Goal: Task Accomplishment & Management: Use online tool/utility

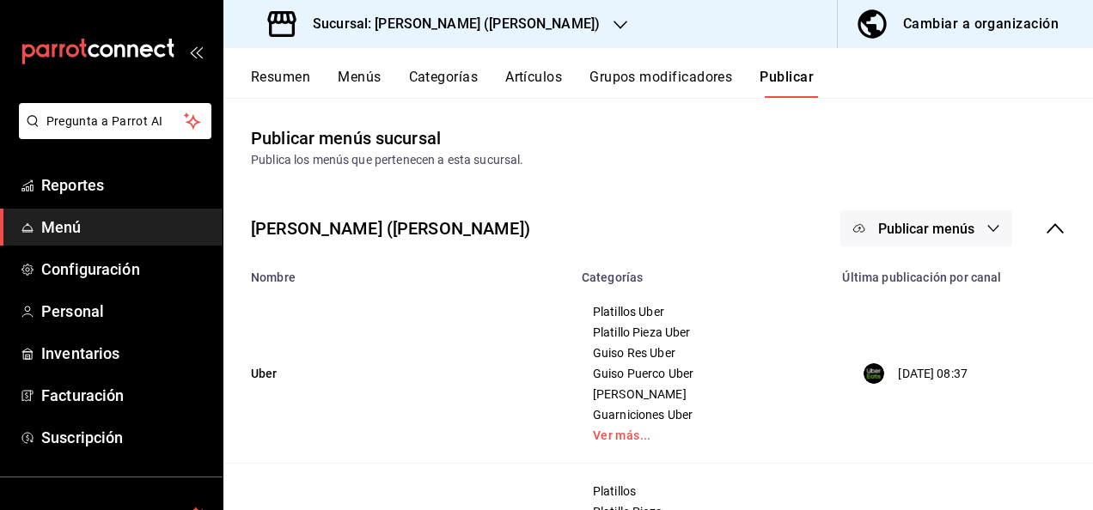
click at [390, 30] on h3 "Sucursal: [PERSON_NAME] ([PERSON_NAME])" at bounding box center [449, 24] width 301 height 21
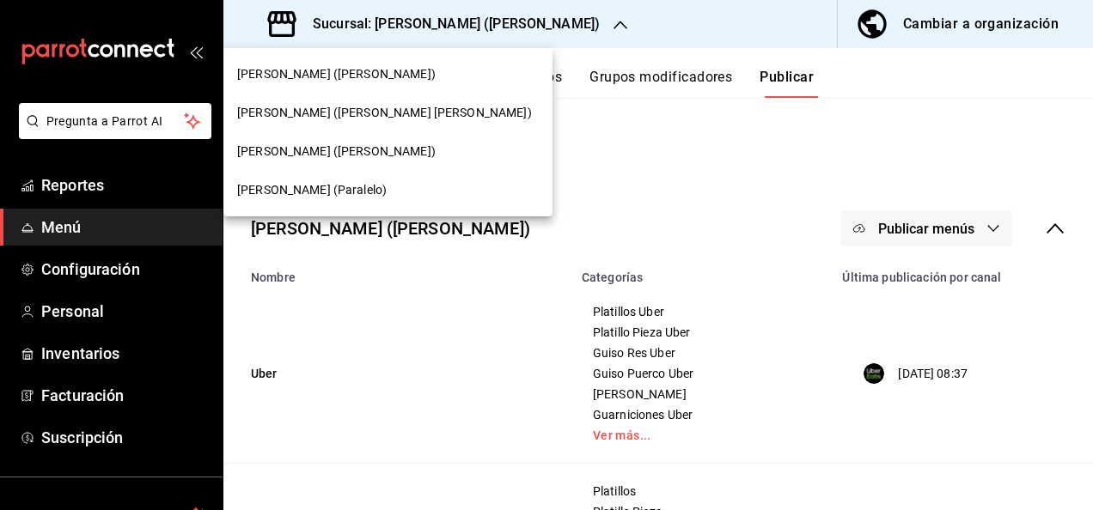
click at [312, 89] on div "[PERSON_NAME] ([PERSON_NAME])" at bounding box center [387, 74] width 329 height 39
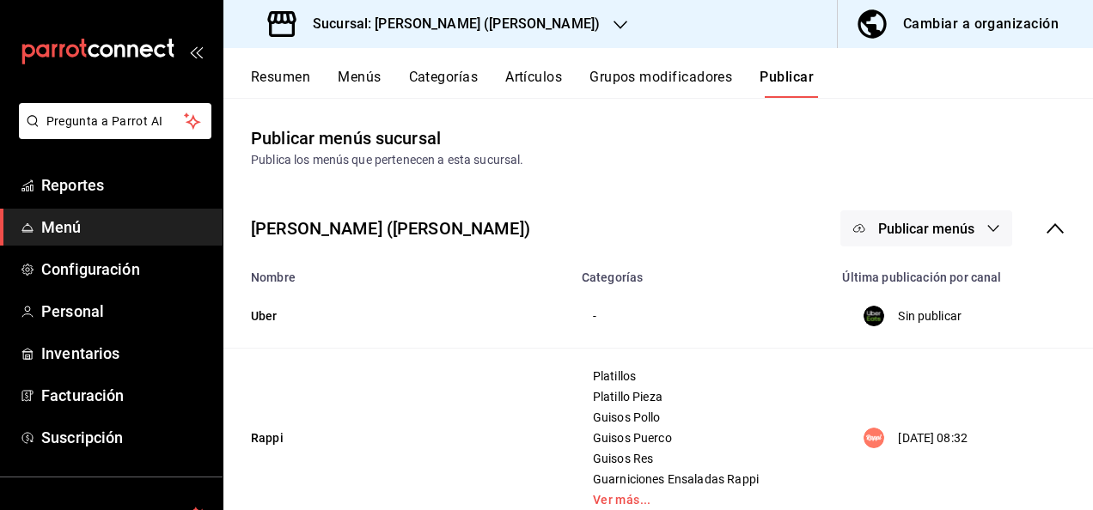
click at [286, 79] on button "Resumen" at bounding box center [280, 83] width 59 height 29
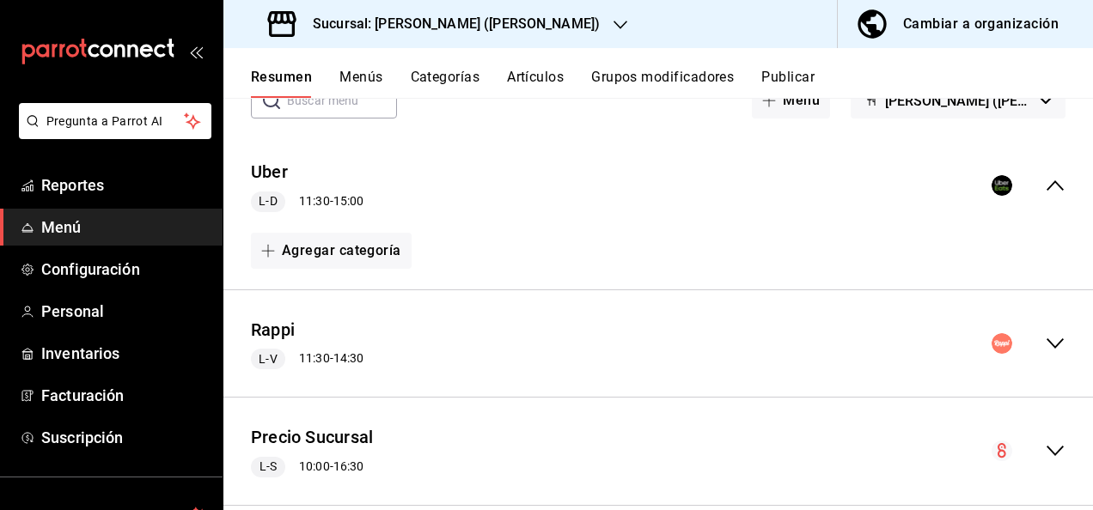
scroll to position [143, 0]
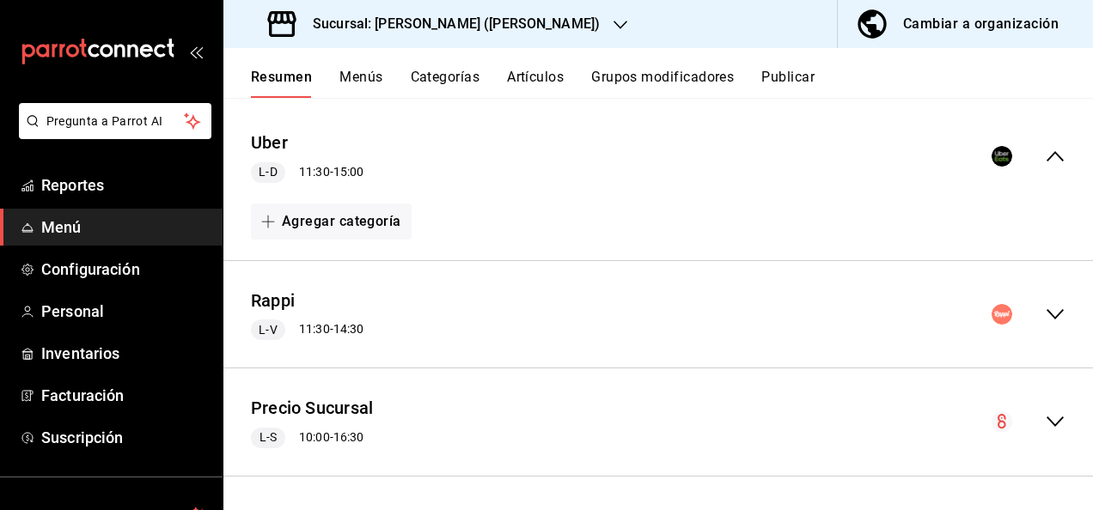
click at [1048, 310] on icon "collapse-menu-row" at bounding box center [1054, 314] width 17 height 10
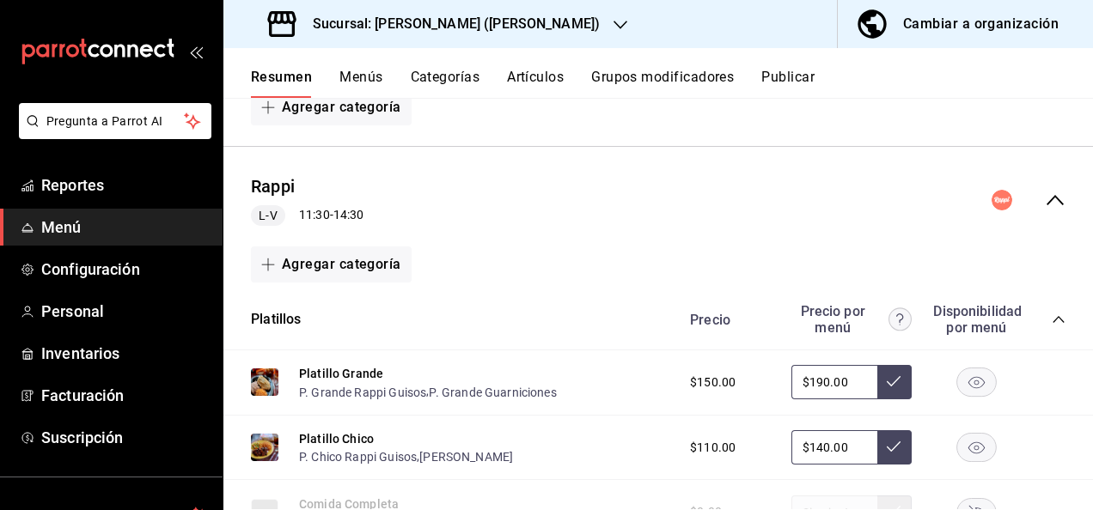
scroll to position [304, 0]
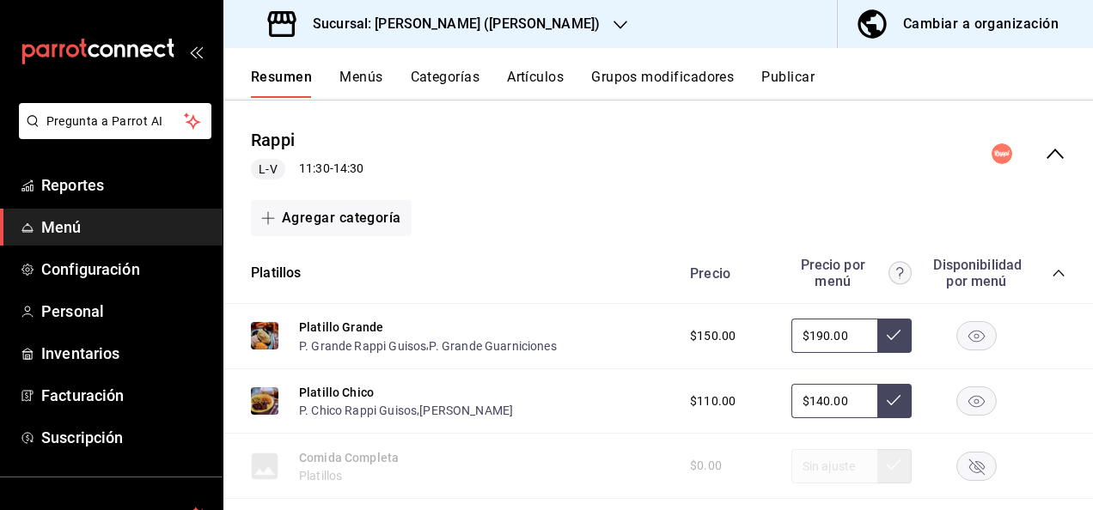
click at [1051, 273] on icon "collapse-category-row" at bounding box center [1058, 273] width 14 height 14
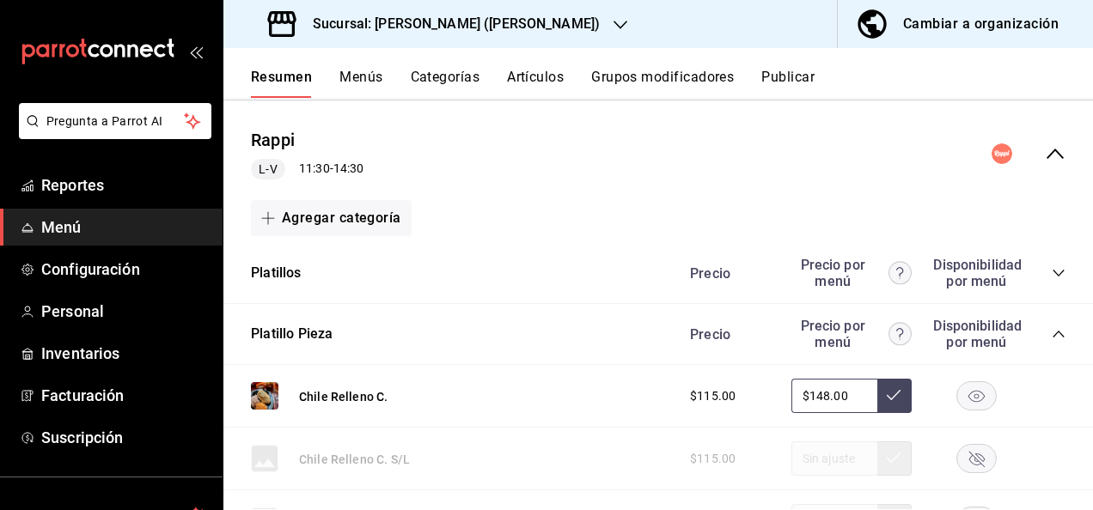
click at [1051, 330] on icon "collapse-category-row" at bounding box center [1058, 334] width 14 height 14
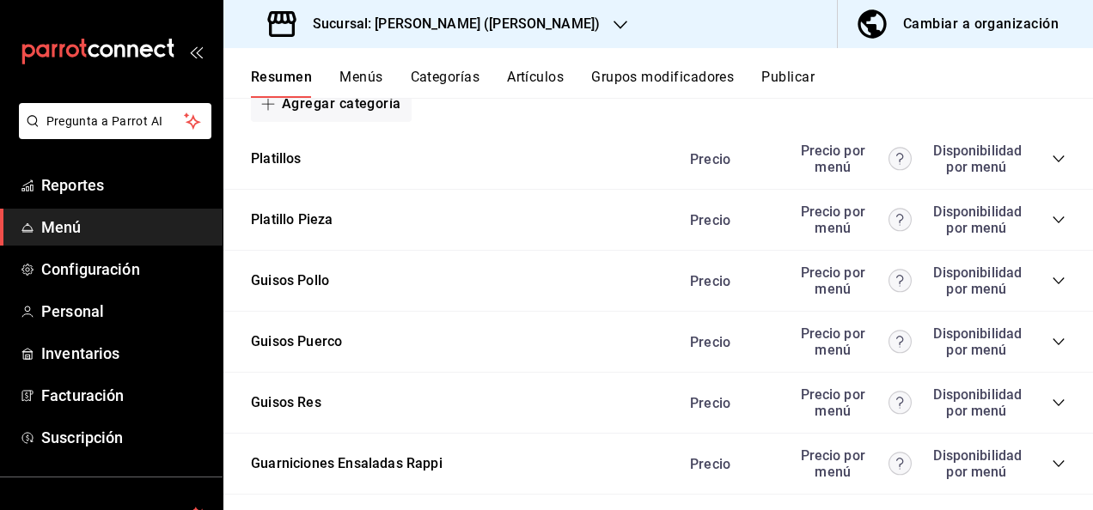
scroll to position [442, 0]
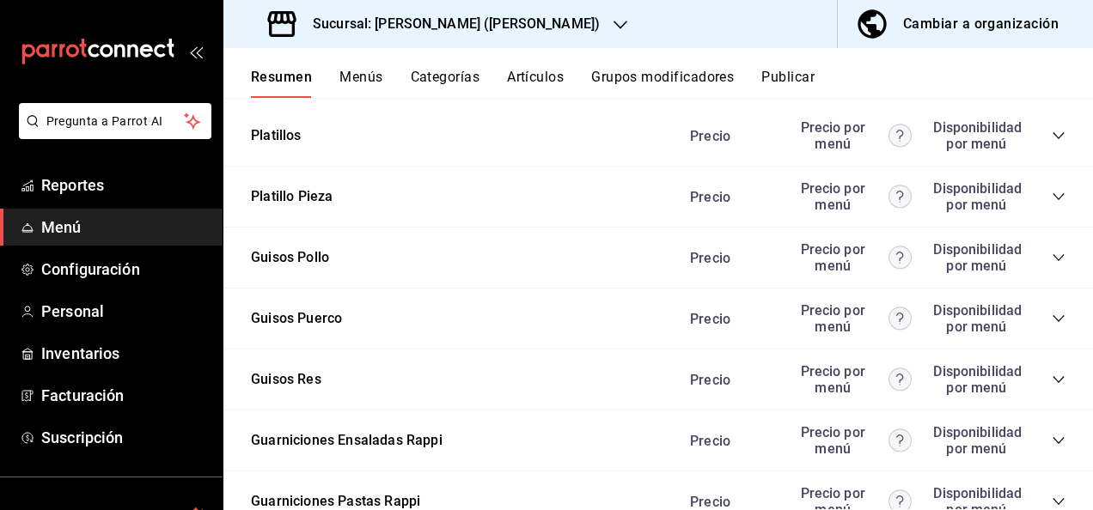
click at [1051, 381] on icon "collapse-category-row" at bounding box center [1058, 380] width 14 height 14
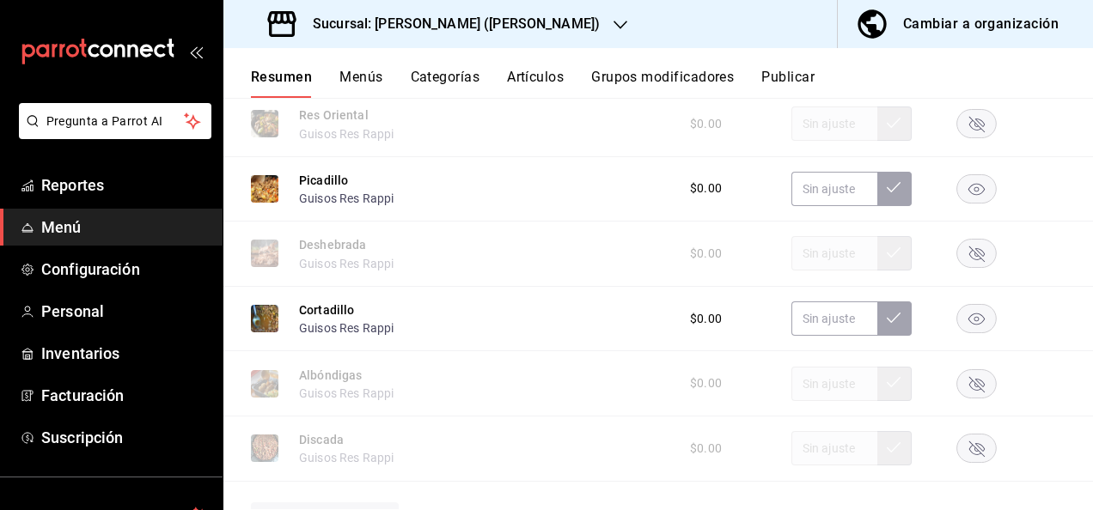
scroll to position [1300, 0]
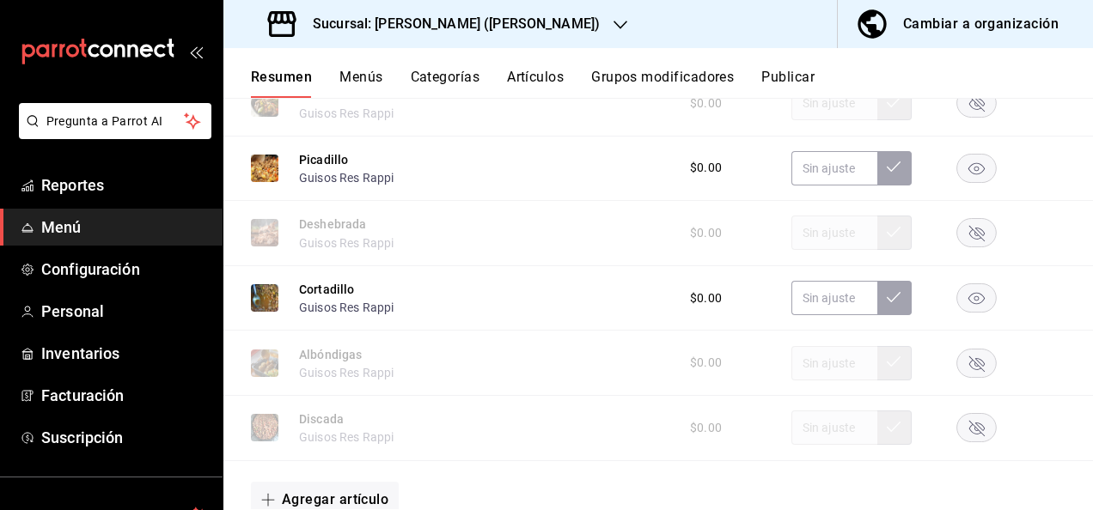
click at [962, 373] on rect "button" at bounding box center [977, 363] width 40 height 28
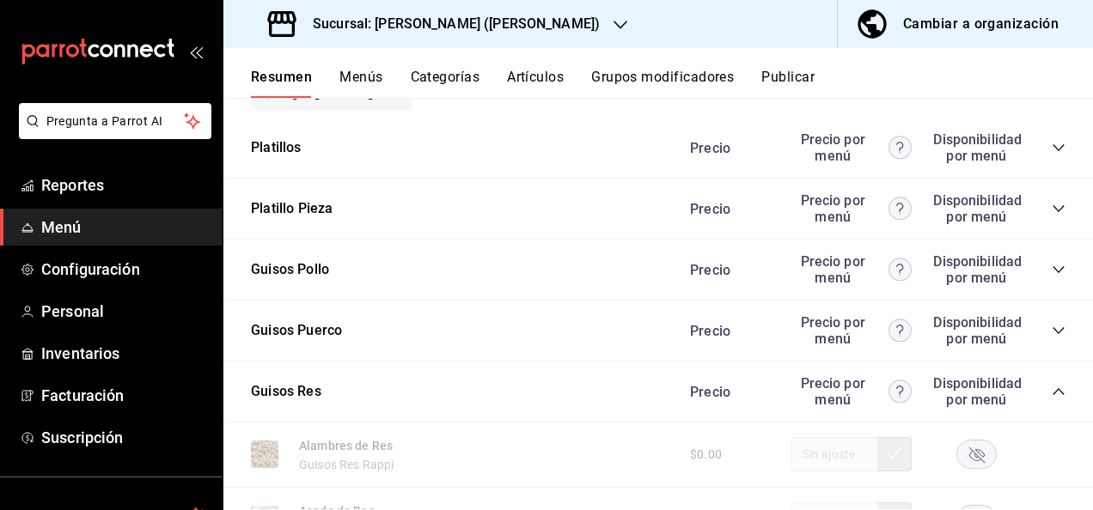
scroll to position [464, 0]
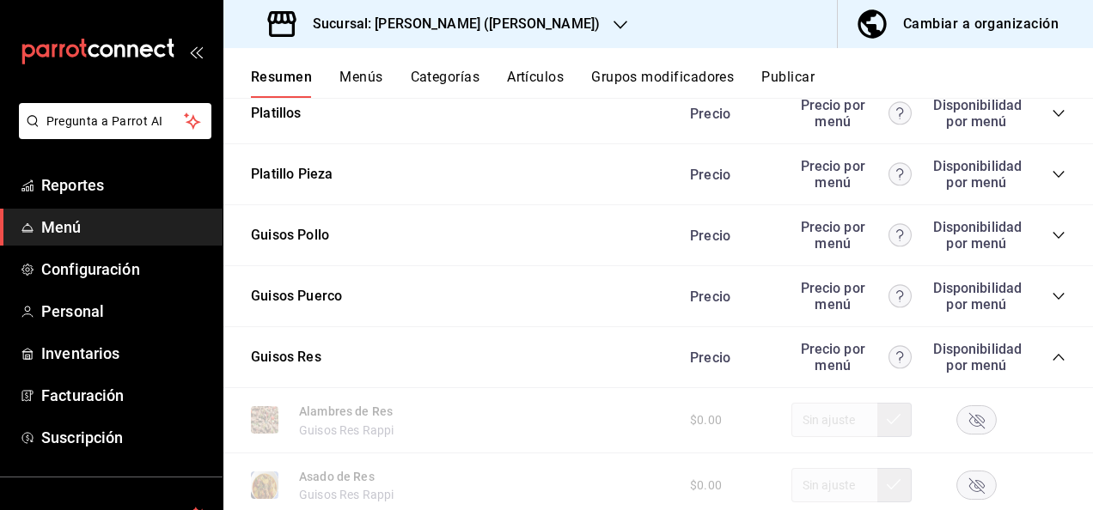
click at [1051, 292] on icon "collapse-category-row" at bounding box center [1058, 296] width 14 height 14
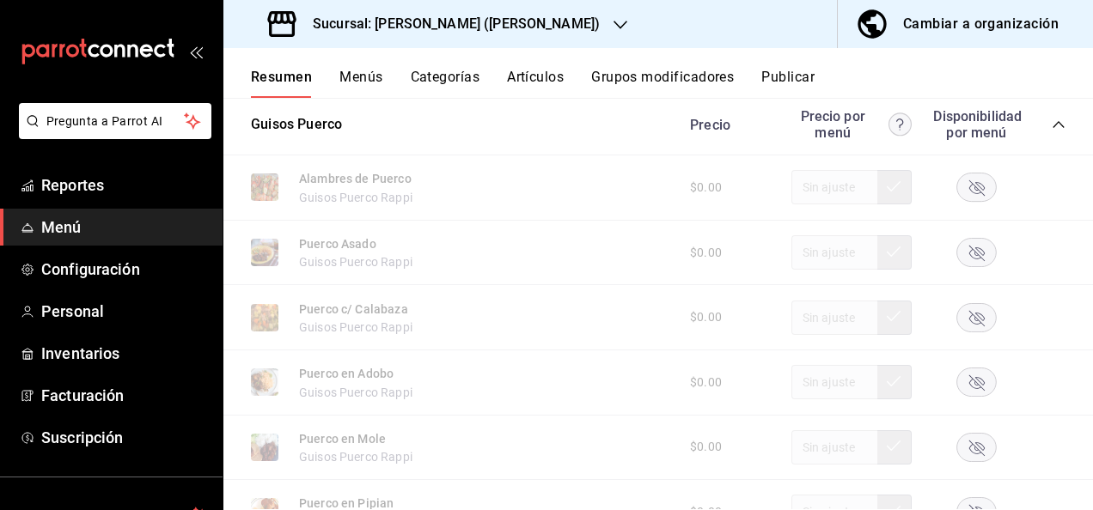
scroll to position [648, 0]
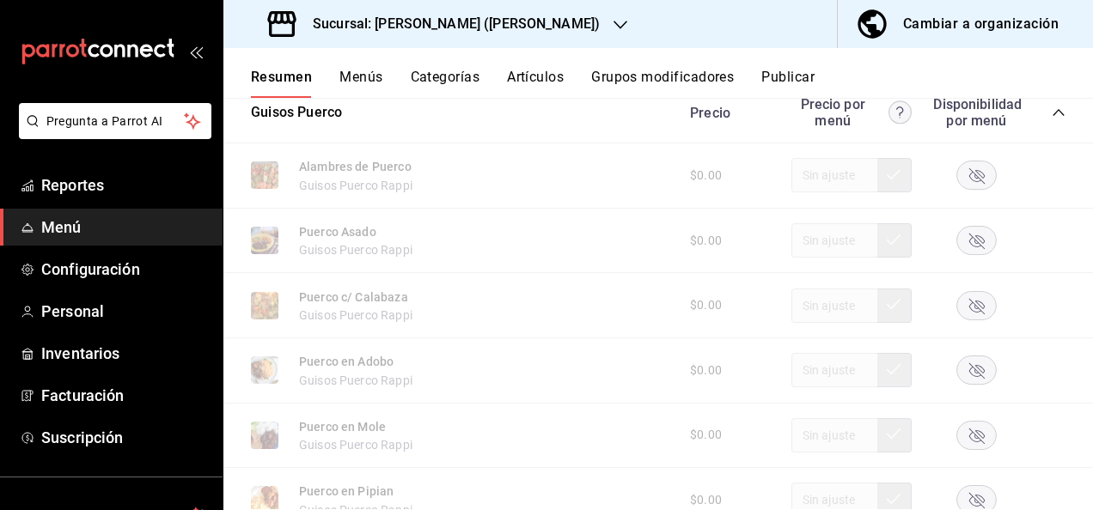
click at [974, 315] on rect "button" at bounding box center [977, 305] width 40 height 28
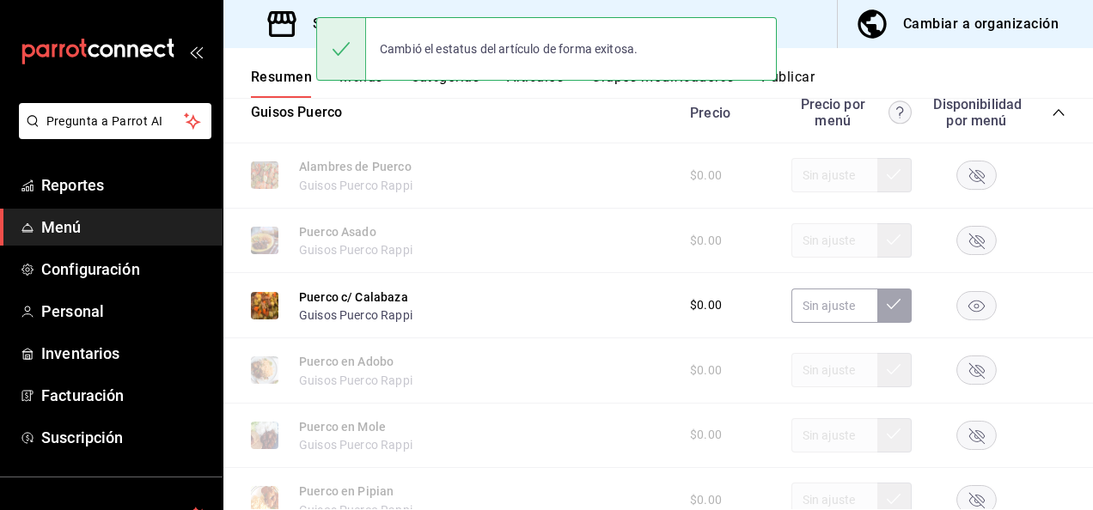
click at [1051, 112] on icon "collapse-category-row" at bounding box center [1058, 113] width 14 height 14
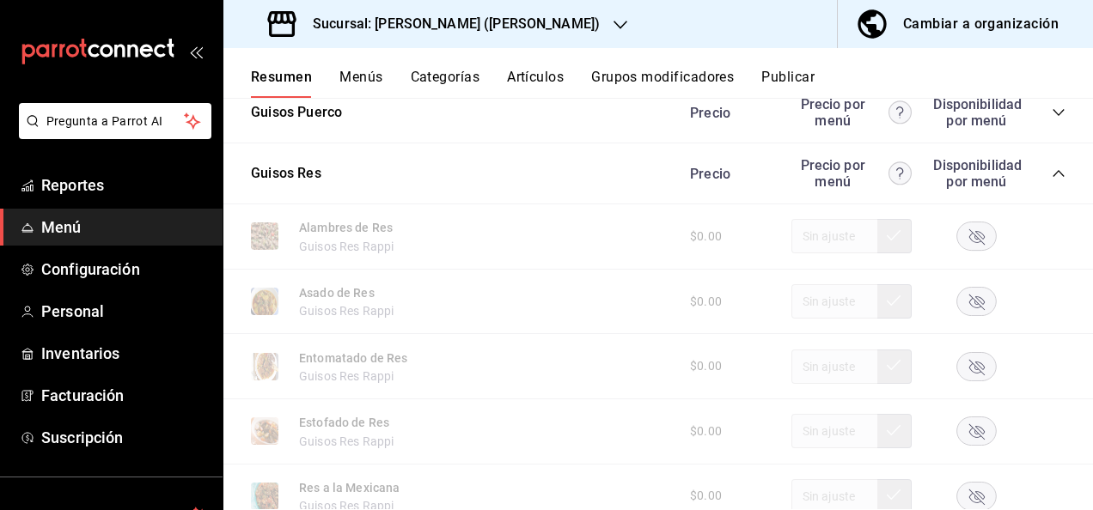
click at [507, 25] on div "Sucursal: [PERSON_NAME] ([PERSON_NAME])" at bounding box center [435, 24] width 397 height 48
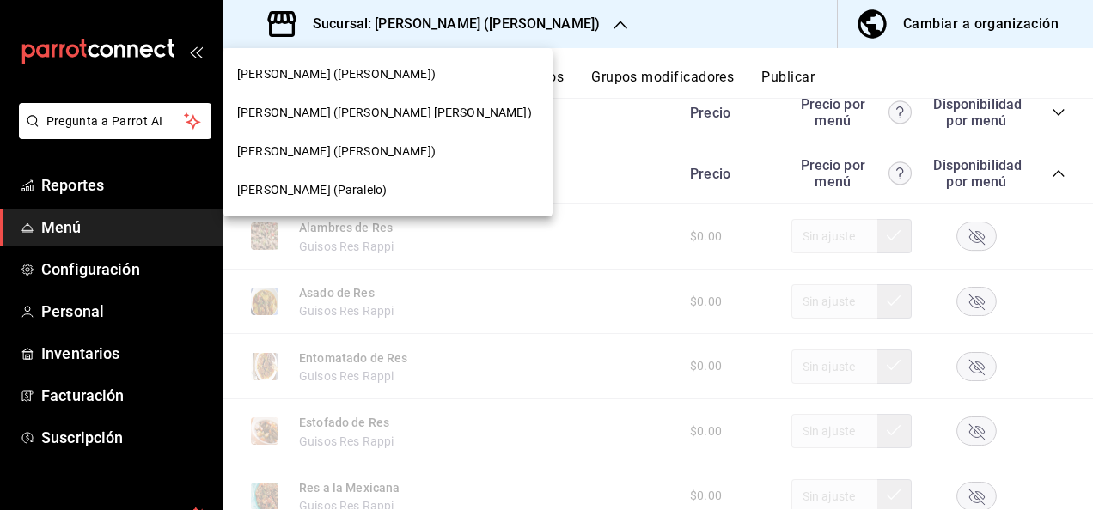
click at [304, 157] on span "[PERSON_NAME] ([PERSON_NAME])" at bounding box center [336, 152] width 198 height 18
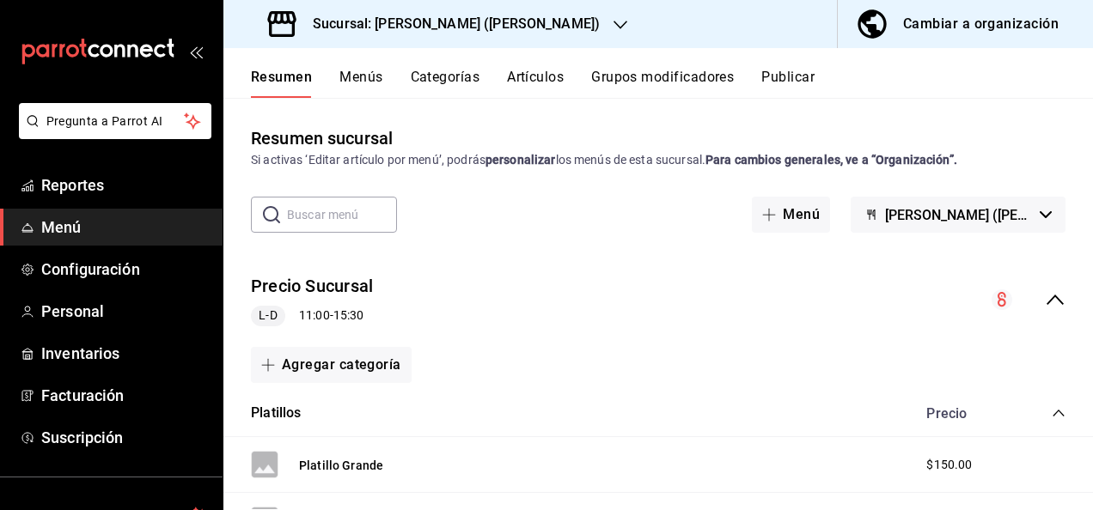
click at [1036, 289] on div "collapse-menu-row" at bounding box center [1028, 299] width 74 height 21
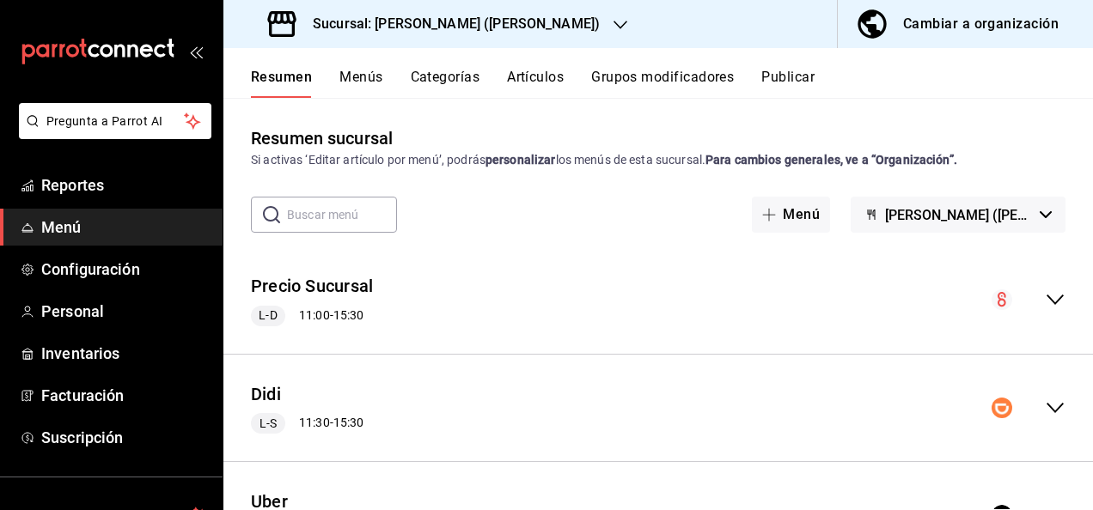
click at [1045, 406] on icon "collapse-menu-row" at bounding box center [1055, 408] width 21 height 21
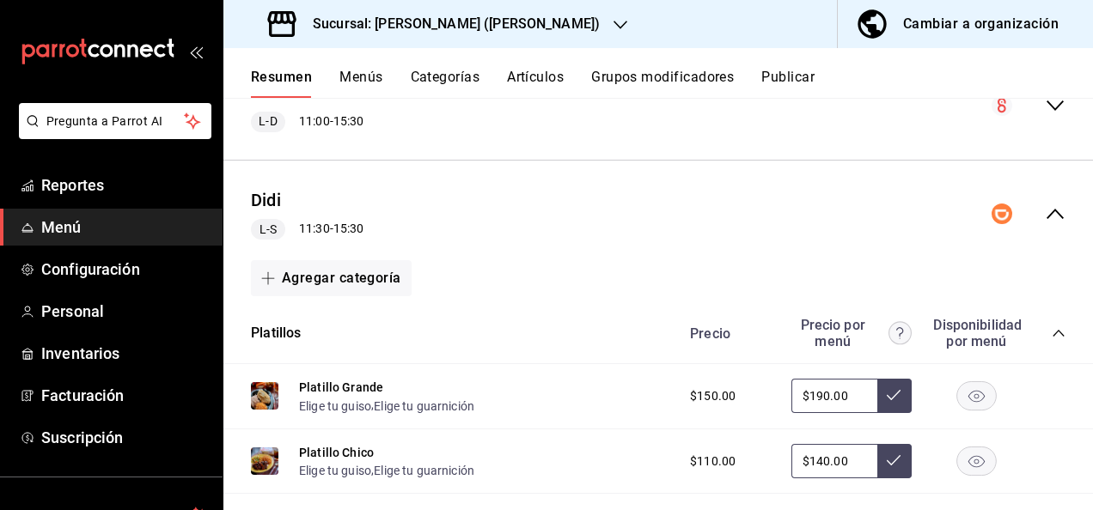
scroll to position [286, 0]
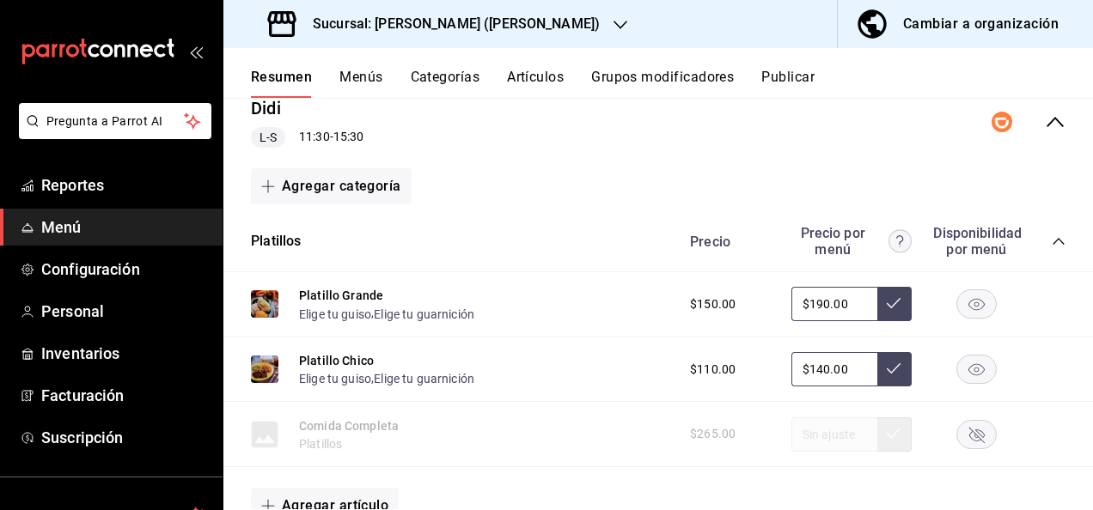
click at [1046, 239] on div "Platillos Precio Precio por menú Disponibilidad por menú" at bounding box center [657, 241] width 869 height 61
click at [1051, 239] on icon "collapse-category-row" at bounding box center [1058, 241] width 14 height 14
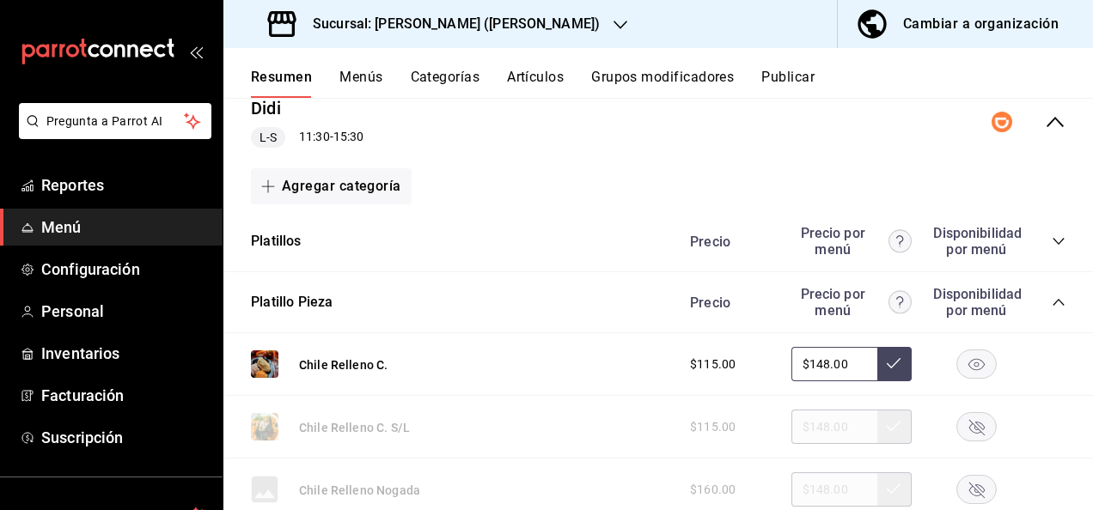
click at [1051, 304] on icon "collapse-category-row" at bounding box center [1058, 302] width 14 height 14
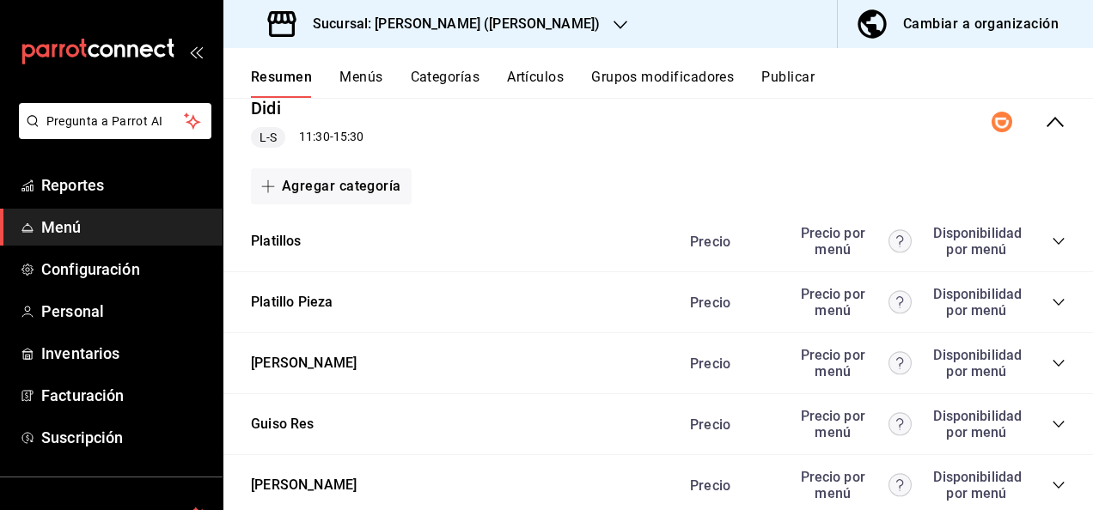
click at [1052, 488] on icon "collapse-category-row" at bounding box center [1057, 485] width 11 height 7
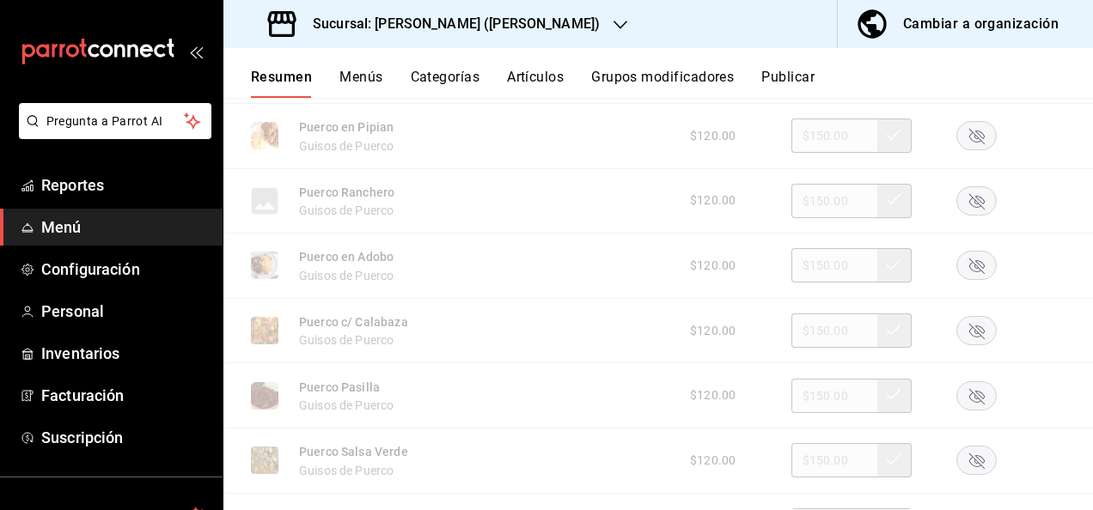
scroll to position [928, 0]
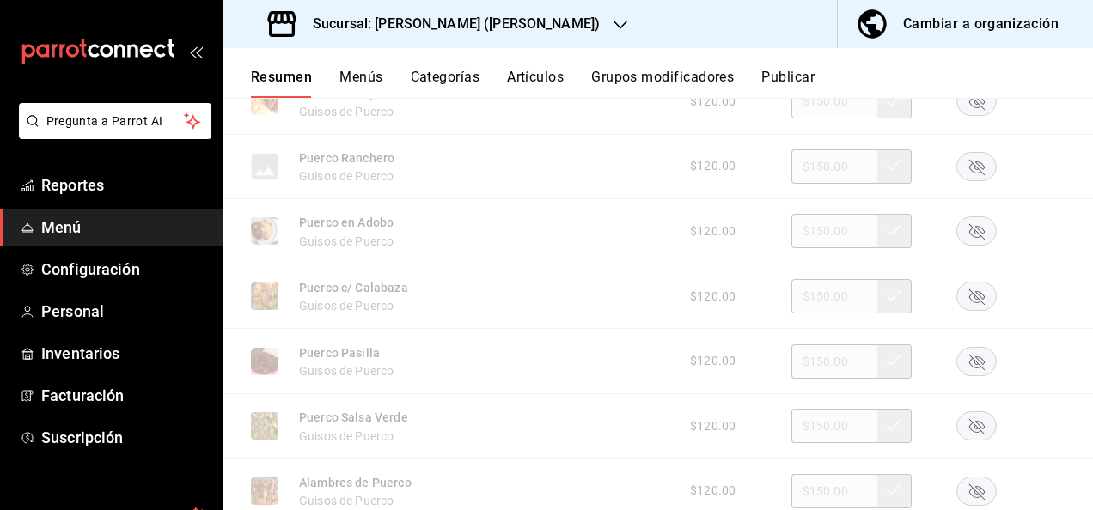
click at [958, 299] on rect "button" at bounding box center [977, 297] width 40 height 28
click at [534, 81] on button "Artículos" at bounding box center [535, 83] width 57 height 29
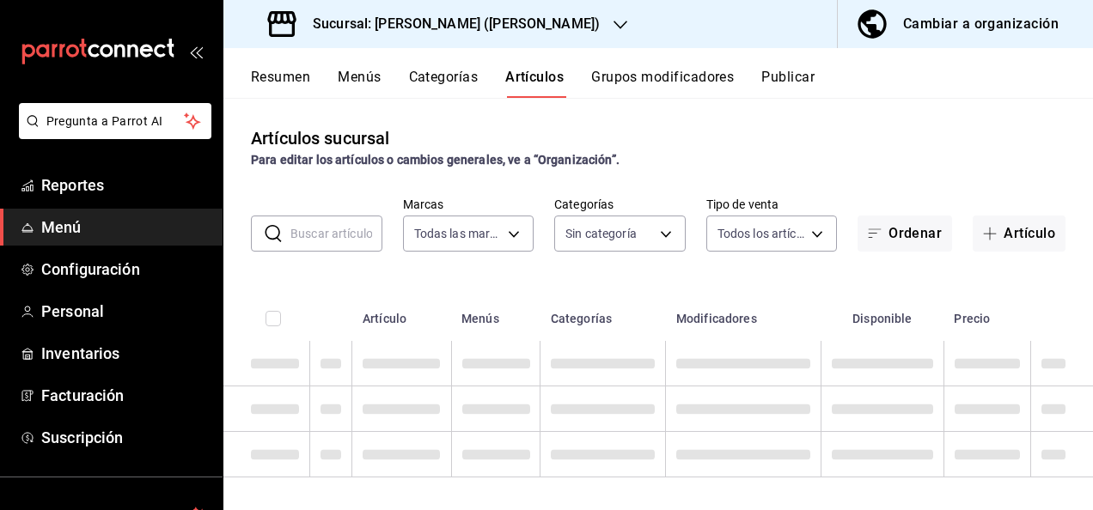
type input "62448029-1e5c-4b97-baa2-381ac051e320"
type input "98e615fa-9ff0-4008-a960-638f8e89b056,5f8a67d5-51f5-436d-b440-fe552d9df27c,df77f…"
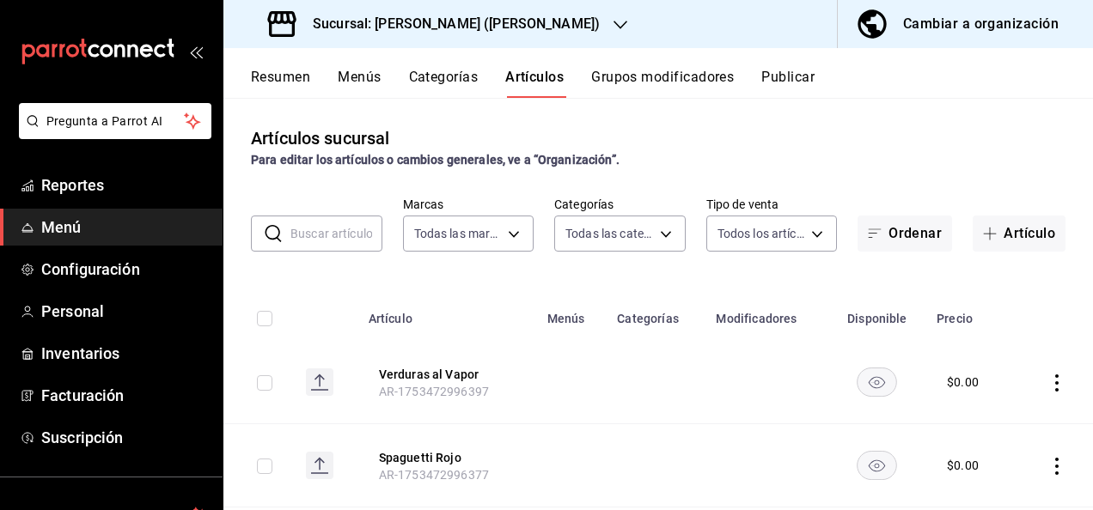
click at [314, 239] on input "text" at bounding box center [336, 233] width 92 height 34
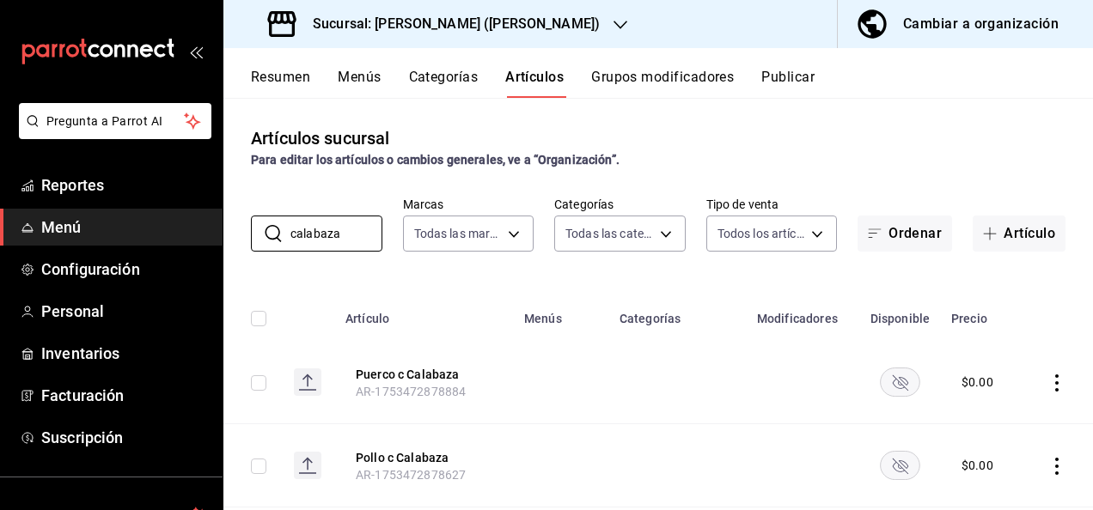
type input "calabaza"
click at [905, 385] on rect "availability-product" at bounding box center [900, 382] width 40 height 28
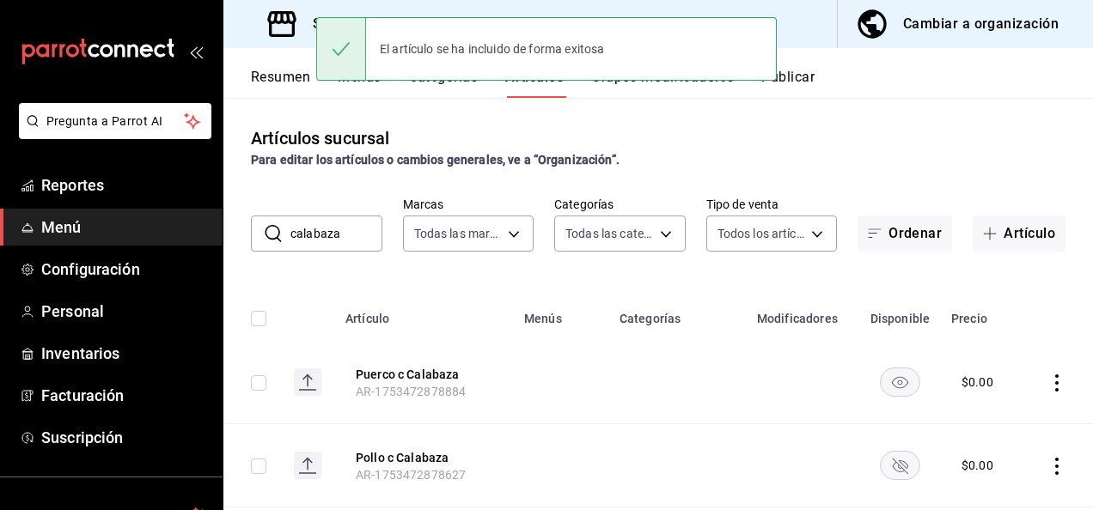
click at [900, 462] on rect "availability-product" at bounding box center [900, 465] width 40 height 28
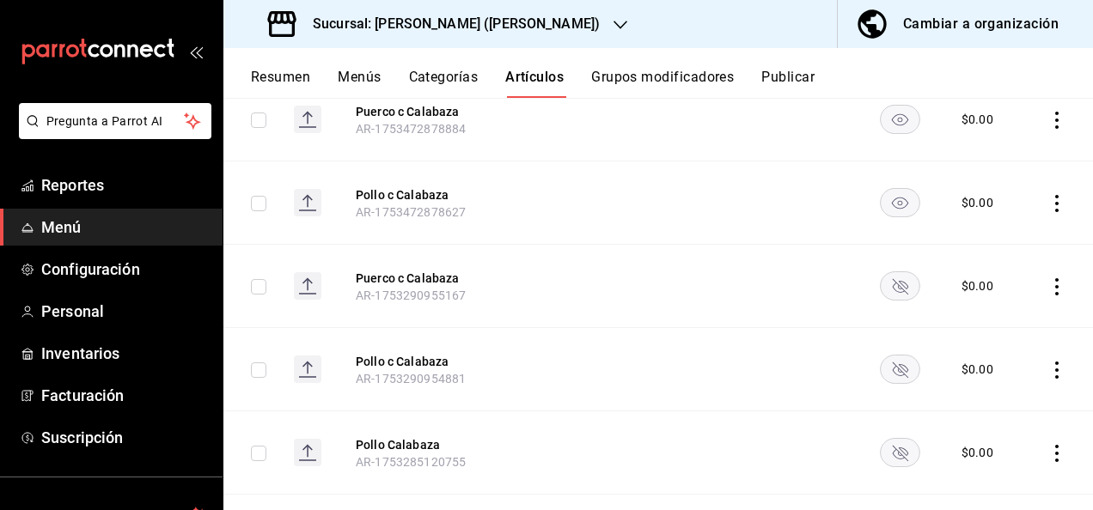
scroll to position [332, 0]
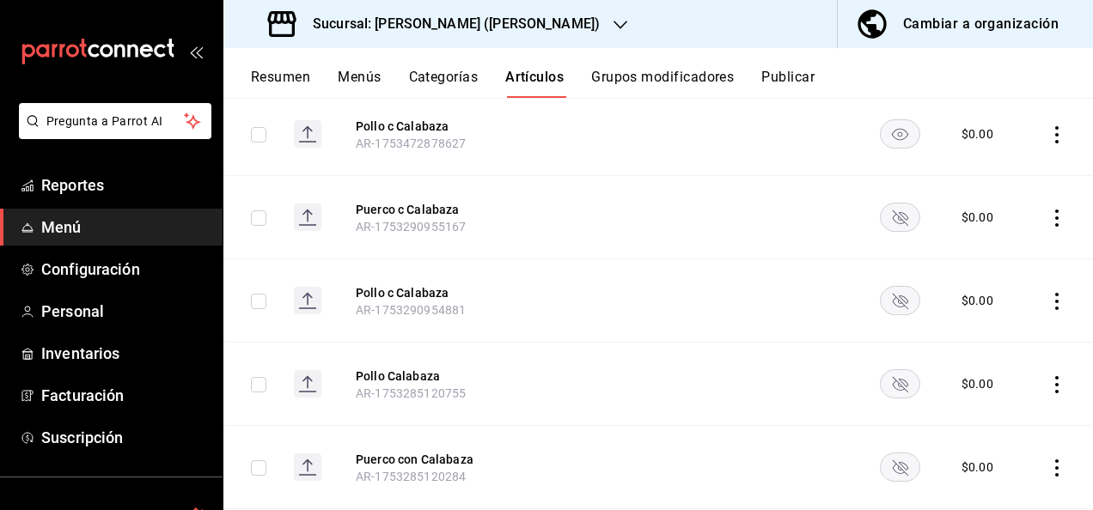
click at [890, 215] on rect "availability-product" at bounding box center [900, 217] width 40 height 28
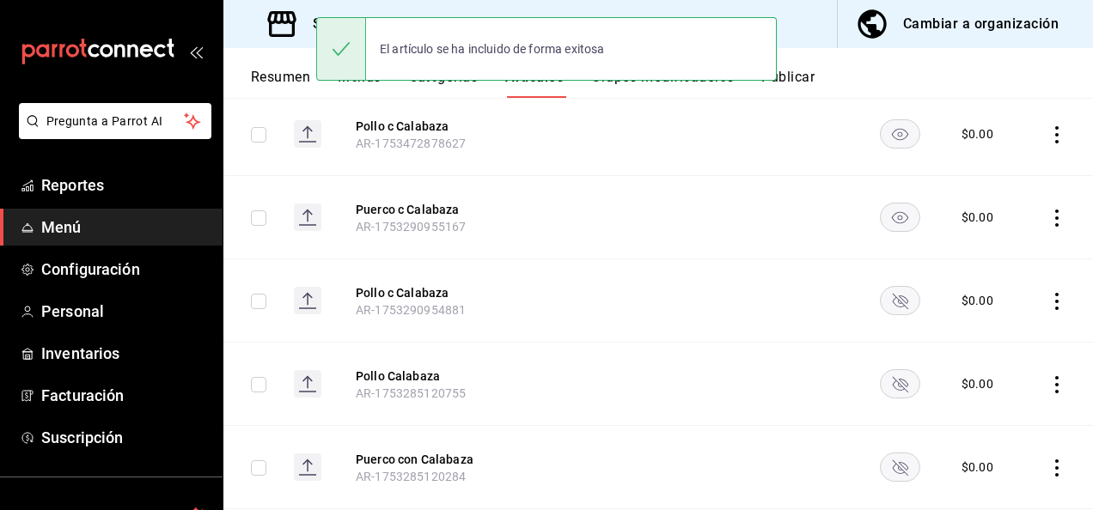
click at [891, 312] on rect "availability-product" at bounding box center [900, 300] width 40 height 28
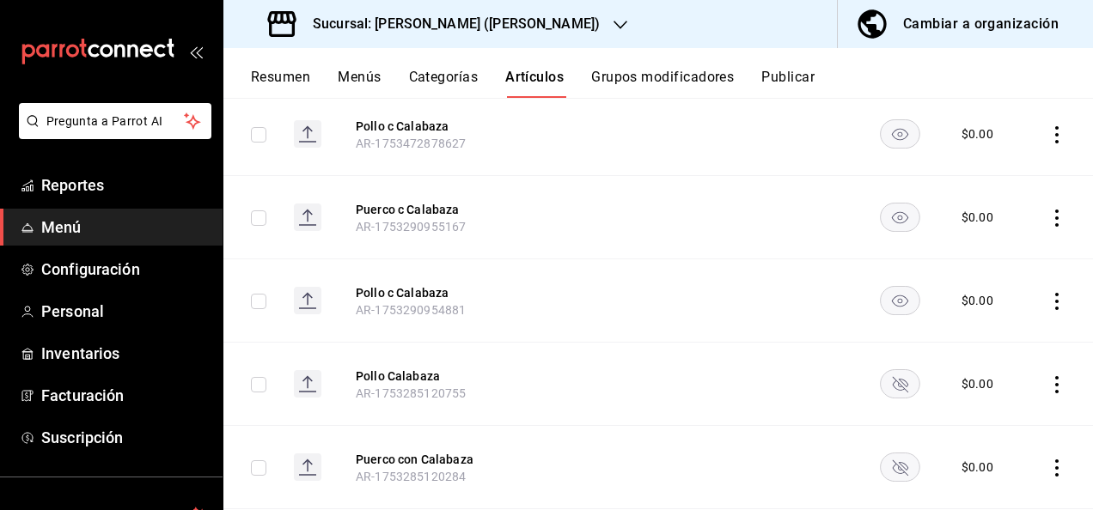
click at [892, 387] on icon "availability-product" at bounding box center [899, 384] width 15 height 15
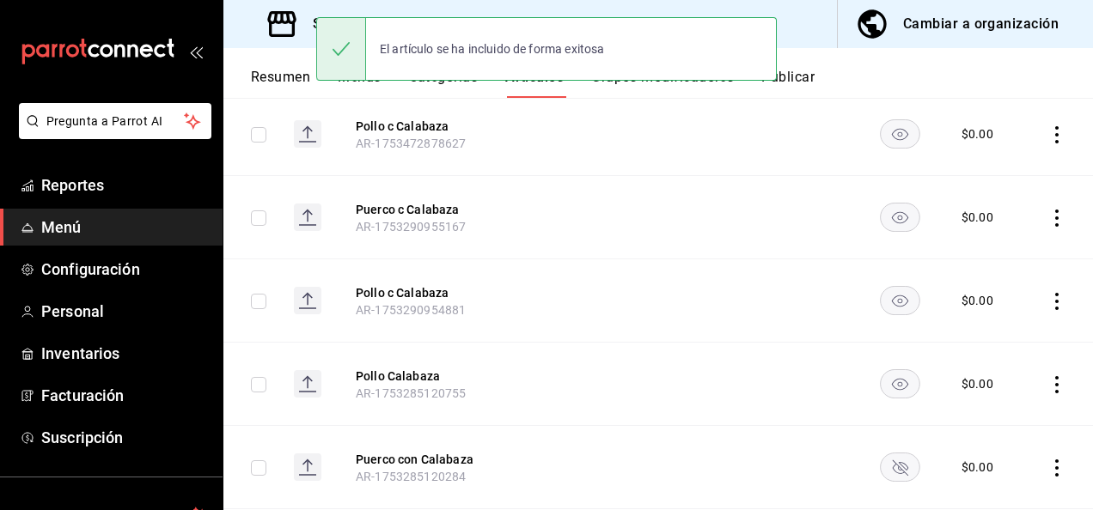
click at [901, 467] on rect "availability-product" at bounding box center [900, 467] width 40 height 28
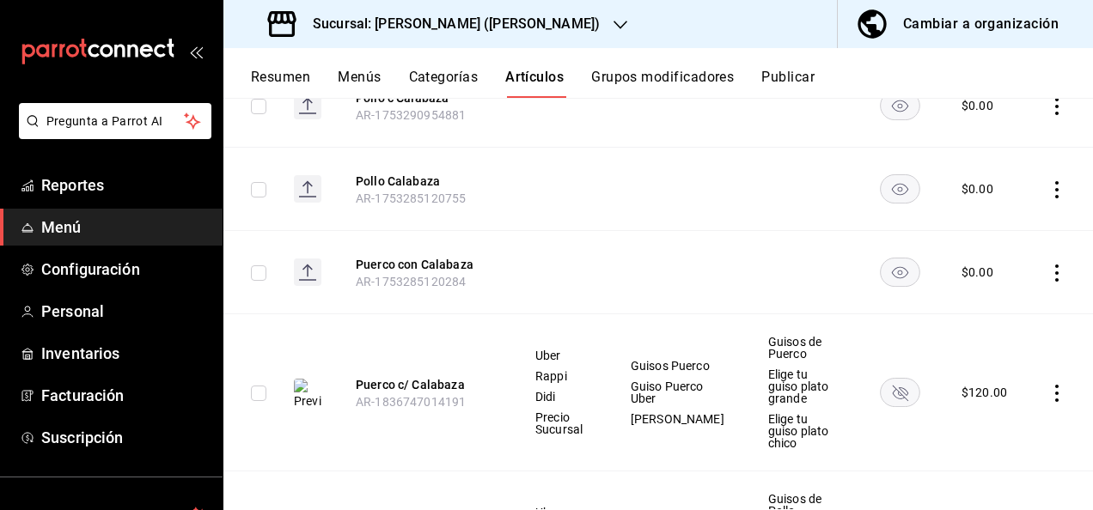
scroll to position [653, 0]
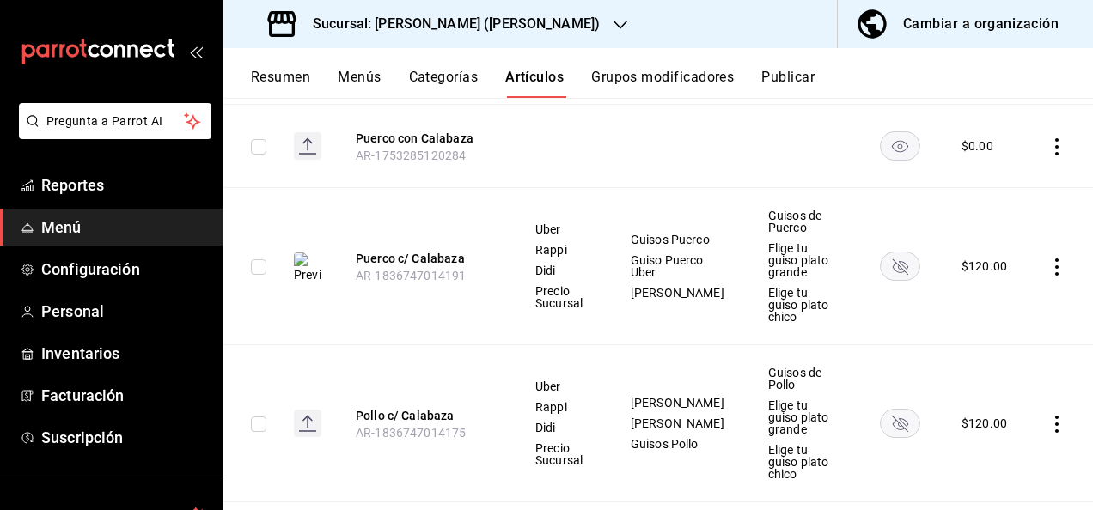
click at [887, 259] on rect "availability-product" at bounding box center [900, 266] width 40 height 28
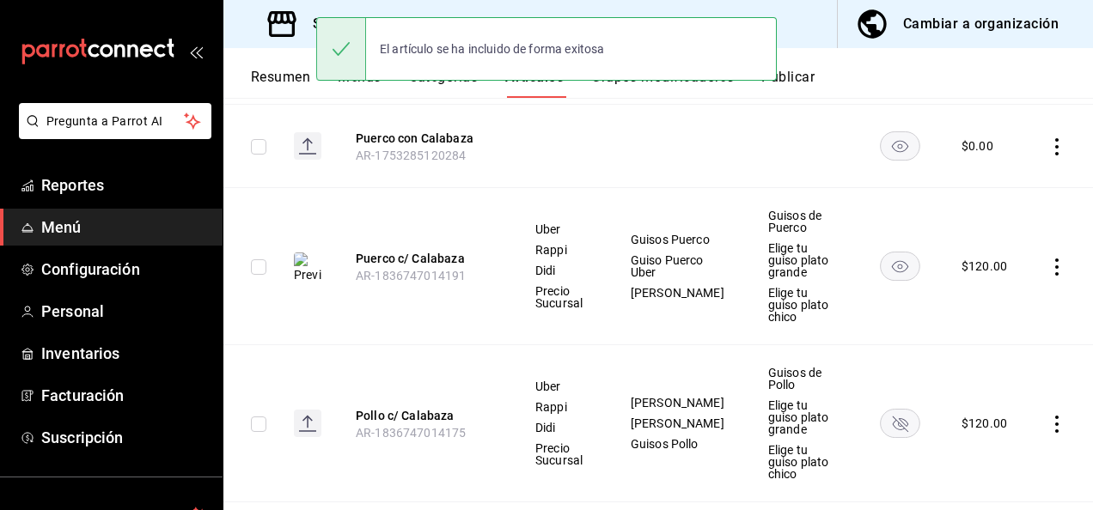
click at [898, 409] on rect "availability-product" at bounding box center [900, 423] width 40 height 28
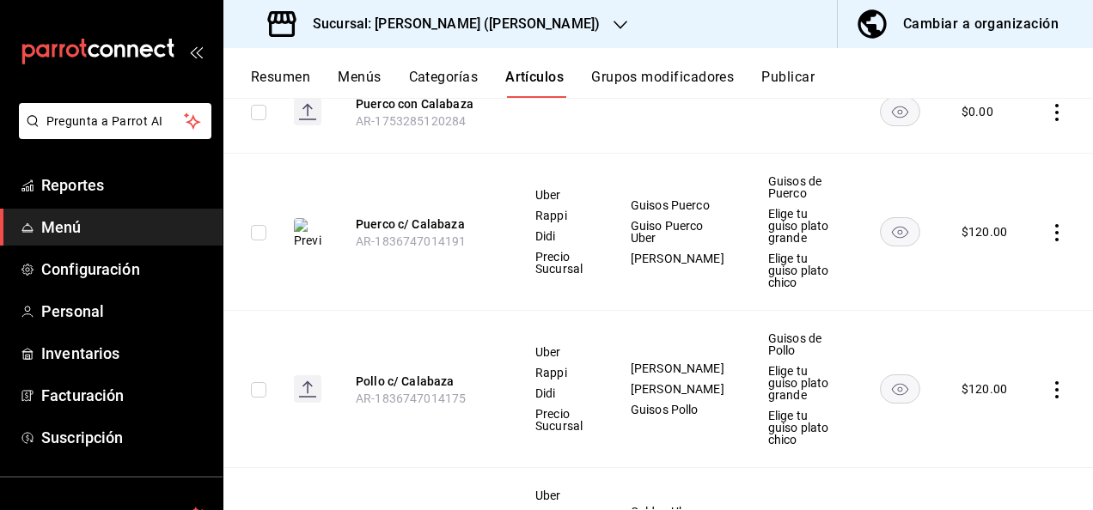
scroll to position [777, 0]
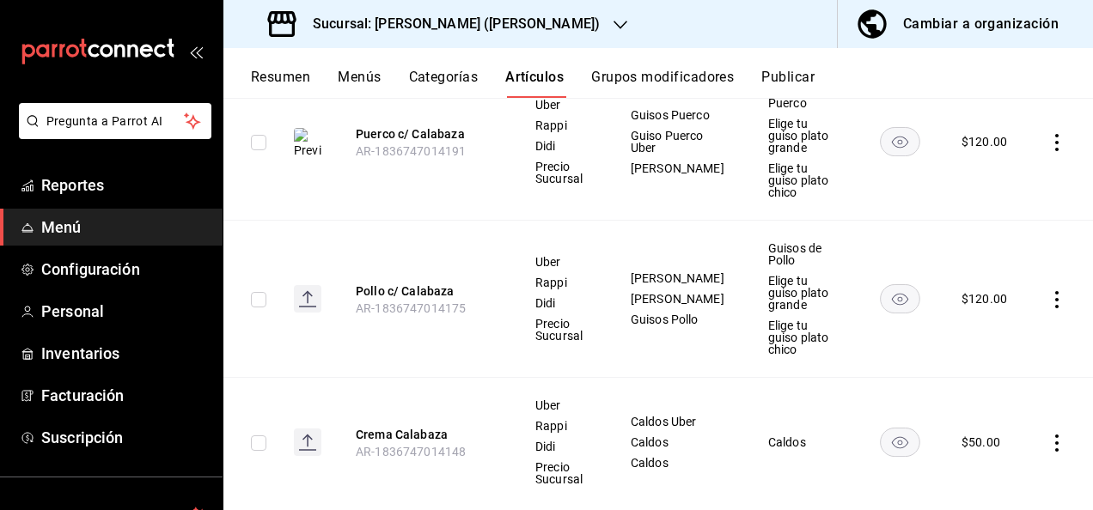
click at [286, 82] on button "Resumen" at bounding box center [280, 83] width 59 height 29
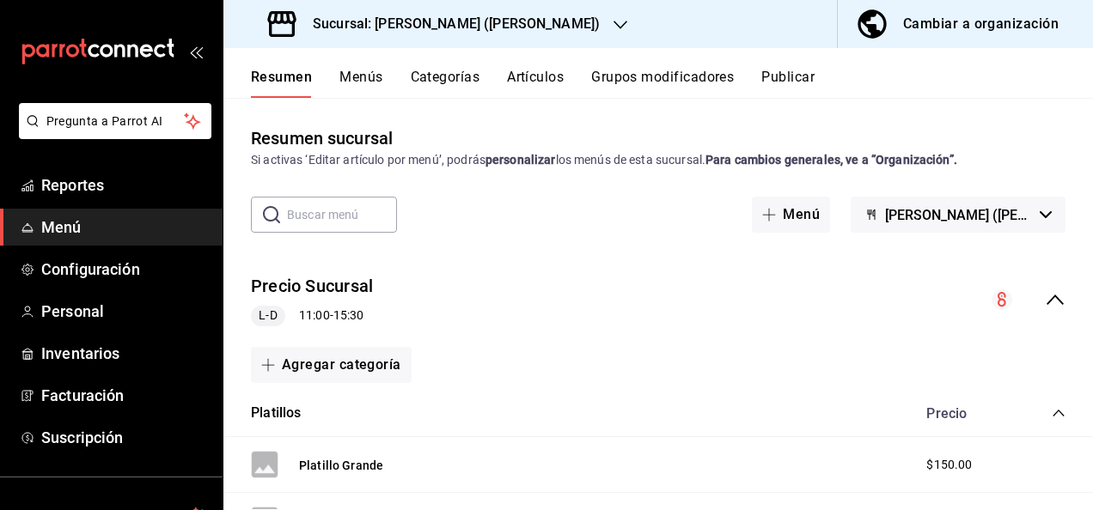
click at [1045, 294] on icon "collapse-menu-row" at bounding box center [1055, 299] width 21 height 21
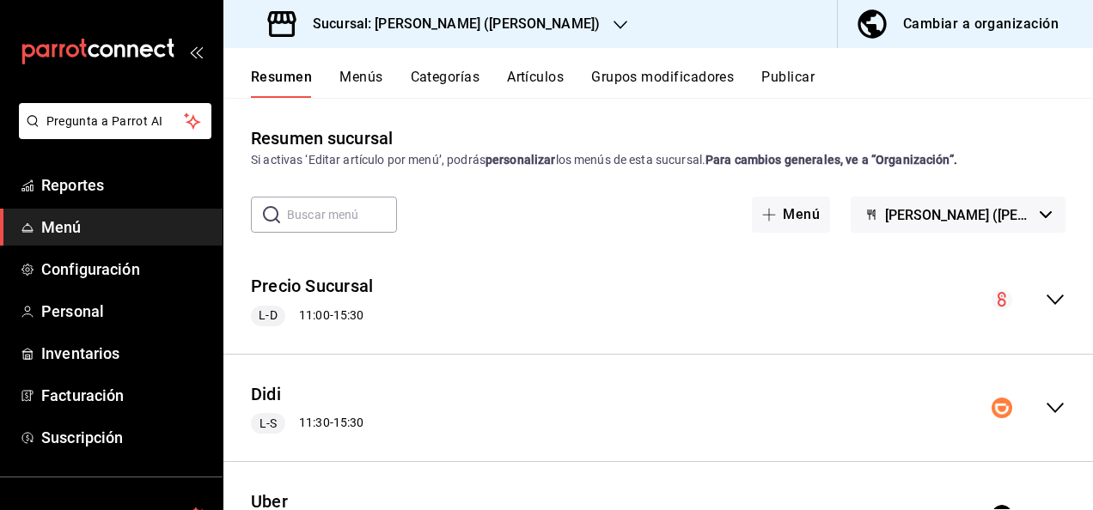
click at [1048, 400] on icon "collapse-menu-row" at bounding box center [1055, 408] width 21 height 21
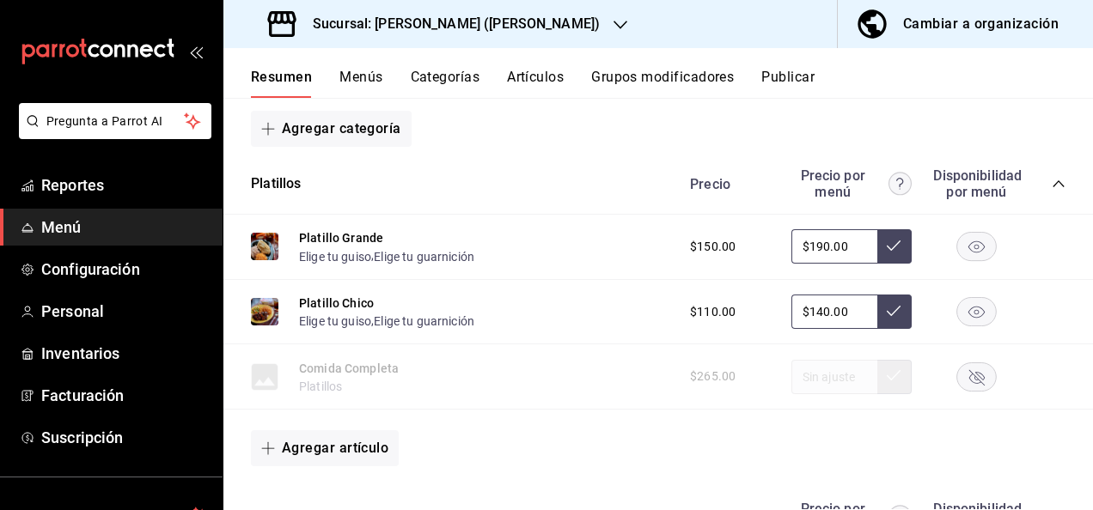
scroll to position [355, 0]
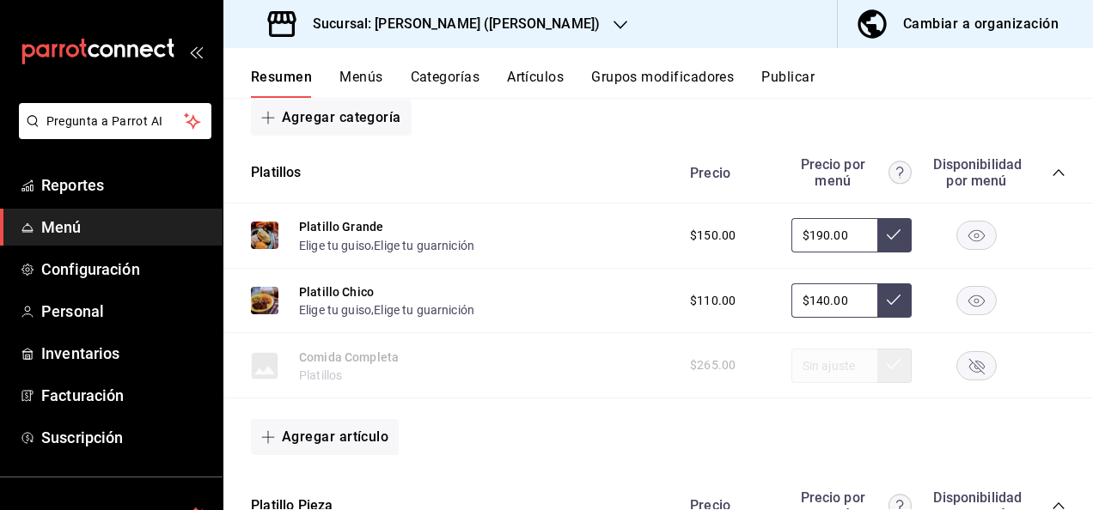
click at [1051, 176] on icon "collapse-category-row" at bounding box center [1058, 173] width 14 height 14
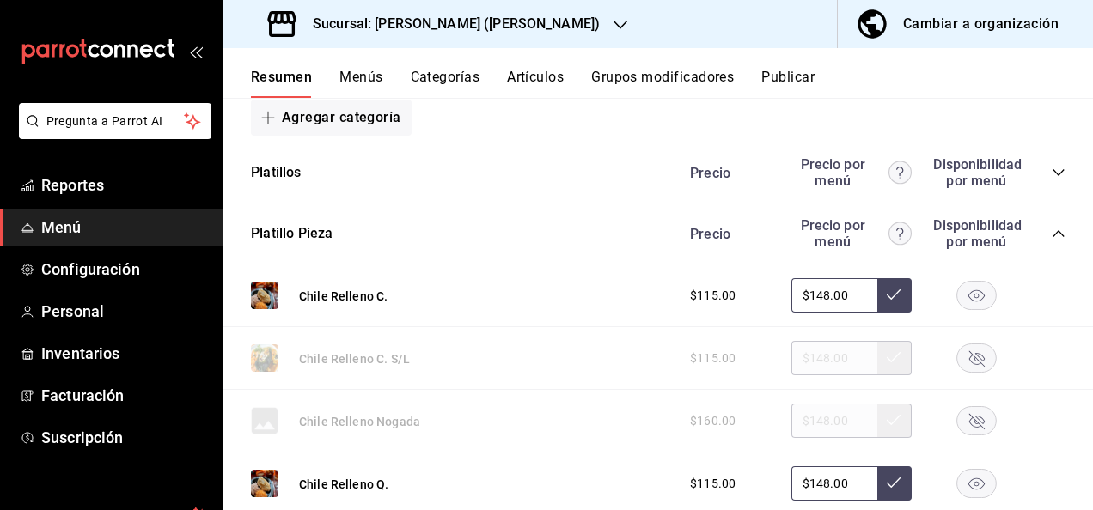
click at [1051, 228] on icon "collapse-category-row" at bounding box center [1058, 234] width 14 height 14
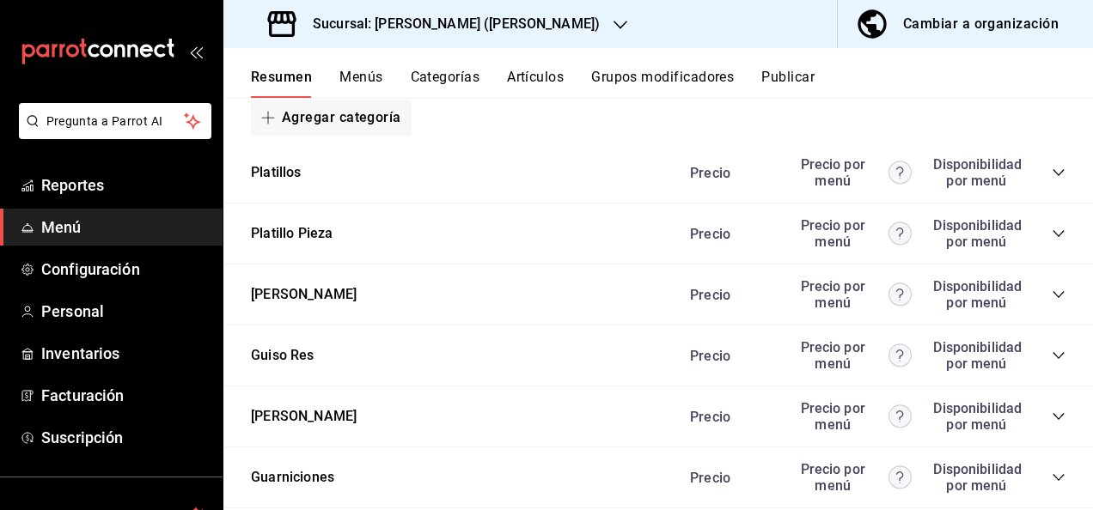
click at [1052, 418] on icon "collapse-category-row" at bounding box center [1057, 416] width 11 height 7
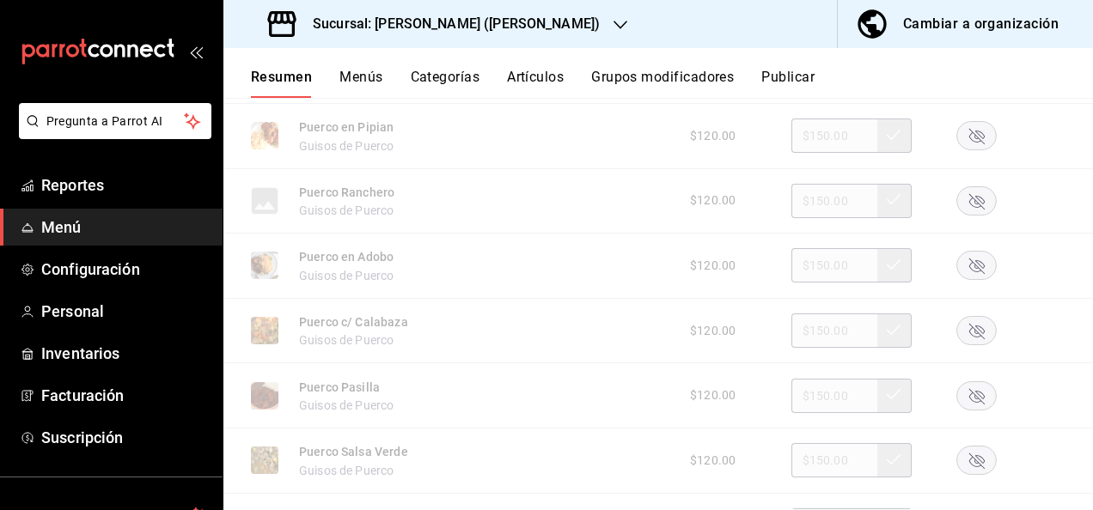
scroll to position [928, 0]
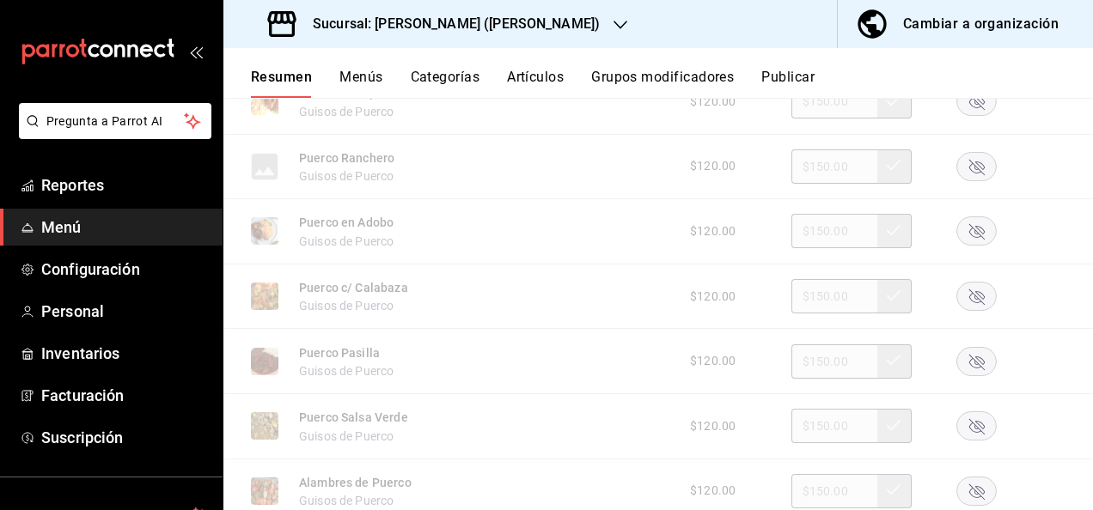
click at [967, 306] on rect "button" at bounding box center [977, 297] width 40 height 28
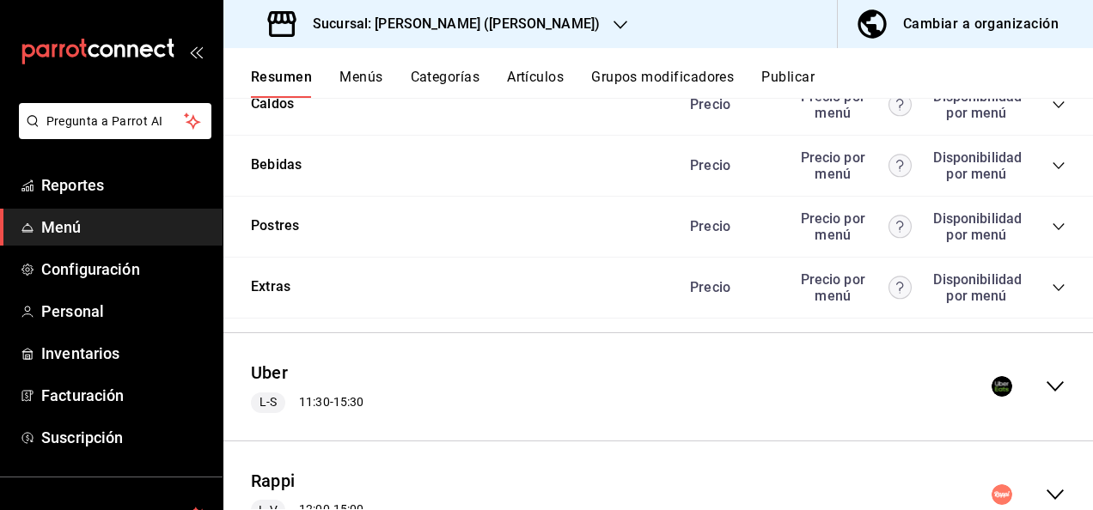
scroll to position [1912, 0]
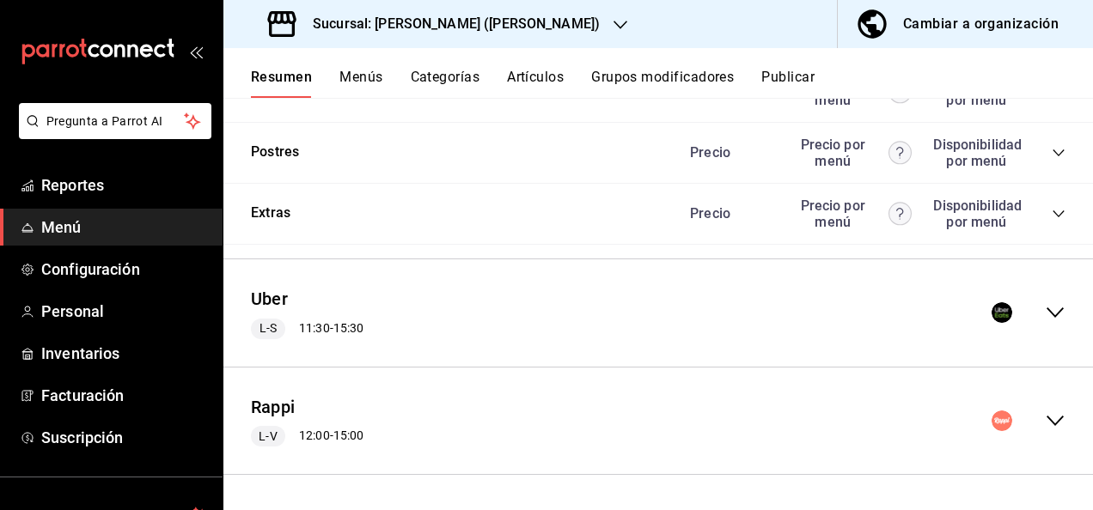
click at [1045, 311] on icon "collapse-menu-row" at bounding box center [1055, 312] width 21 height 21
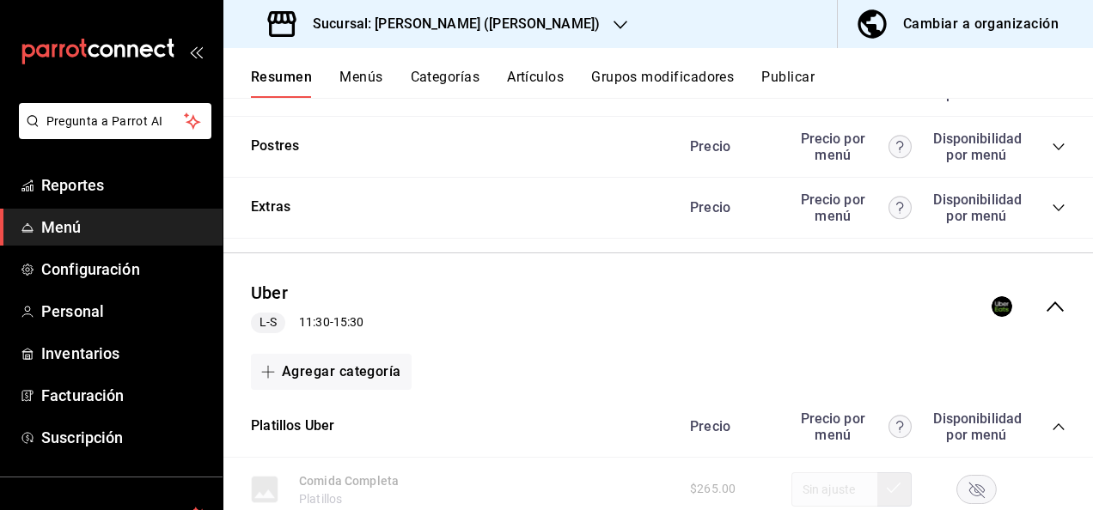
click at [1051, 426] on span "collapse-category-row" at bounding box center [1058, 427] width 14 height 14
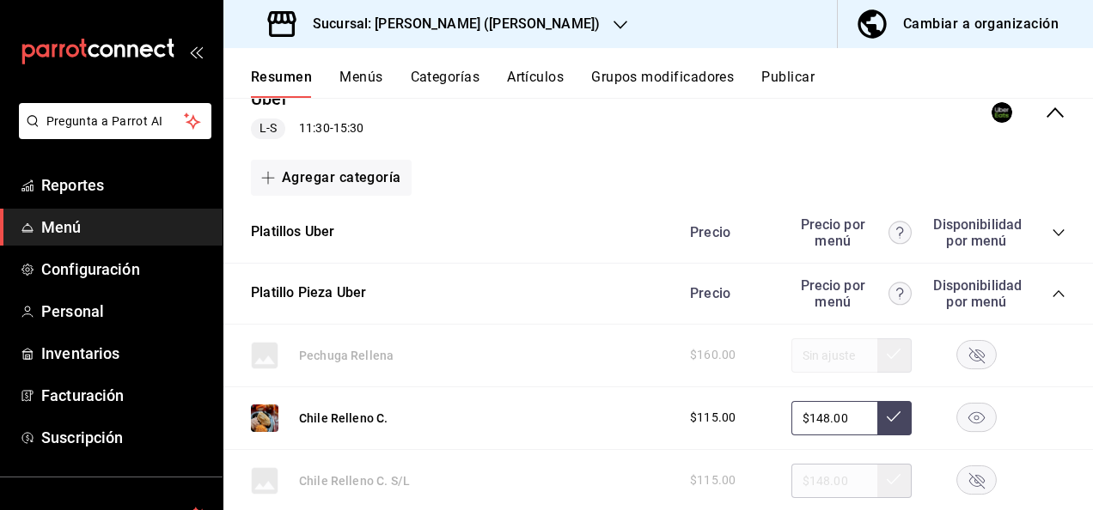
scroll to position [2267, 0]
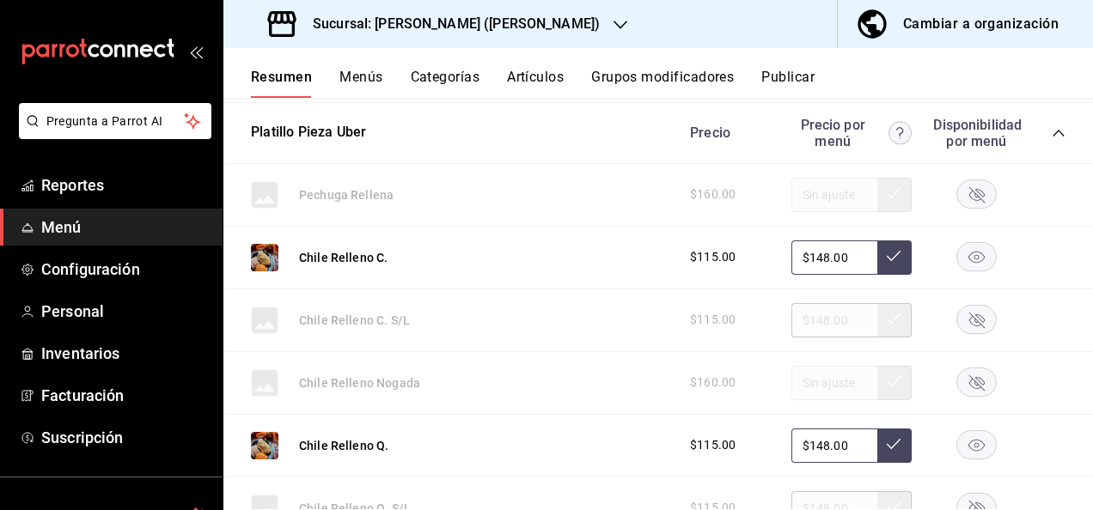
click at [1051, 140] on icon "collapse-category-row" at bounding box center [1058, 133] width 14 height 14
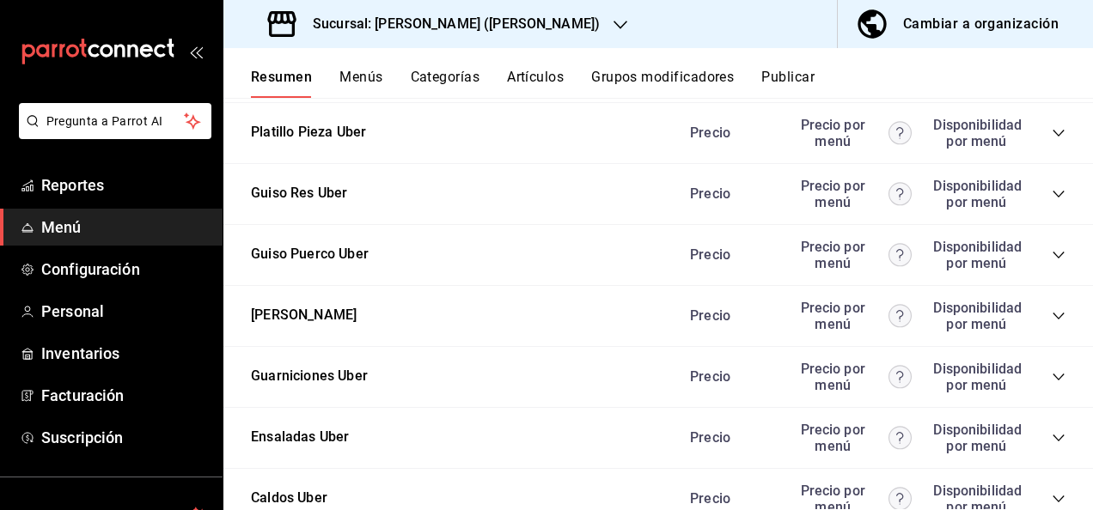
click at [1051, 258] on icon "collapse-category-row" at bounding box center [1058, 255] width 14 height 14
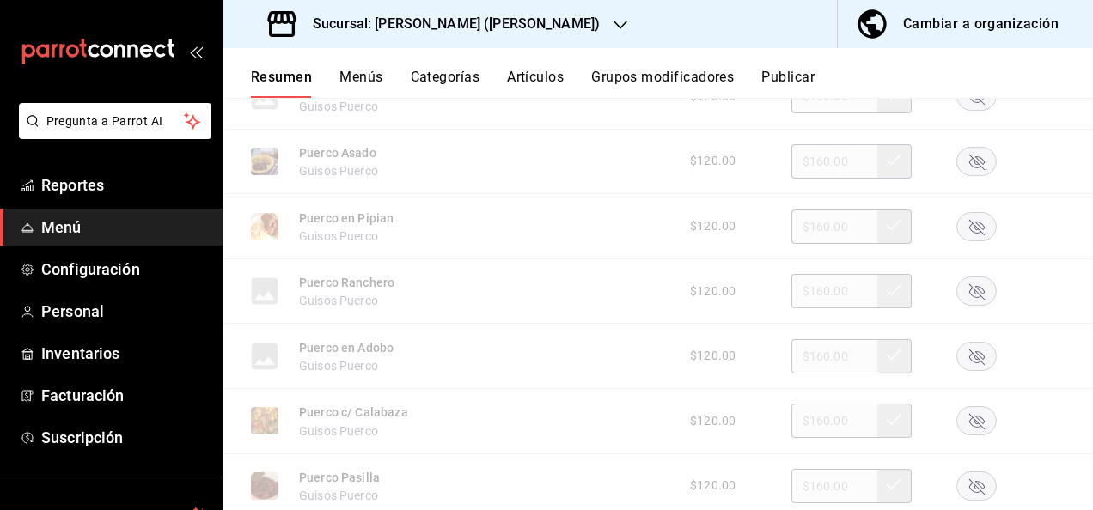
scroll to position [2645, 0]
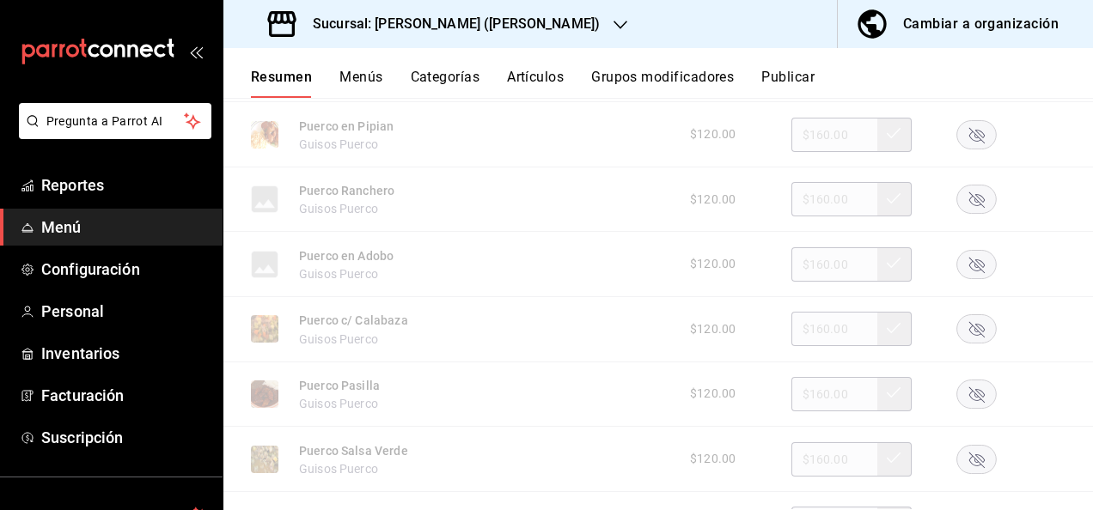
click at [958, 338] on rect "button" at bounding box center [977, 329] width 40 height 28
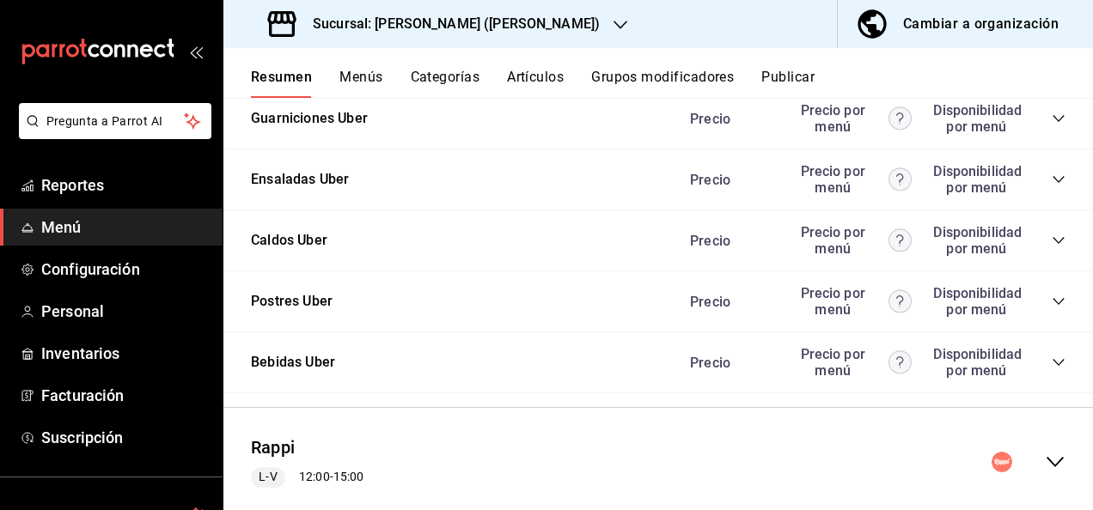
scroll to position [3499, 0]
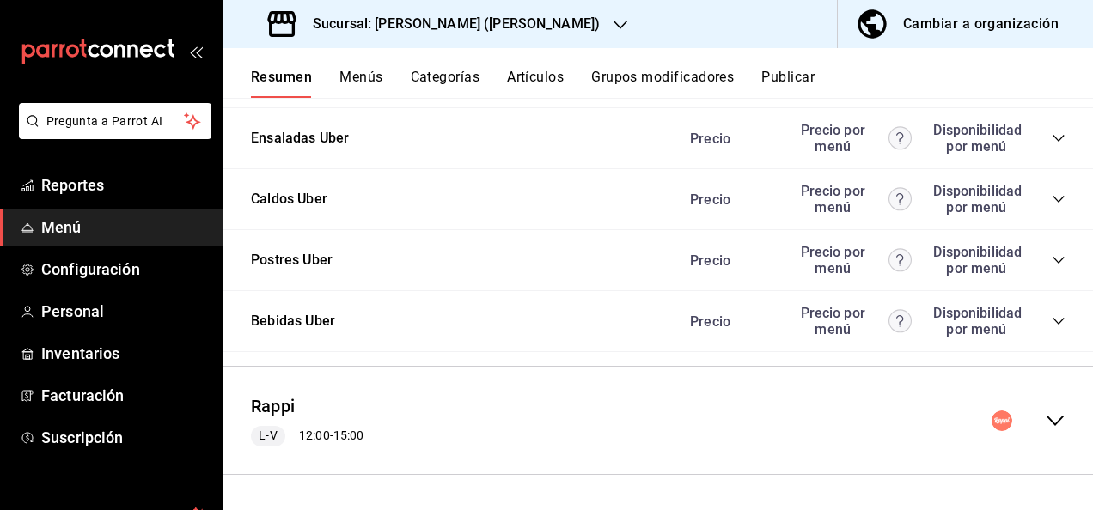
click at [1046, 420] on icon "collapse-menu-row" at bounding box center [1054, 421] width 17 height 10
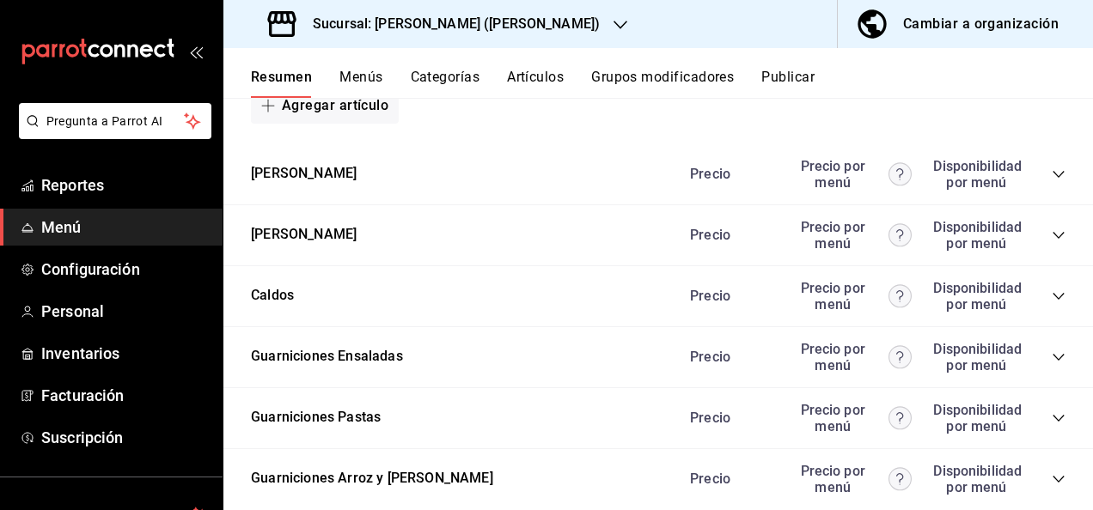
scroll to position [5093, 0]
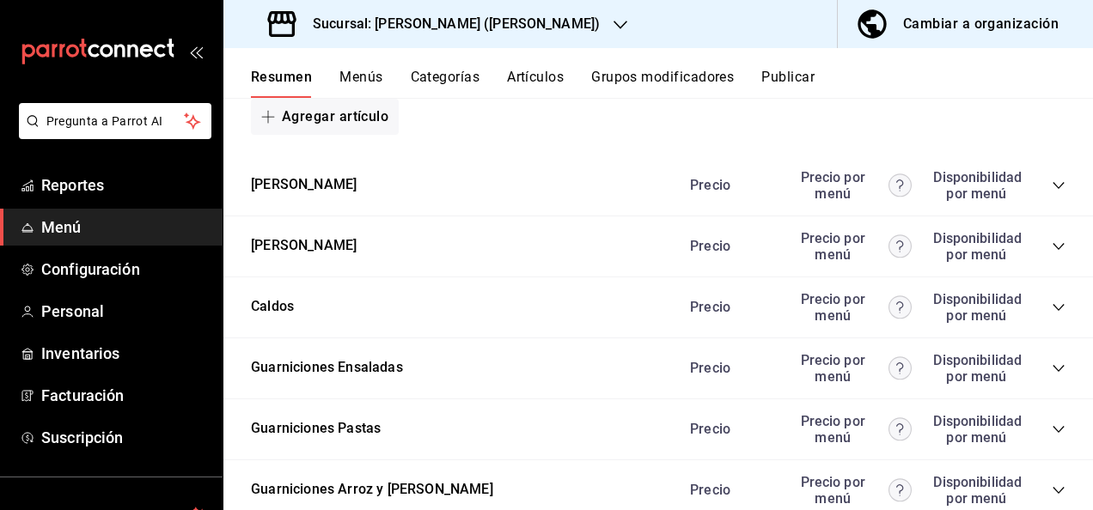
click at [1051, 253] on icon "collapse-category-row" at bounding box center [1058, 247] width 14 height 14
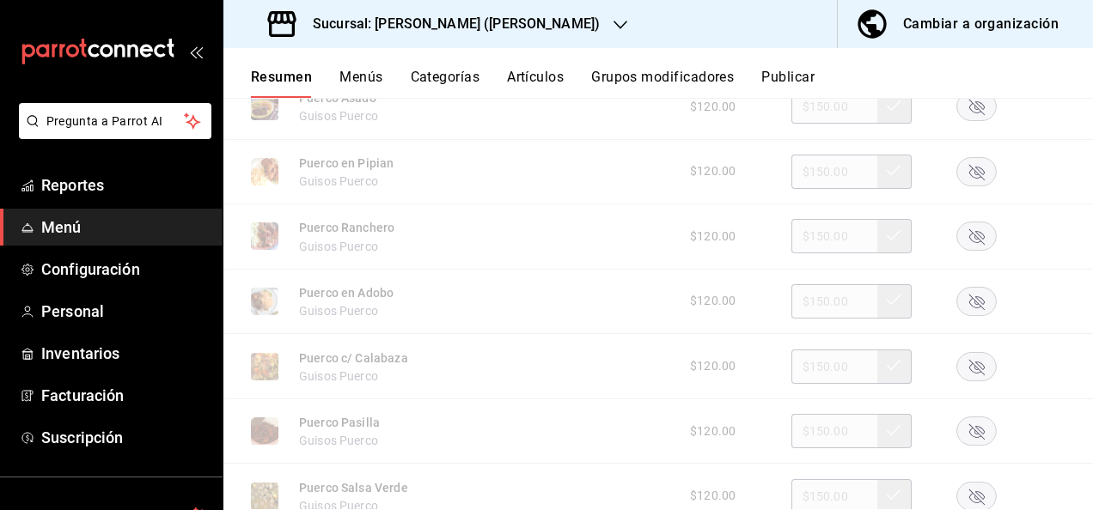
scroll to position [5482, 0]
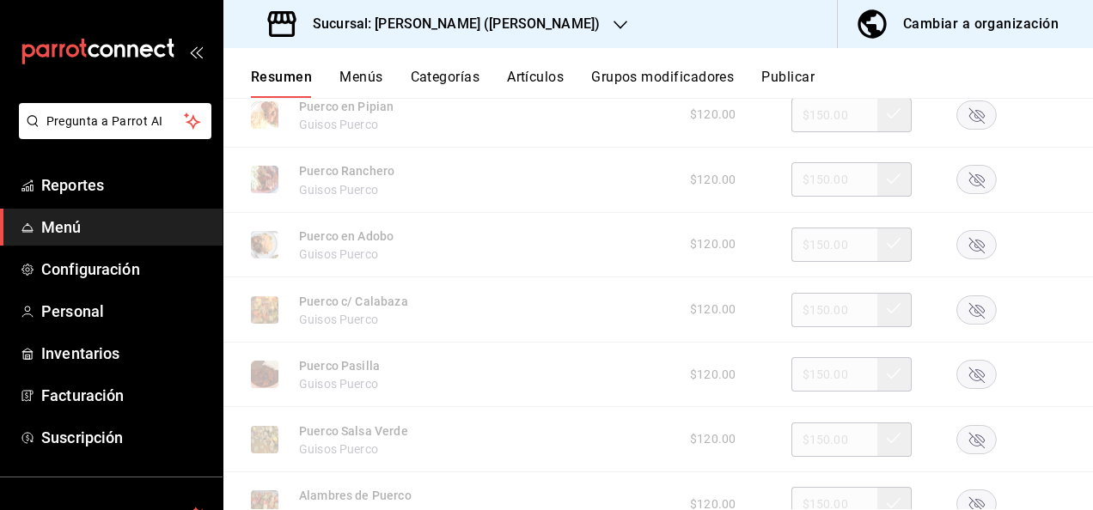
click at [969, 318] on icon "button" at bounding box center [976, 309] width 15 height 15
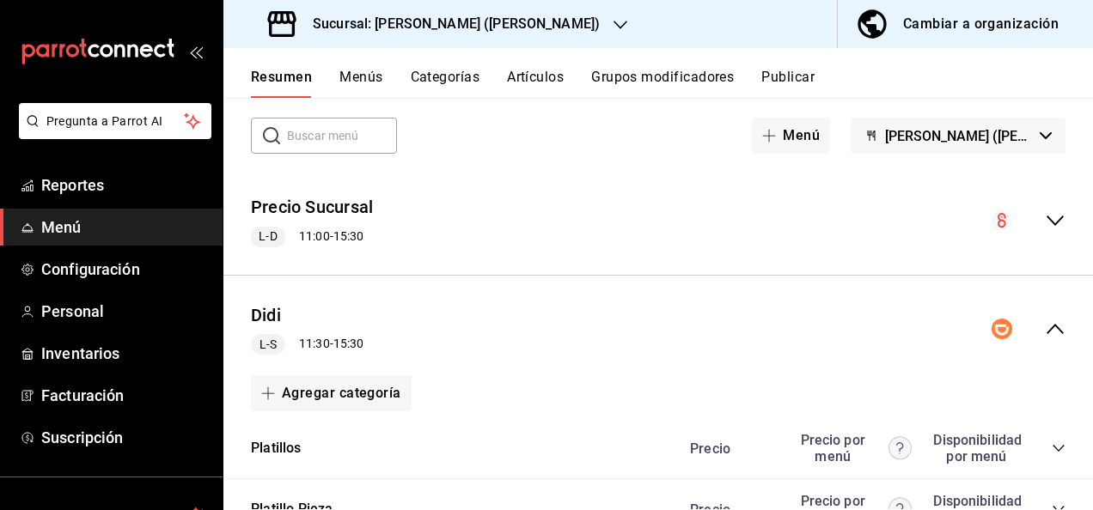
scroll to position [0, 0]
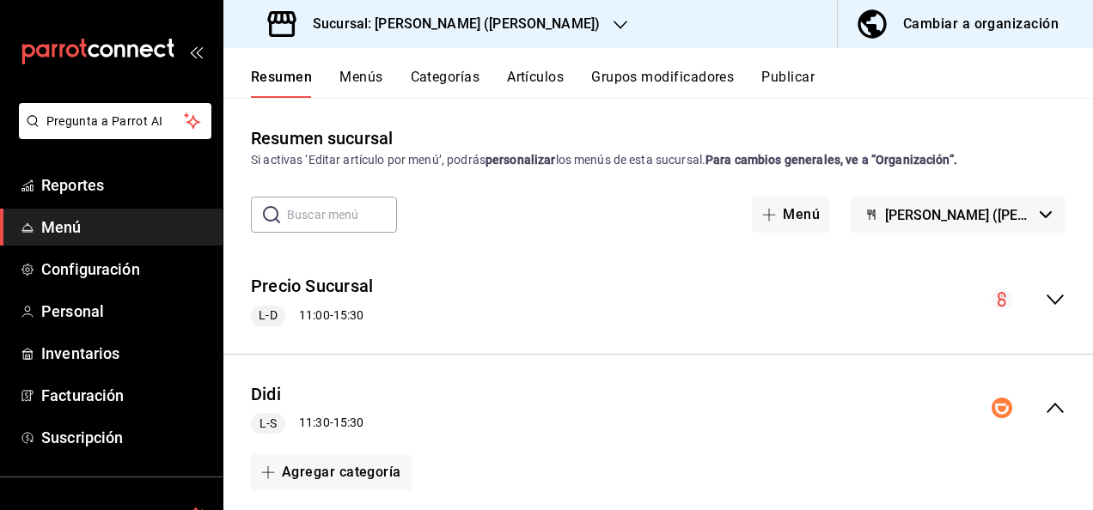
click at [1045, 401] on icon "collapse-menu-row" at bounding box center [1055, 408] width 21 height 21
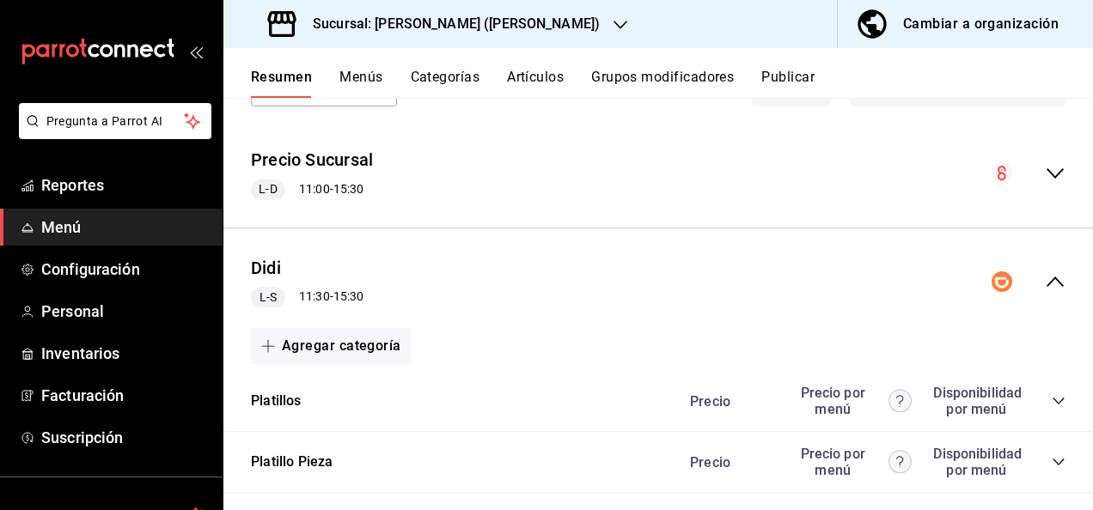
scroll to position [137, 0]
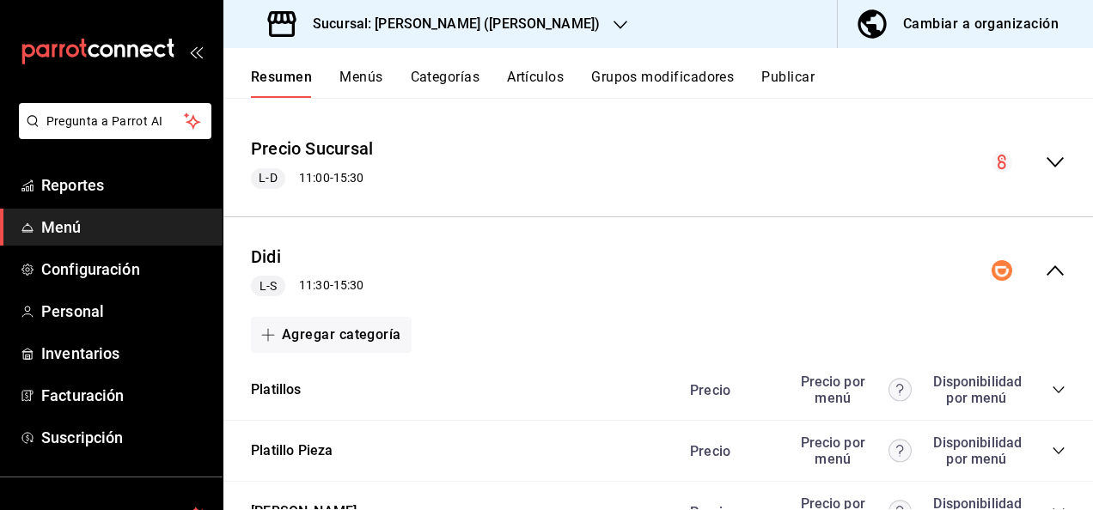
click at [1051, 448] on icon "collapse-category-row" at bounding box center [1058, 451] width 14 height 14
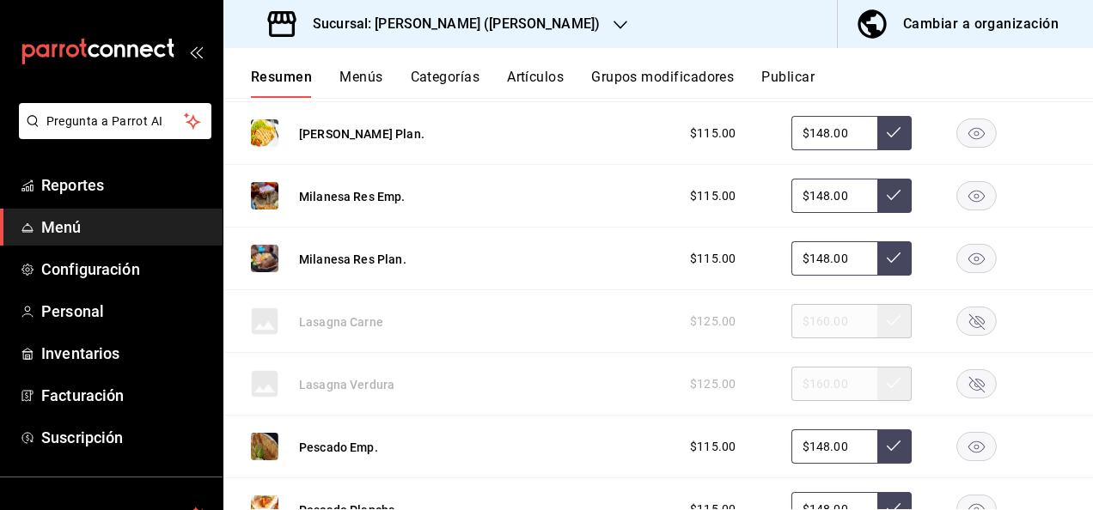
scroll to position [1076, 0]
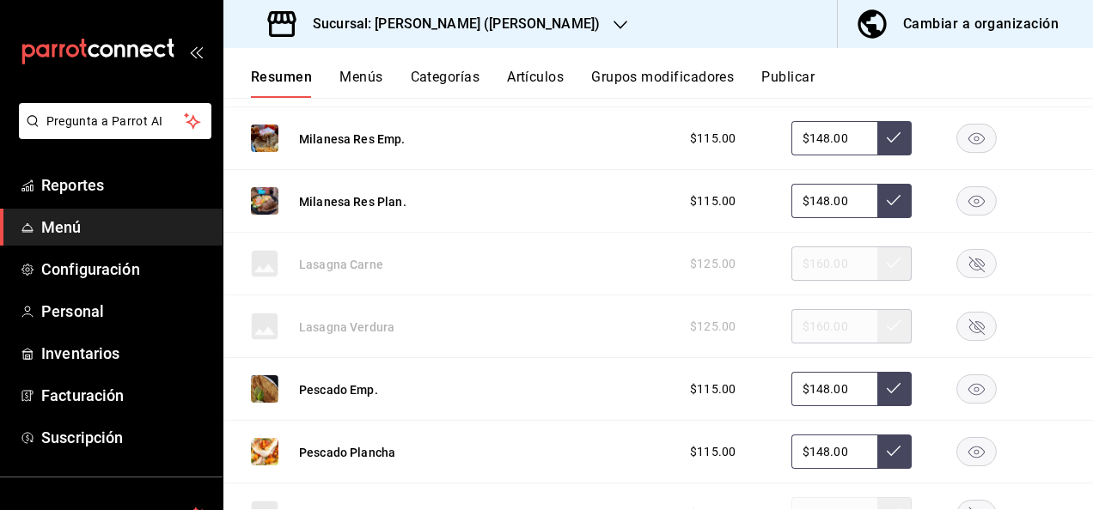
click at [975, 264] on rect "button" at bounding box center [977, 264] width 40 height 28
click at [526, 81] on button "Artículos" at bounding box center [535, 83] width 57 height 29
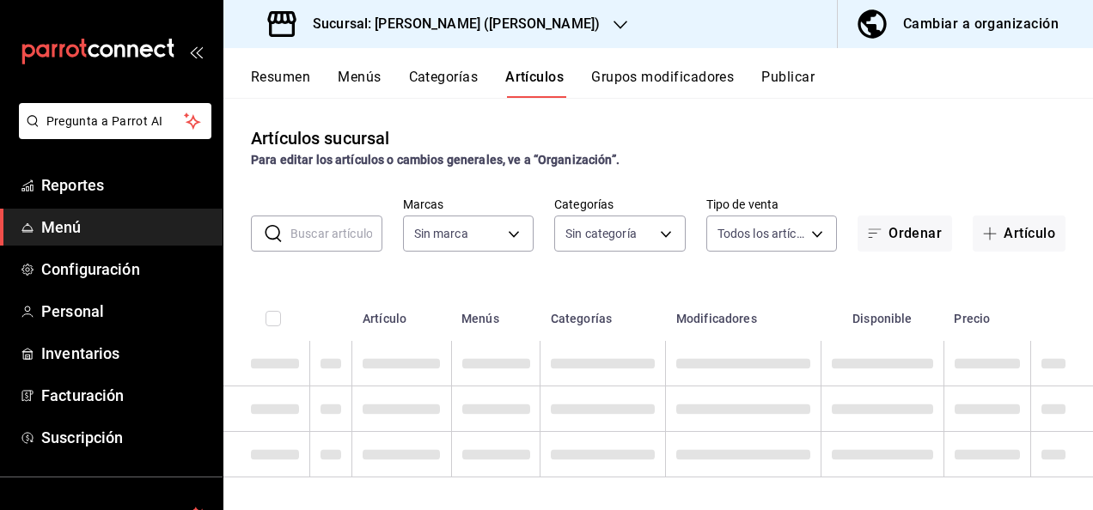
type input "62448029-1e5c-4b97-baa2-381ac051e320"
type input "98e615fa-9ff0-4008-a960-638f8e89b056,5f8a67d5-51f5-436d-b440-fe552d9df27c,df77f…"
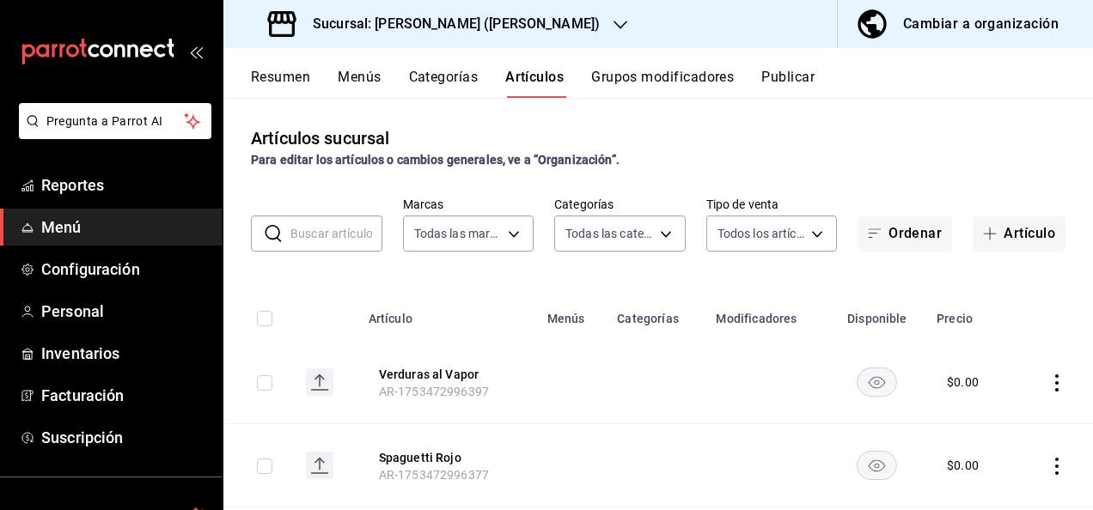
click at [295, 227] on input "text" at bounding box center [336, 233] width 92 height 34
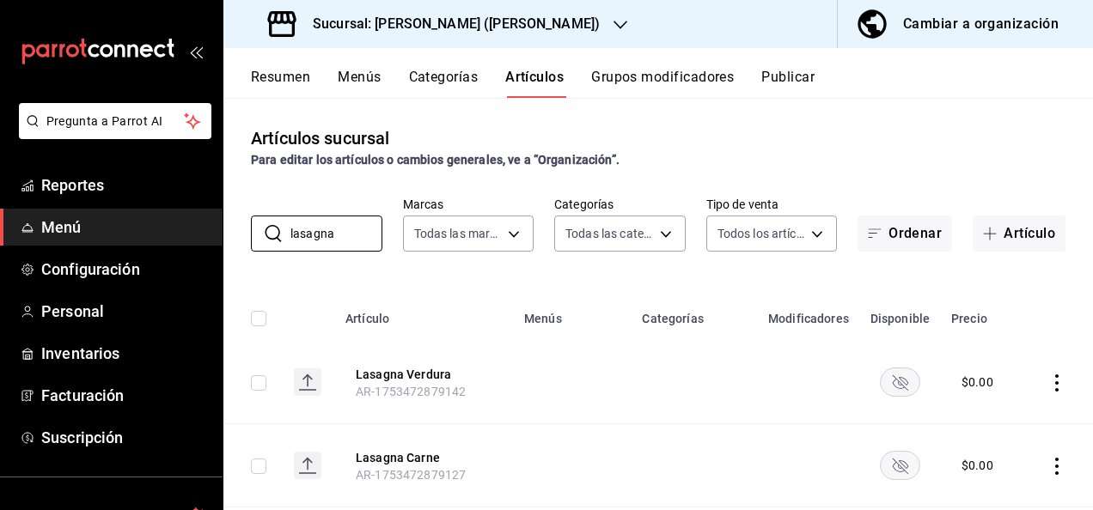
type input "lasagna"
click at [884, 386] on rect "availability-product" at bounding box center [900, 382] width 40 height 28
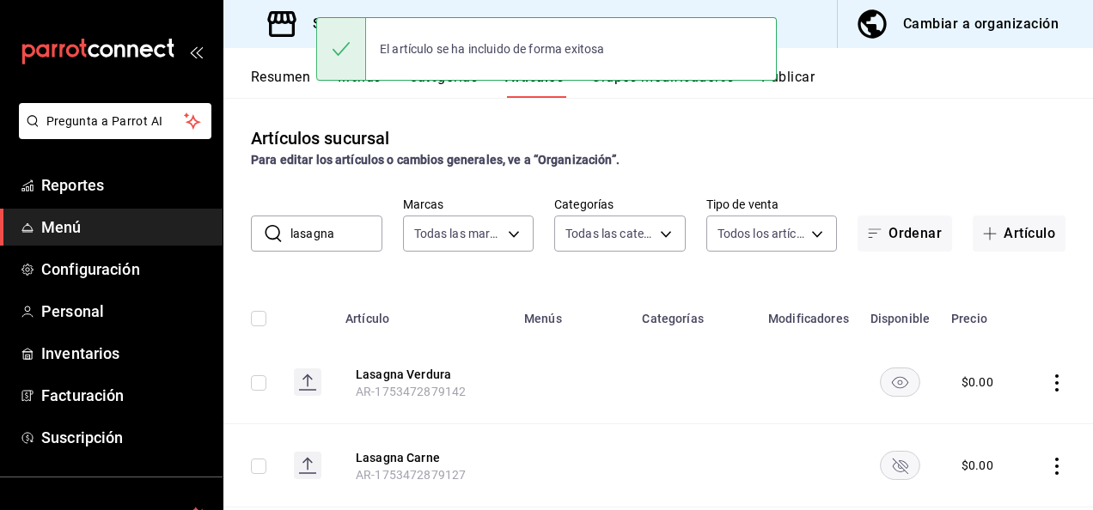
click at [893, 459] on rect "availability-product" at bounding box center [900, 465] width 40 height 28
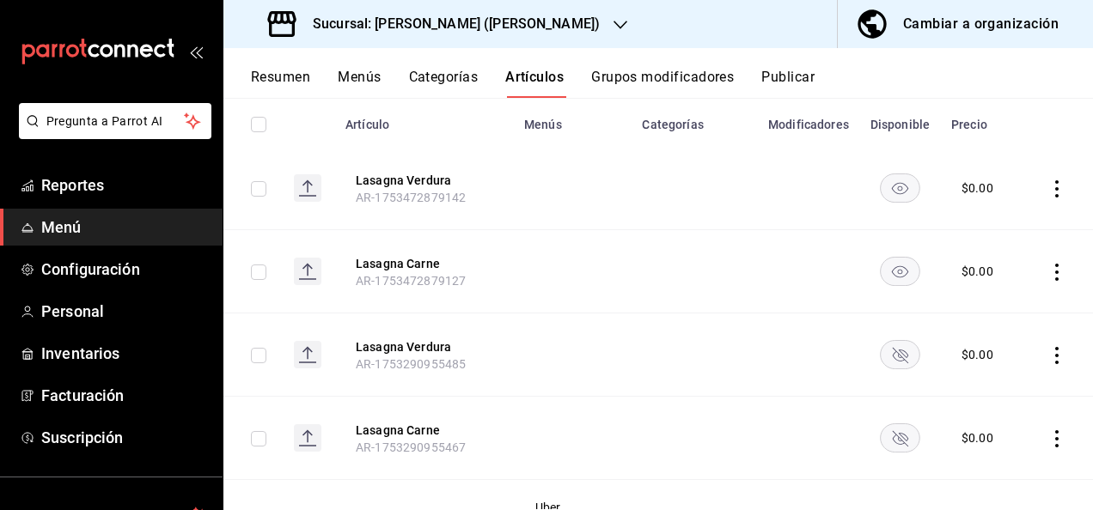
scroll to position [263, 0]
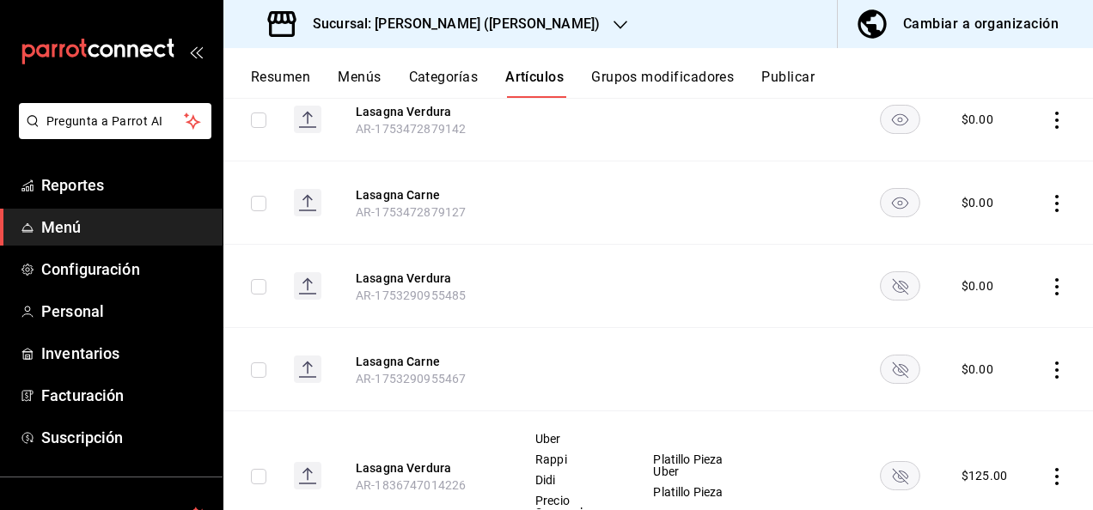
click at [893, 289] on rect "availability-product" at bounding box center [900, 285] width 40 height 28
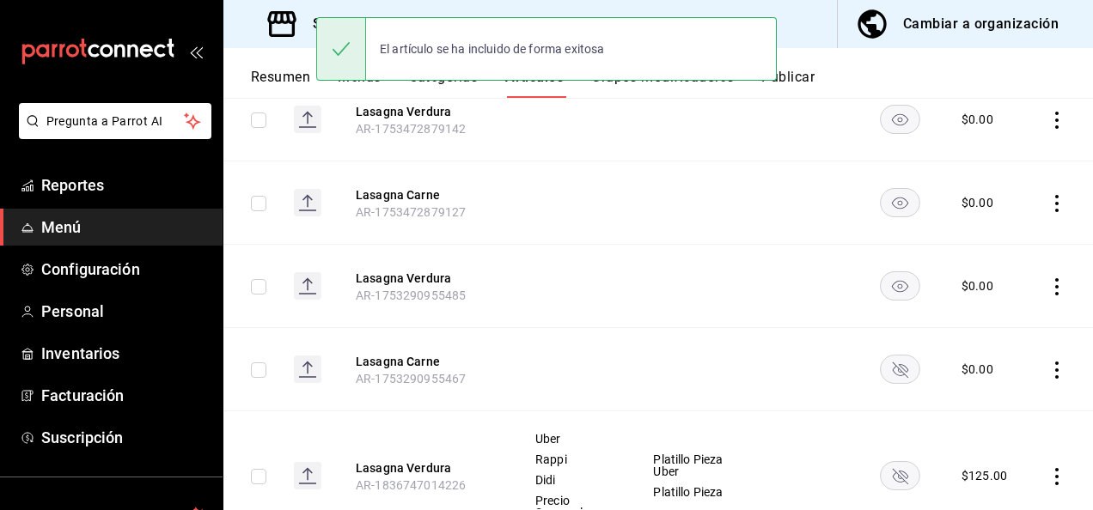
click at [893, 373] on rect "availability-product" at bounding box center [900, 369] width 40 height 28
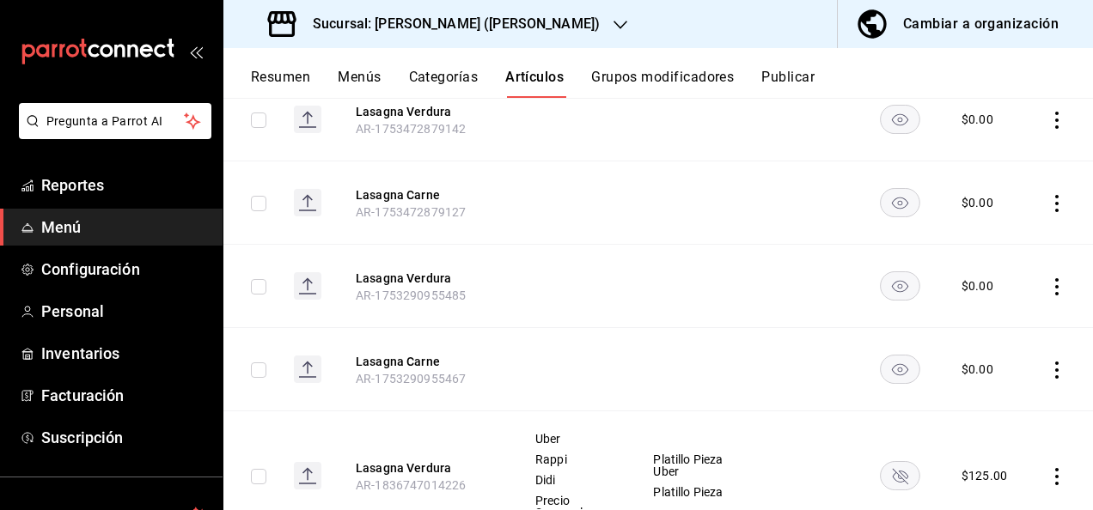
click at [895, 484] on rect "availability-product" at bounding box center [900, 475] width 40 height 28
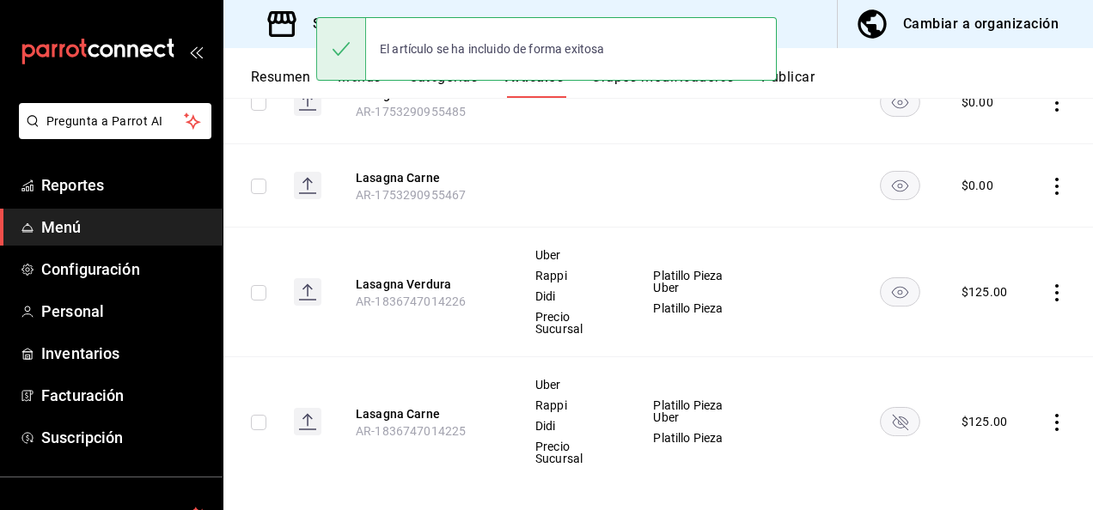
scroll to position [463, 0]
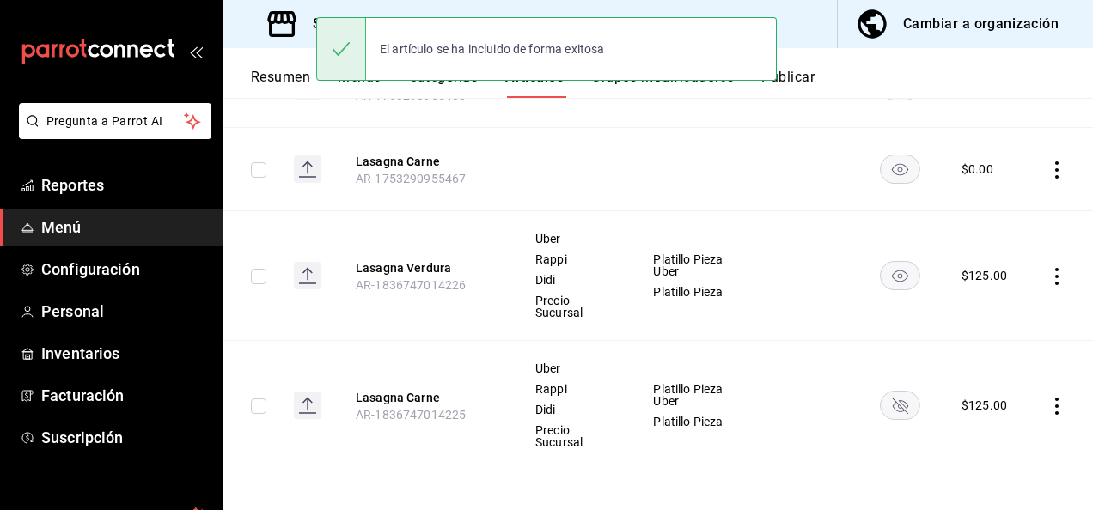
click at [885, 397] on rect "availability-product" at bounding box center [900, 405] width 40 height 28
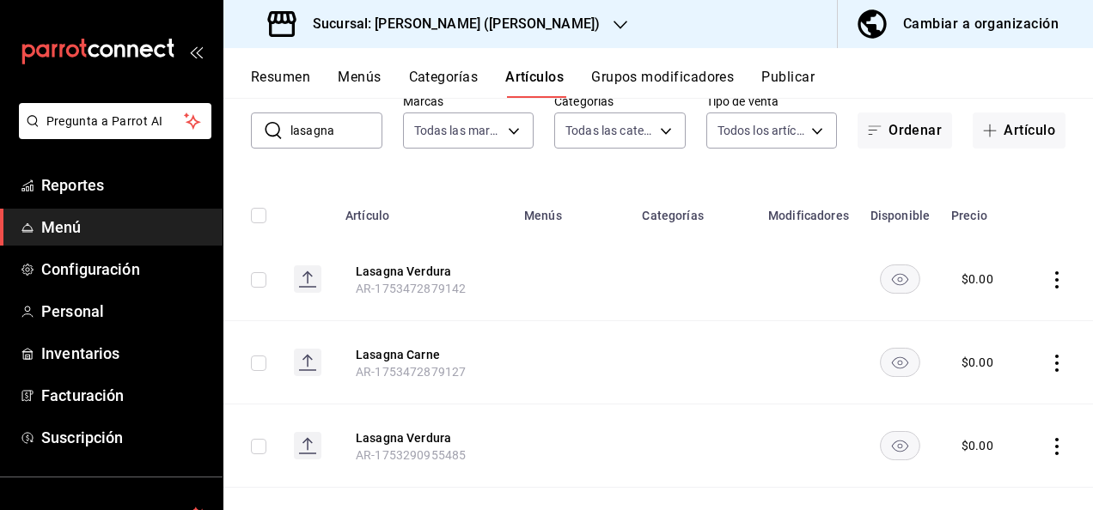
scroll to position [0, 0]
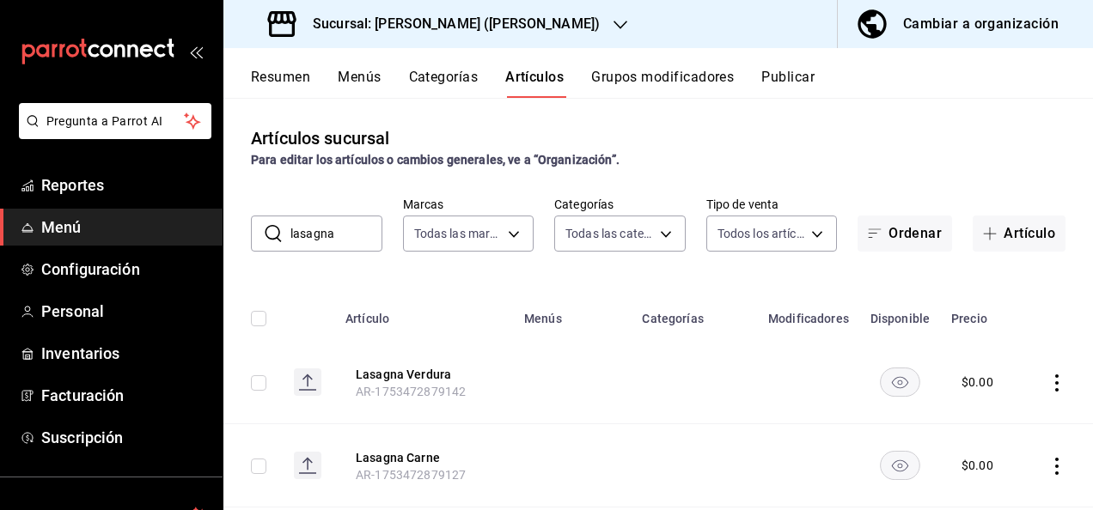
click at [264, 75] on button "Resumen" at bounding box center [280, 83] width 59 height 29
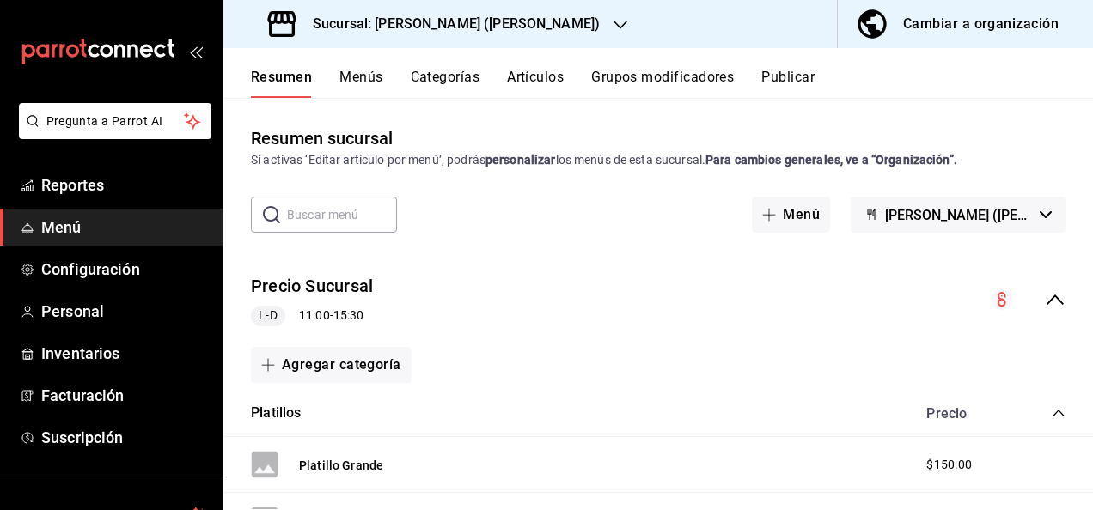
click at [1047, 300] on icon "collapse-menu-row" at bounding box center [1055, 299] width 21 height 21
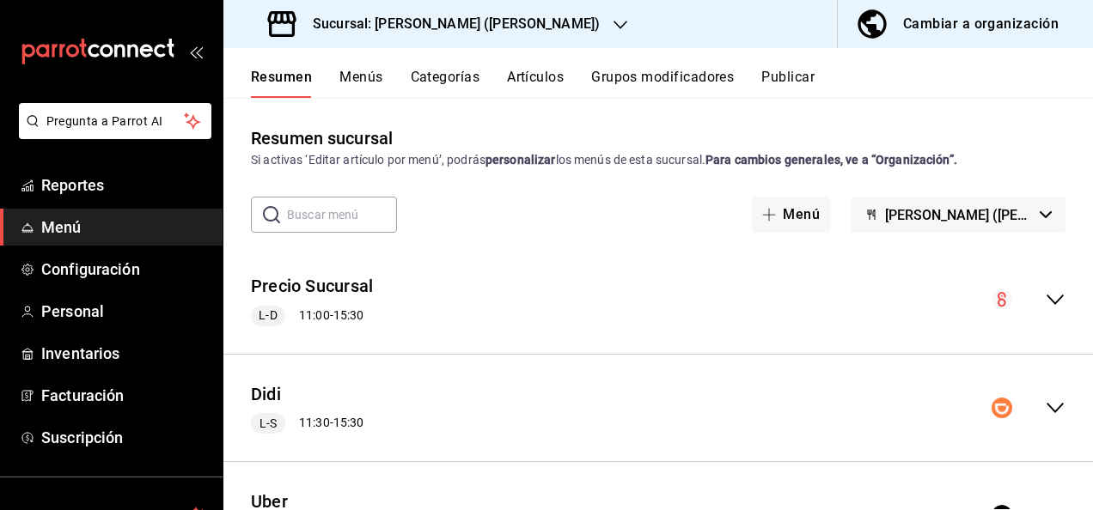
click at [1045, 405] on icon "collapse-menu-row" at bounding box center [1055, 408] width 21 height 21
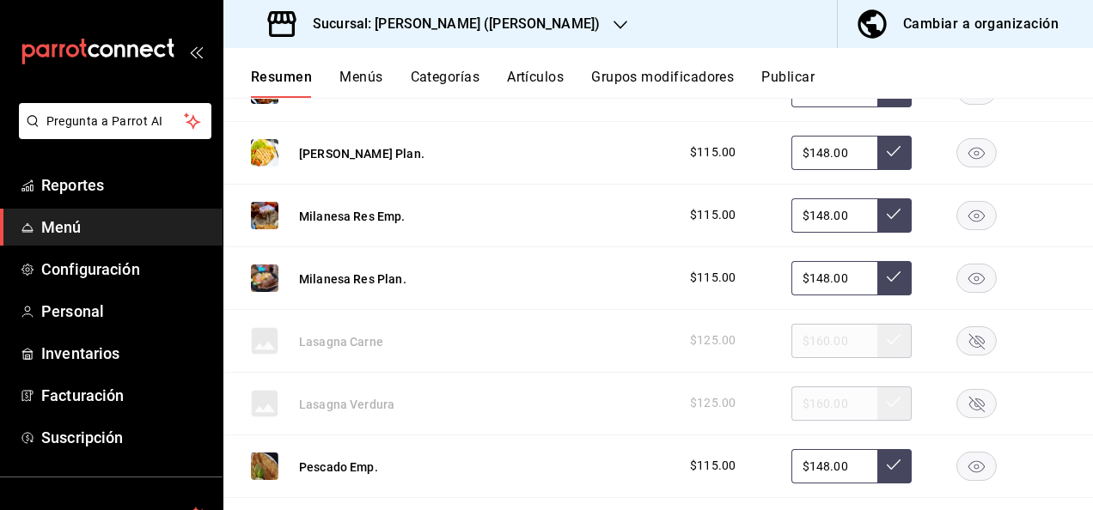
scroll to position [1306, 0]
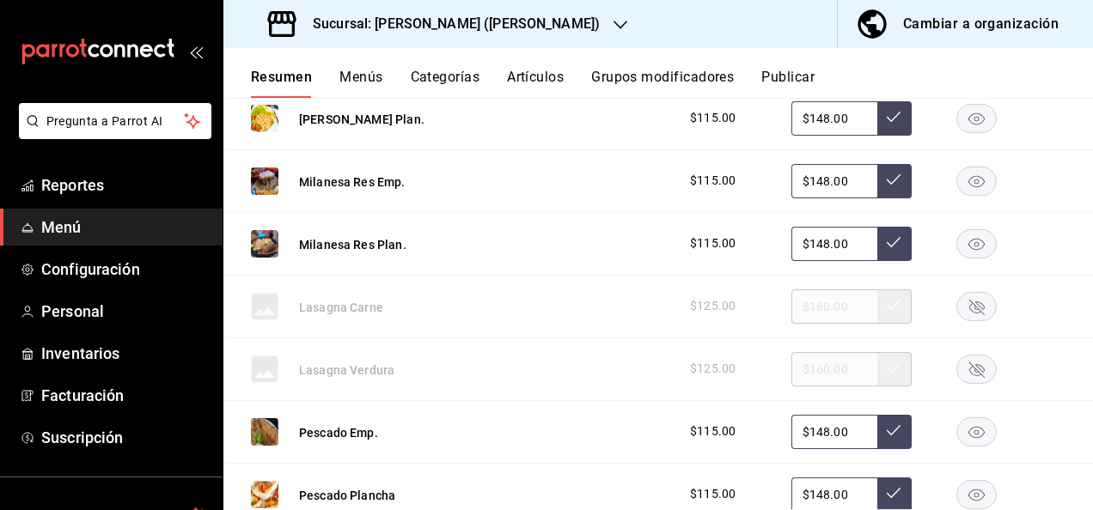
click at [964, 297] on rect "button" at bounding box center [977, 306] width 40 height 28
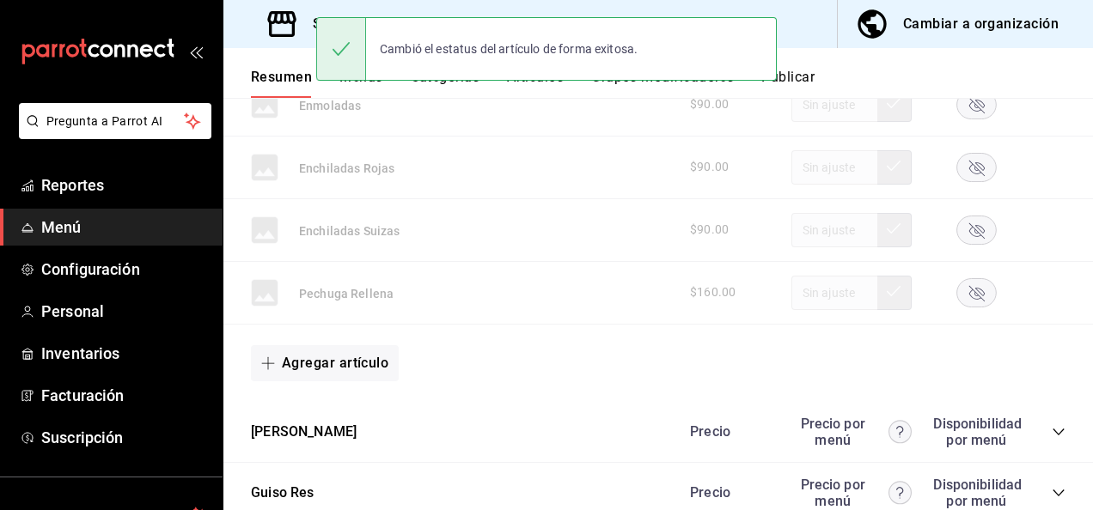
scroll to position [1946, 0]
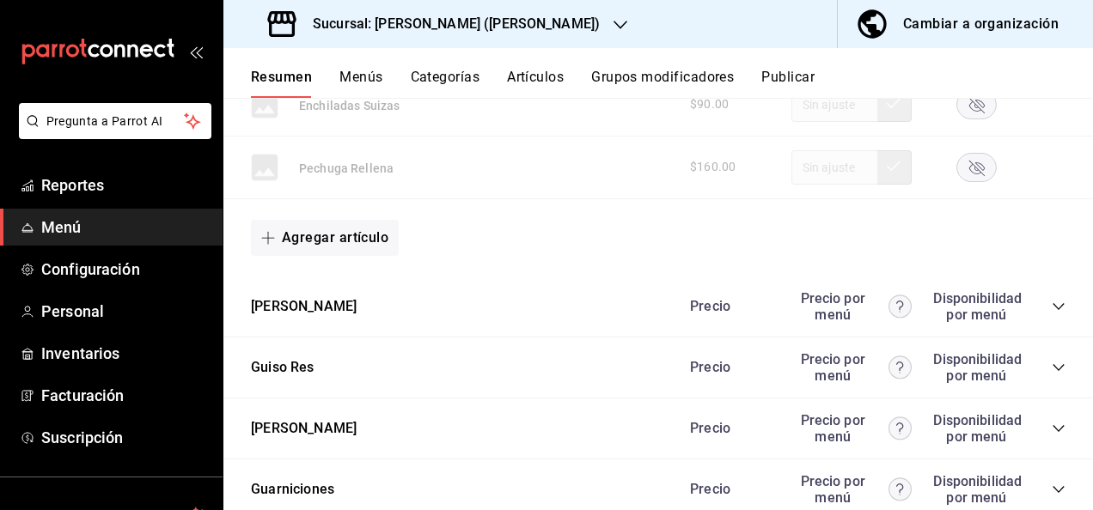
click at [1051, 423] on icon "collapse-category-row" at bounding box center [1058, 429] width 14 height 14
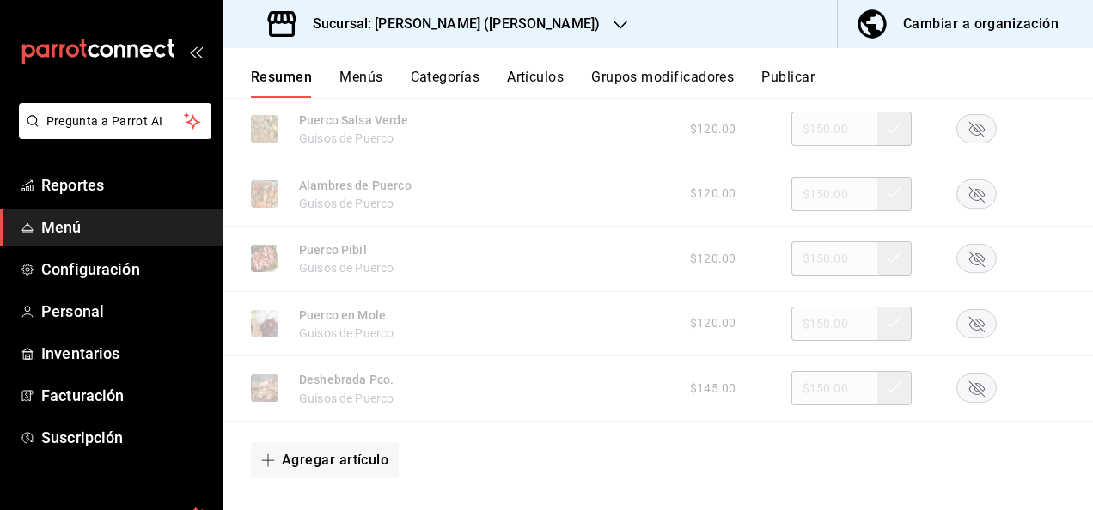
scroll to position [2989, 0]
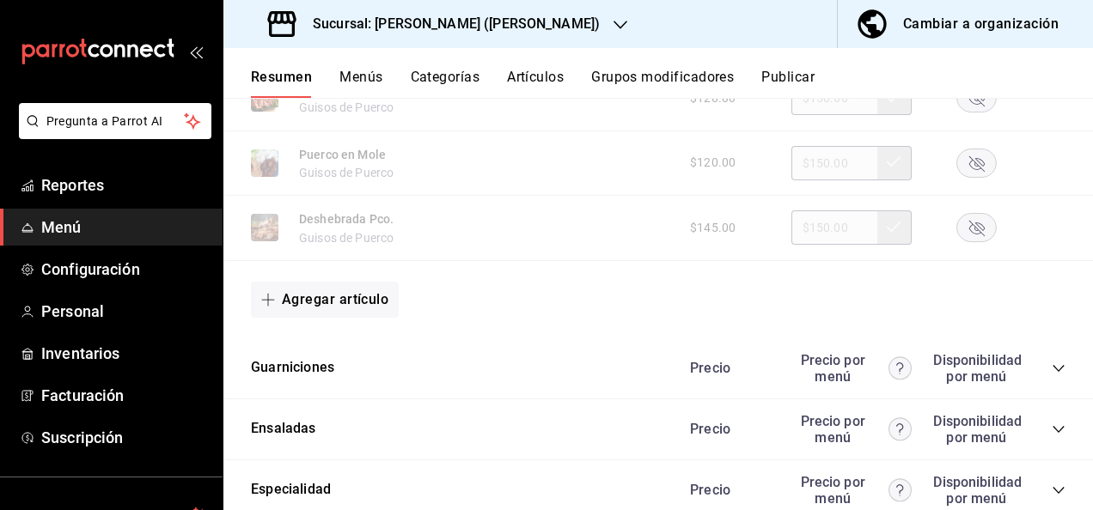
click at [1051, 365] on icon "collapse-category-row" at bounding box center [1058, 369] width 14 height 14
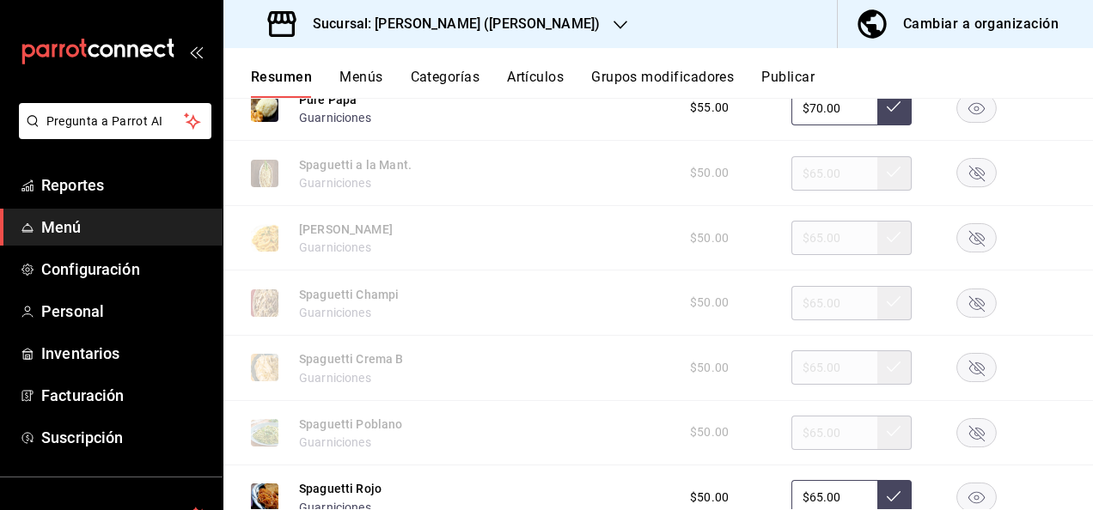
scroll to position [3962, 0]
click at [965, 373] on rect "button" at bounding box center [977, 367] width 40 height 28
click at [362, 82] on button "Menús" at bounding box center [360, 83] width 43 height 29
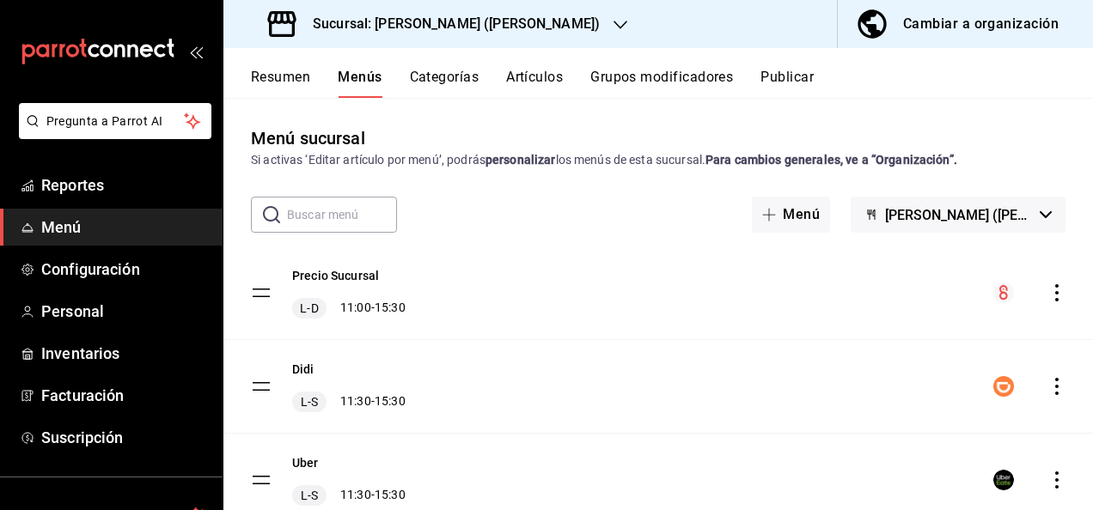
click at [465, 76] on button "Categorías" at bounding box center [445, 83] width 70 height 29
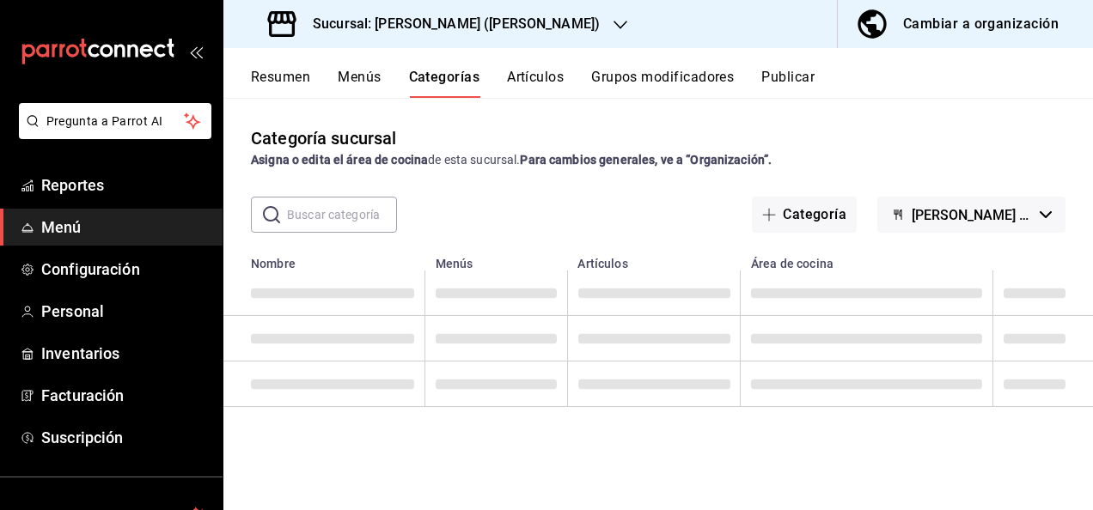
click at [530, 84] on button "Artículos" at bounding box center [535, 83] width 57 height 29
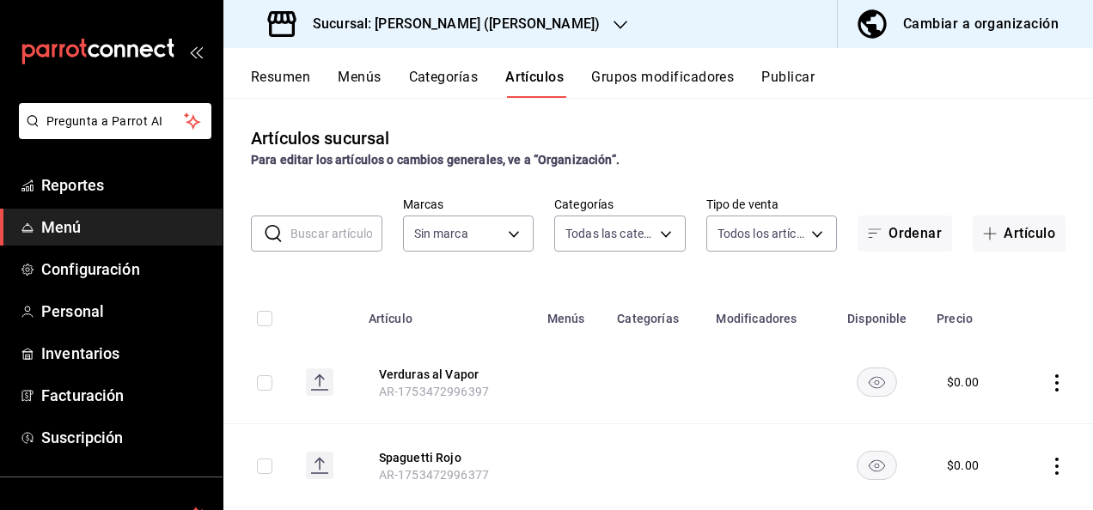
type input "98e615fa-9ff0-4008-a960-638f8e89b056,5f8a67d5-51f5-436d-b440-fe552d9df27c,df77f…"
type input "62448029-1e5c-4b97-baa2-381ac051e320"
click at [325, 232] on input "text" at bounding box center [336, 233] width 92 height 34
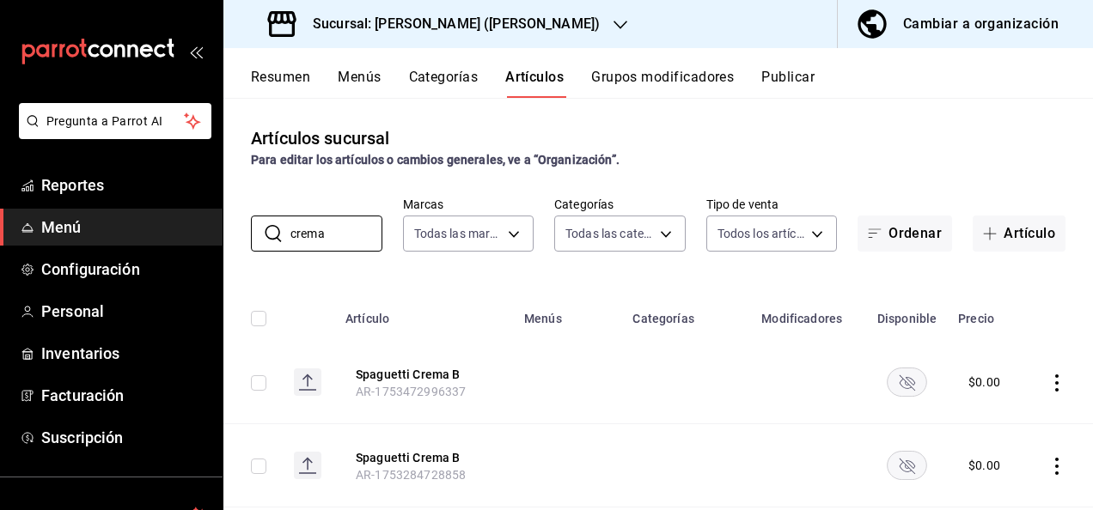
type input "crema"
click at [900, 376] on rect "availability-product" at bounding box center [907, 382] width 40 height 28
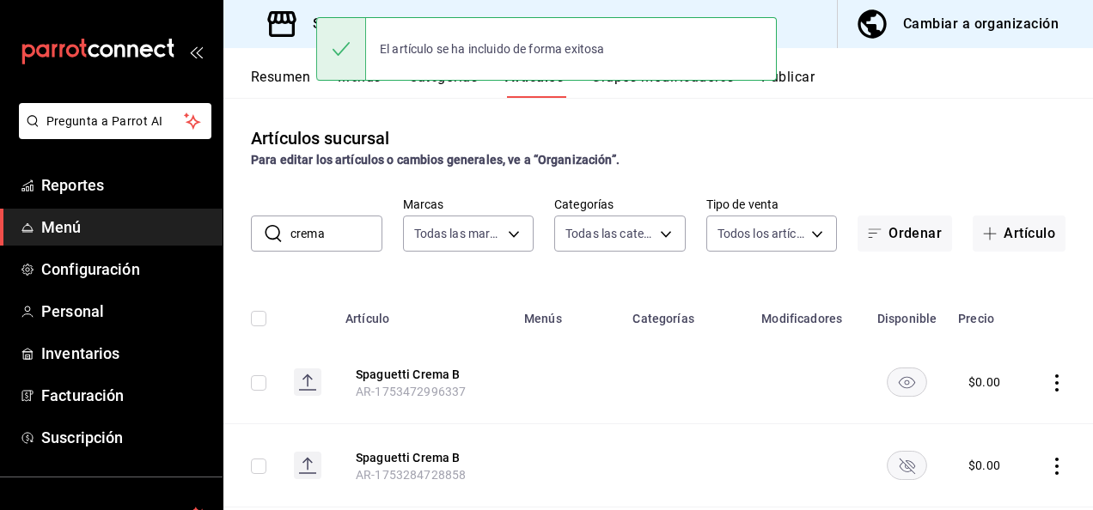
click at [905, 462] on rect "availability-product" at bounding box center [907, 465] width 40 height 28
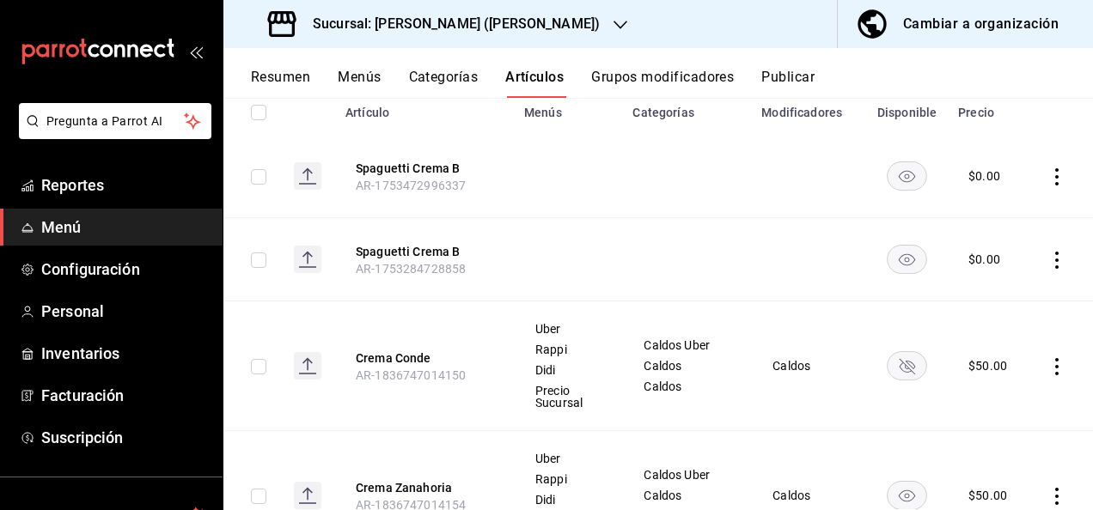
scroll to position [275, 0]
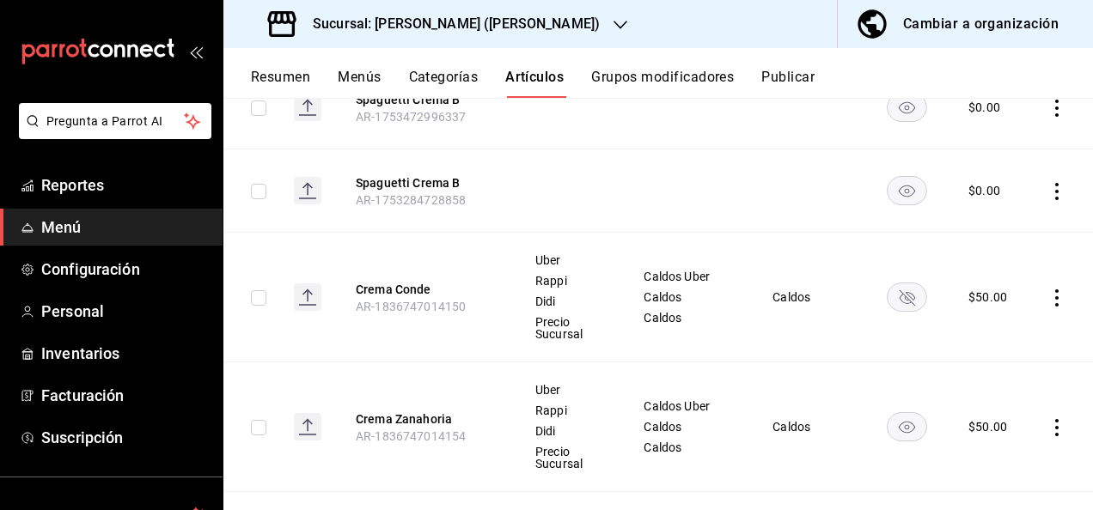
click at [887, 305] on rect "availability-product" at bounding box center [907, 297] width 40 height 28
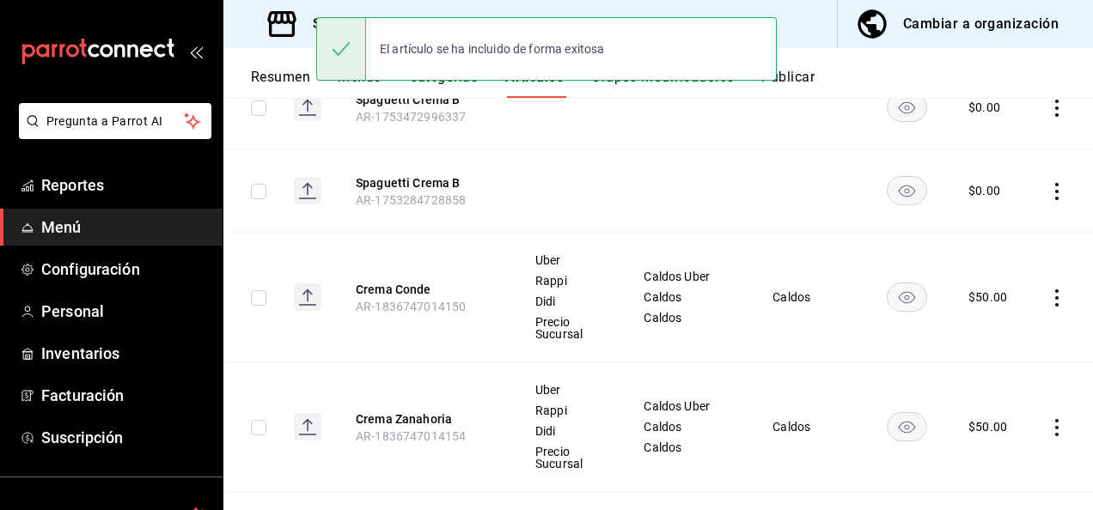
click at [897, 420] on rect "availability-product" at bounding box center [907, 426] width 40 height 28
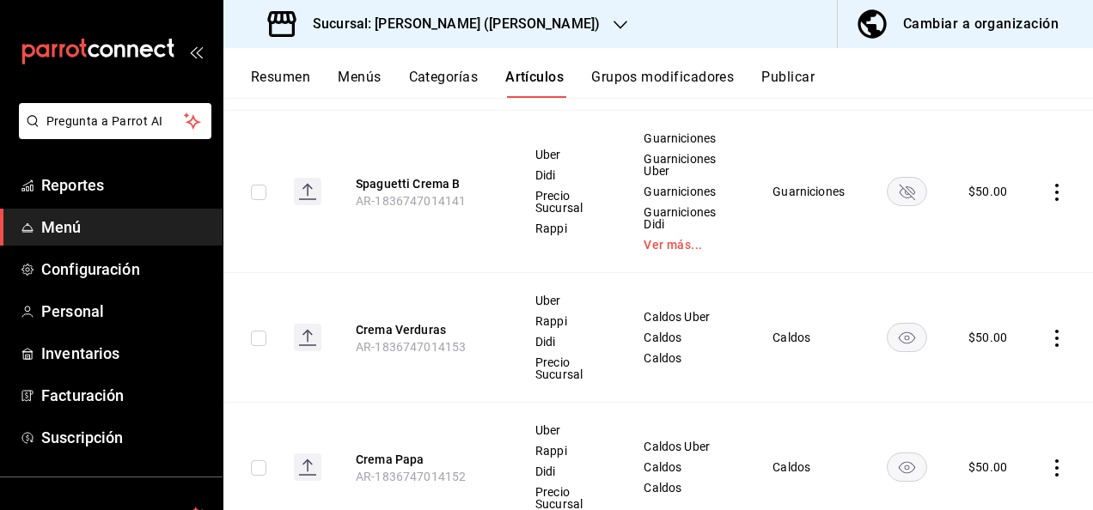
scroll to position [996, 0]
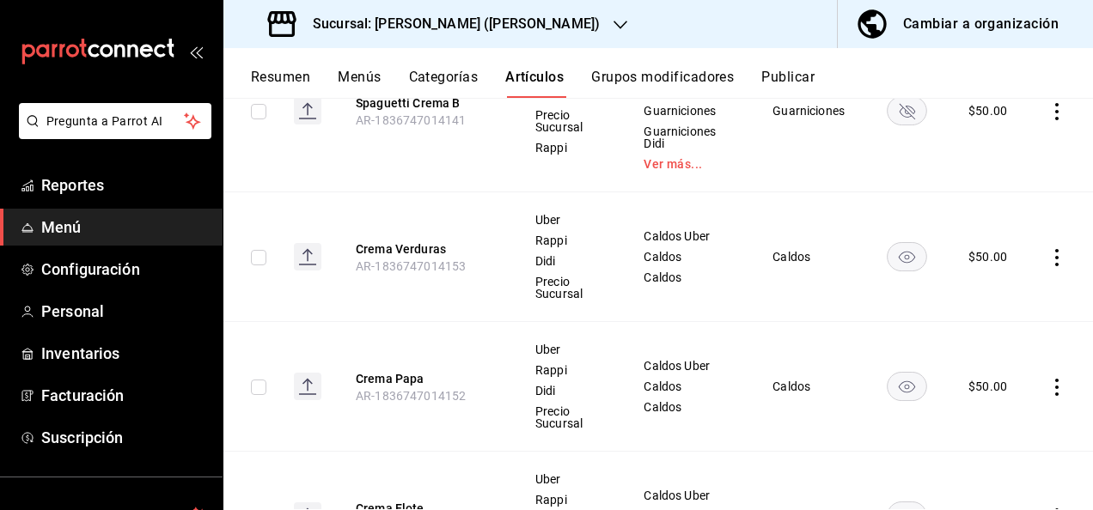
click at [900, 113] on rect "availability-product" at bounding box center [907, 110] width 40 height 28
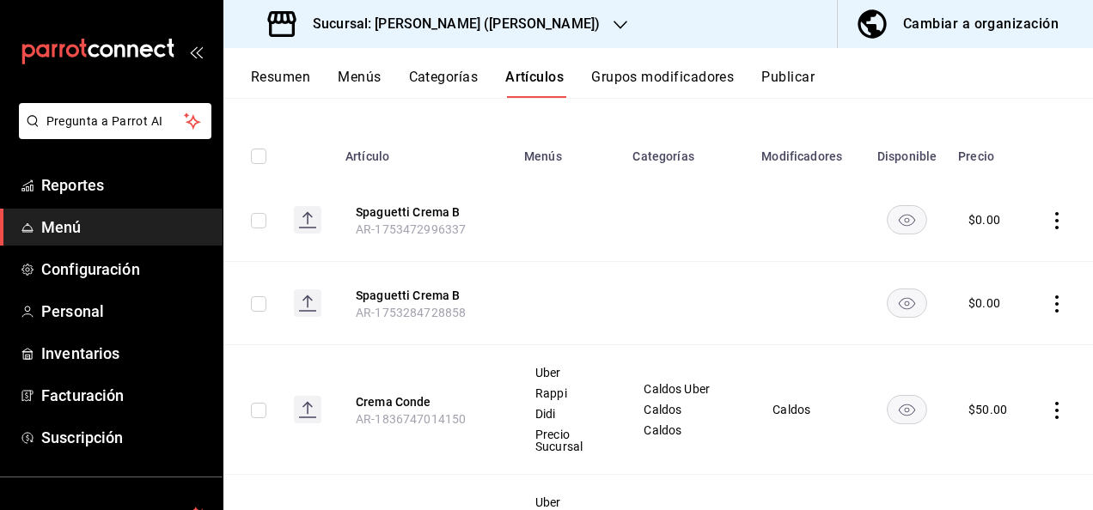
scroll to position [0, 0]
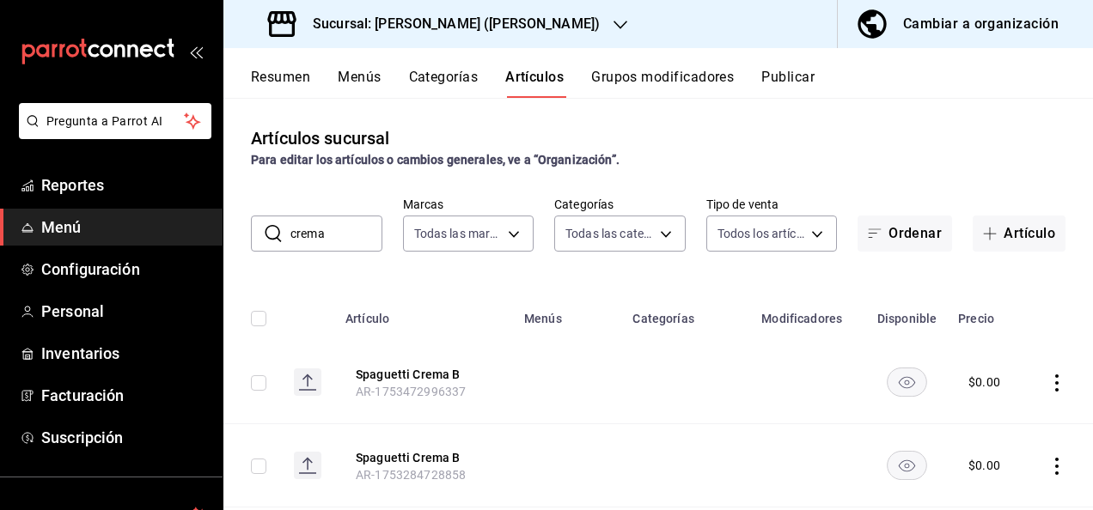
click at [294, 82] on button "Resumen" at bounding box center [280, 83] width 59 height 29
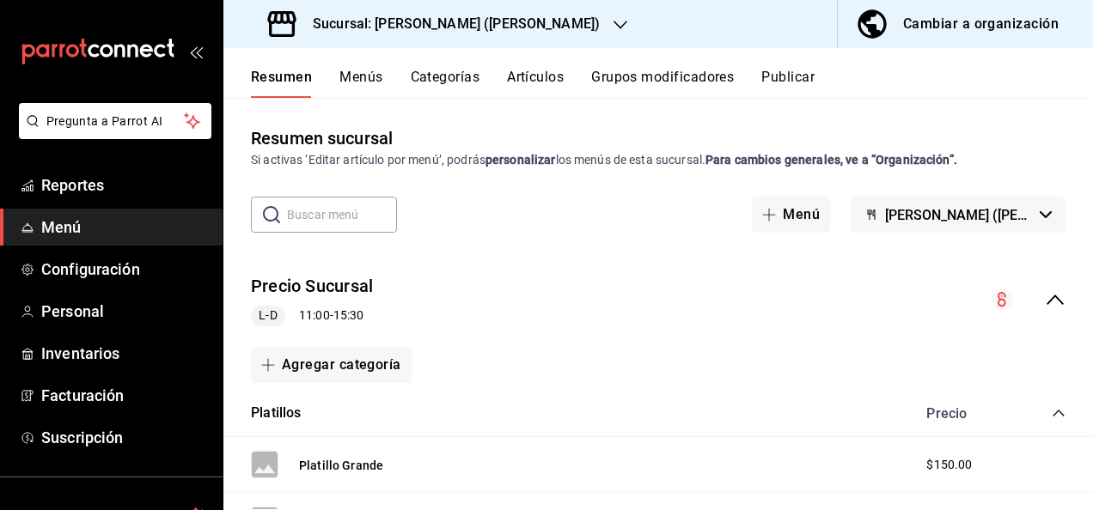
click at [1052, 301] on div "Precio Sucursal L-D 11:00 - 15:30" at bounding box center [657, 300] width 869 height 80
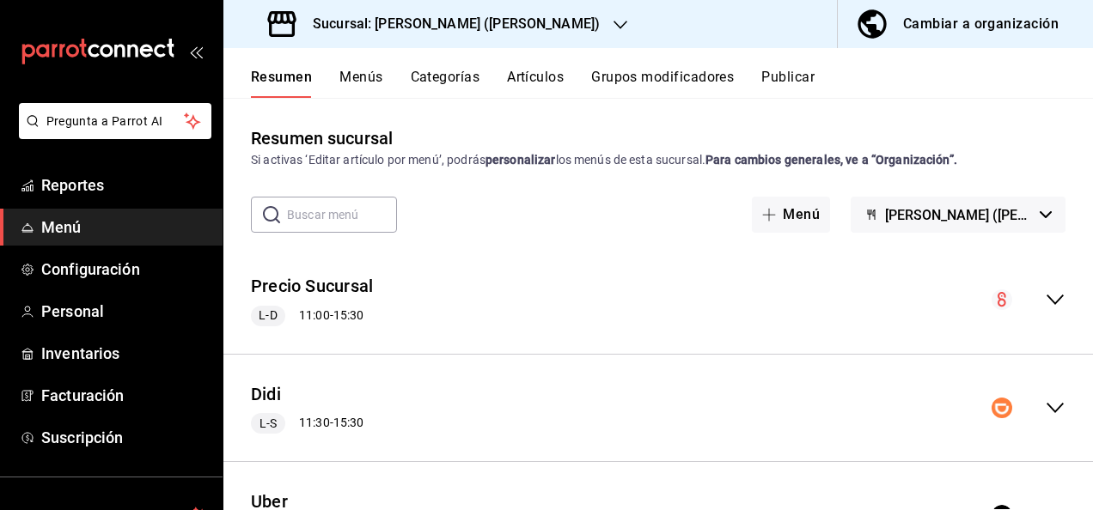
click at [1045, 404] on icon "collapse-menu-row" at bounding box center [1055, 408] width 21 height 21
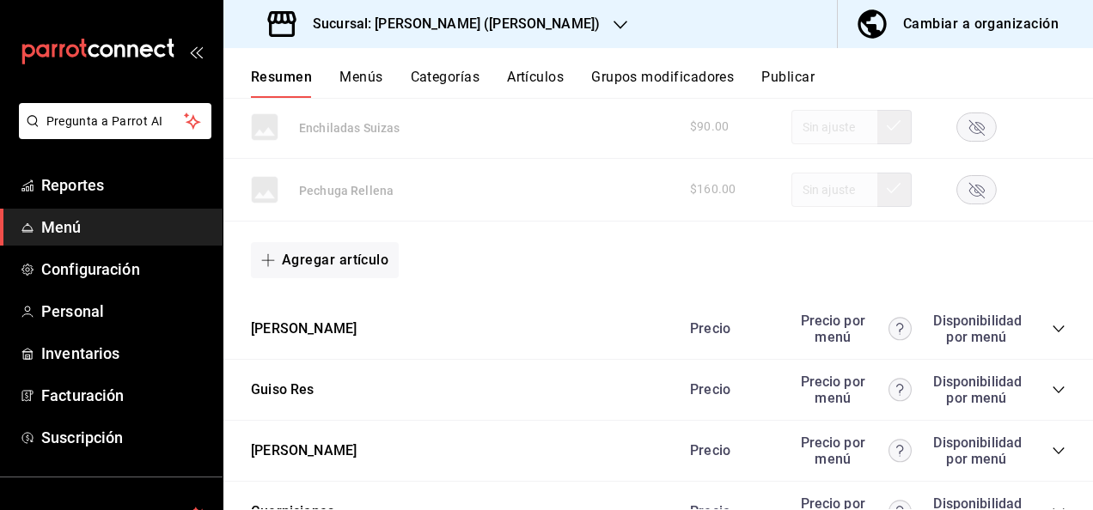
scroll to position [1970, 0]
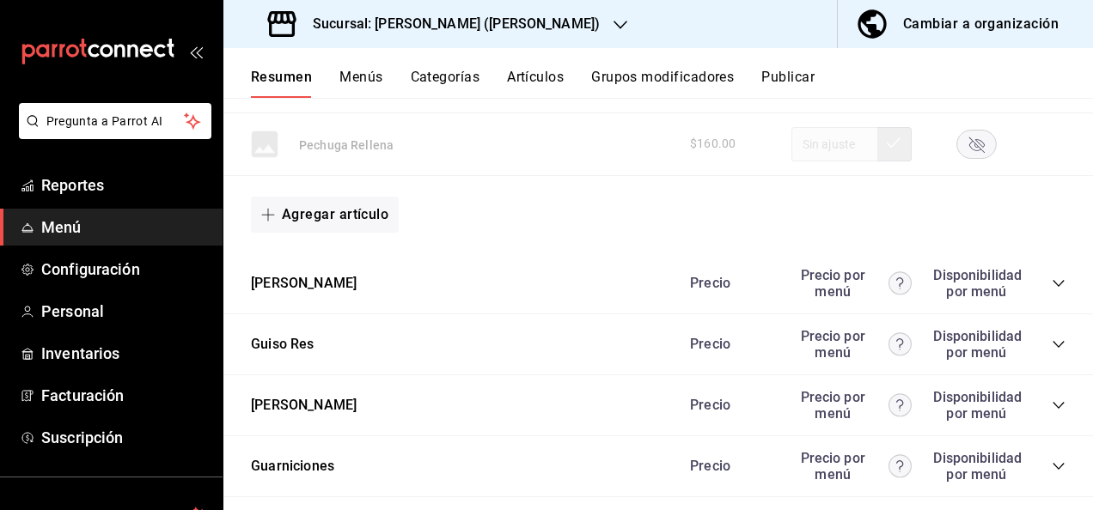
click at [1051, 460] on icon "collapse-category-row" at bounding box center [1058, 467] width 14 height 14
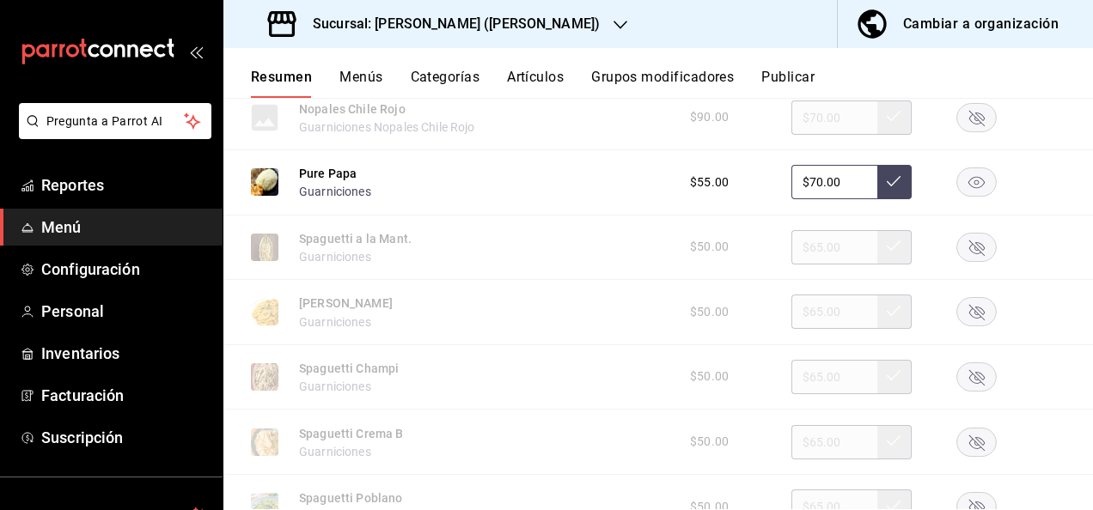
scroll to position [3036, 0]
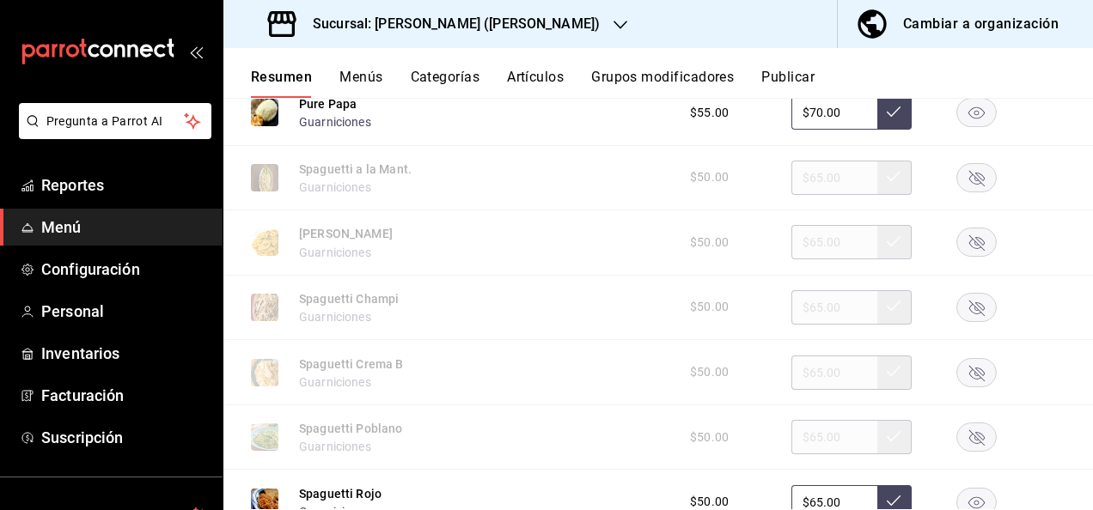
click at [965, 362] on rect "button" at bounding box center [977, 372] width 40 height 28
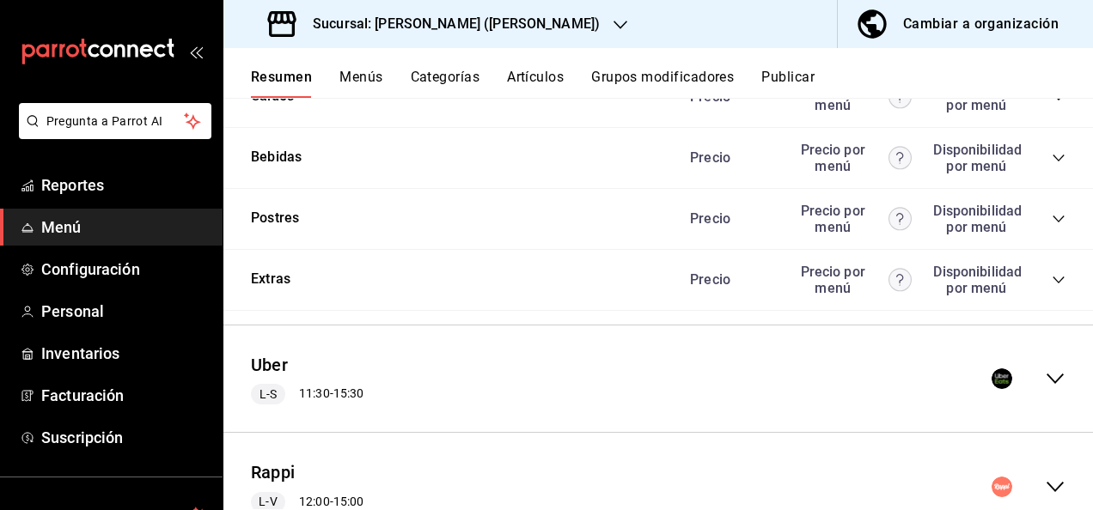
scroll to position [3779, 0]
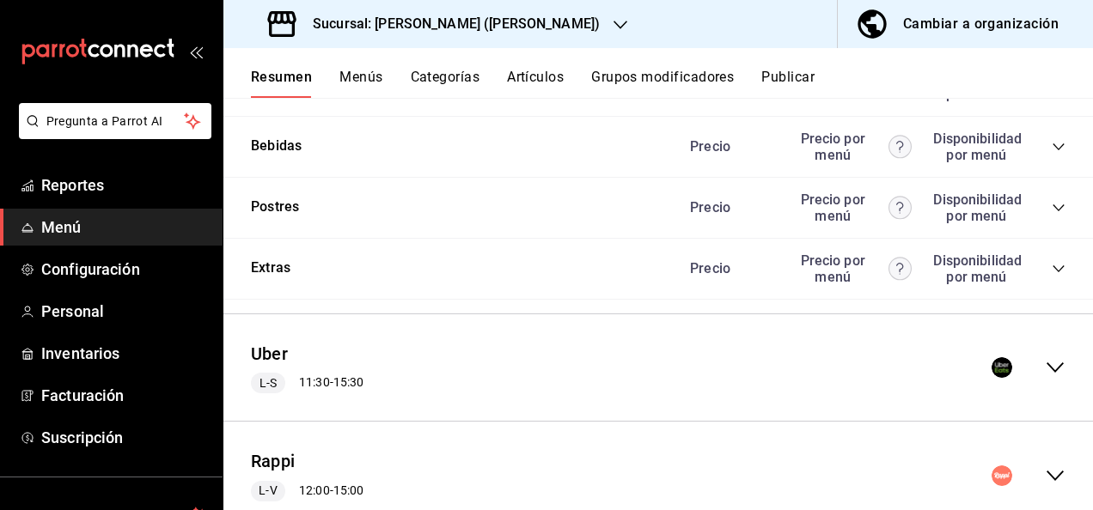
click at [1045, 373] on icon "collapse-menu-row" at bounding box center [1055, 367] width 21 height 21
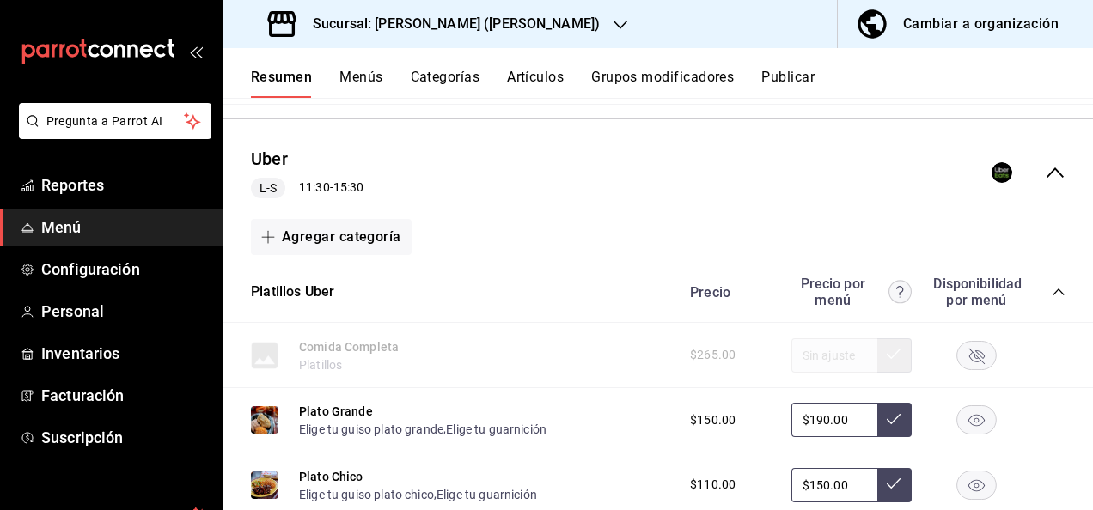
scroll to position [4020, 0]
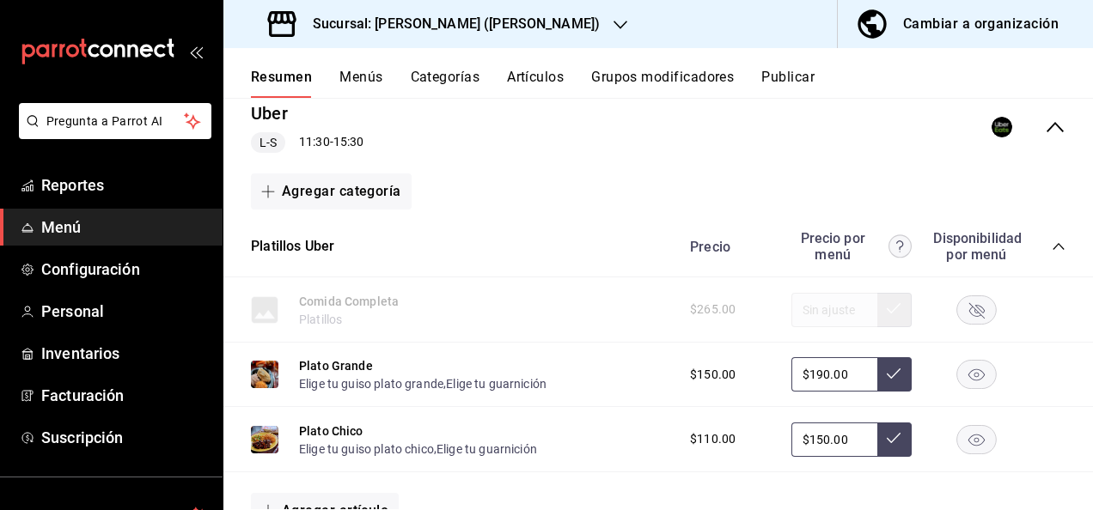
click at [1051, 253] on icon "collapse-category-row" at bounding box center [1058, 247] width 14 height 14
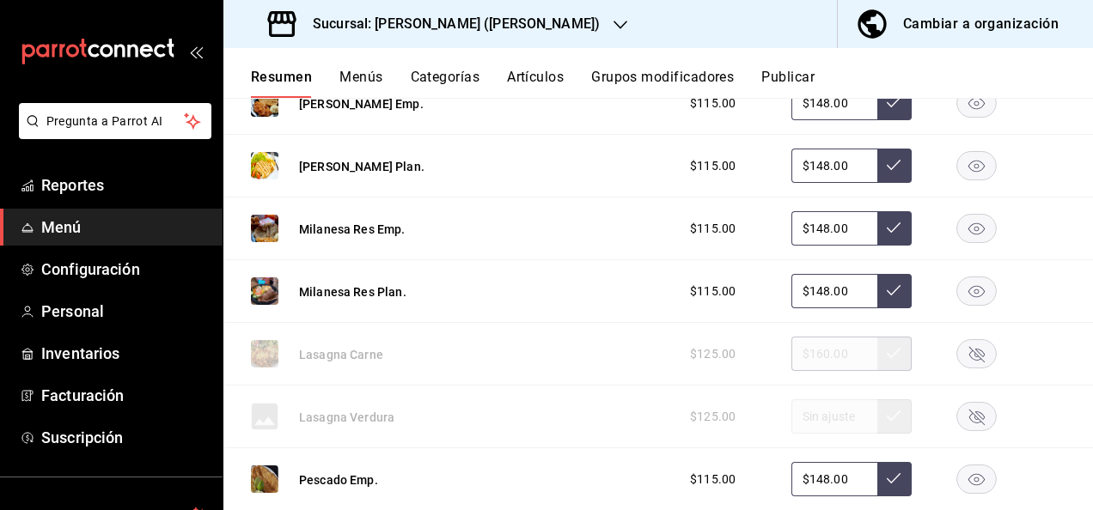
scroll to position [4857, 0]
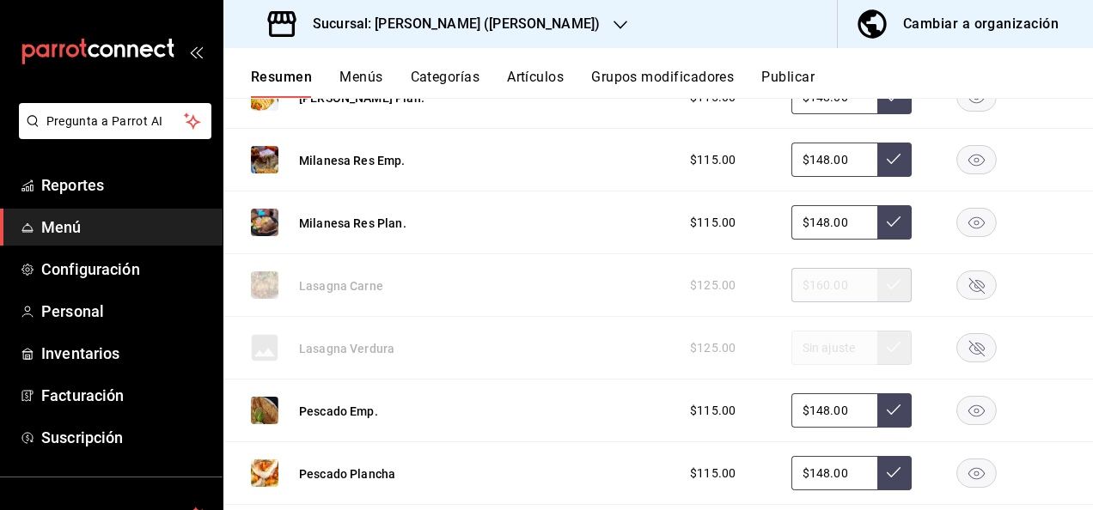
click at [971, 289] on rect "button" at bounding box center [977, 285] width 40 height 28
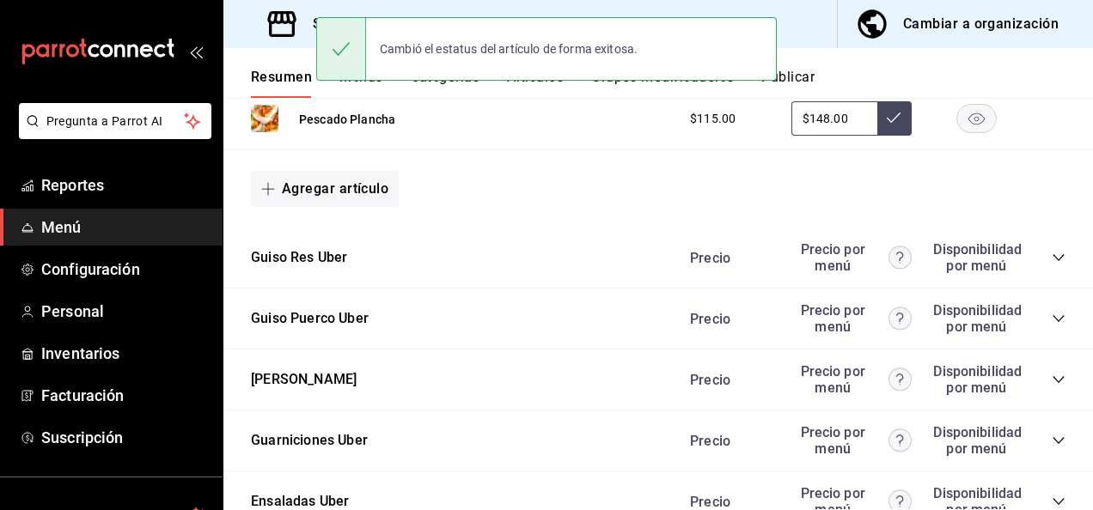
scroll to position [5246, 0]
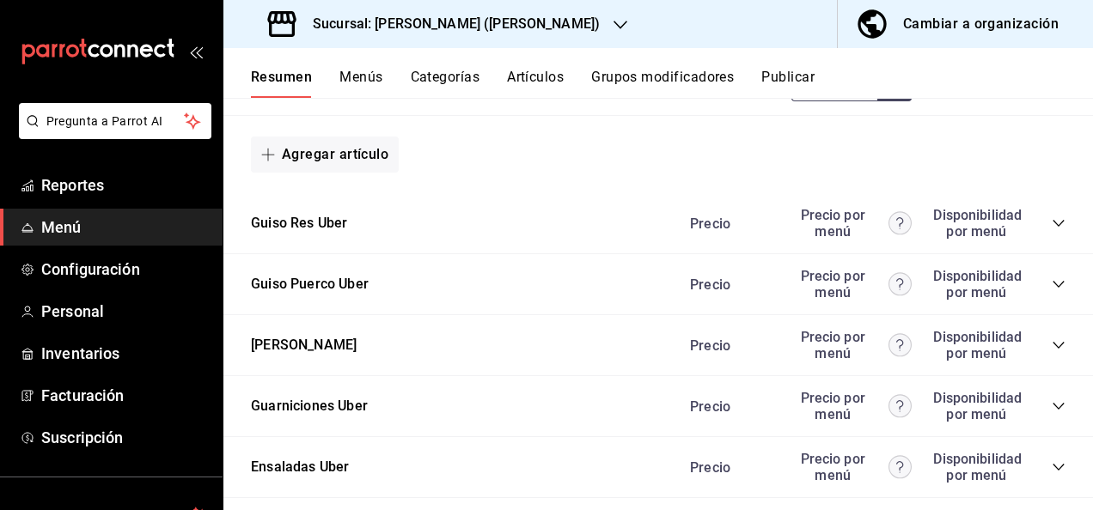
click at [1051, 283] on icon "collapse-category-row" at bounding box center [1058, 284] width 14 height 14
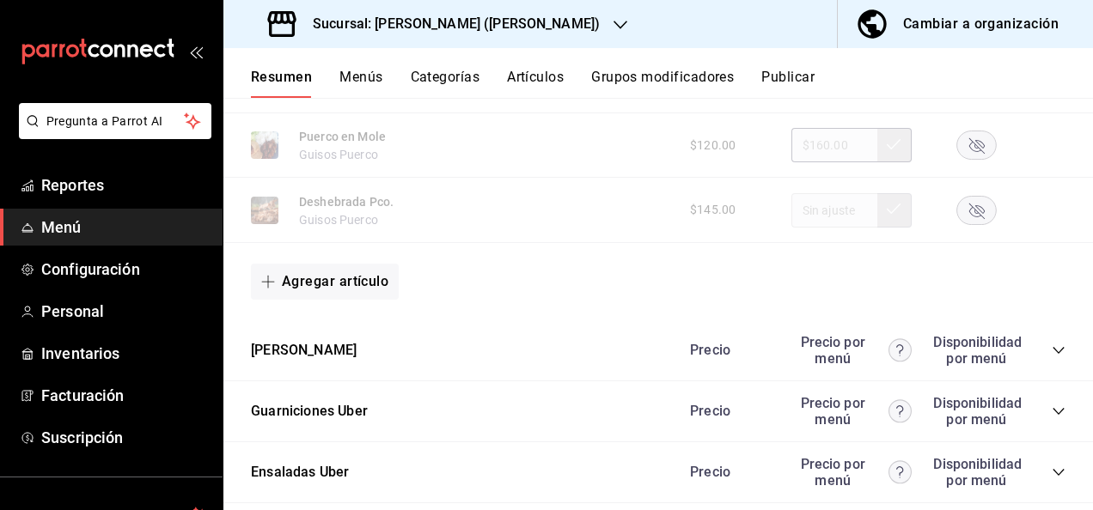
scroll to position [6242, 0]
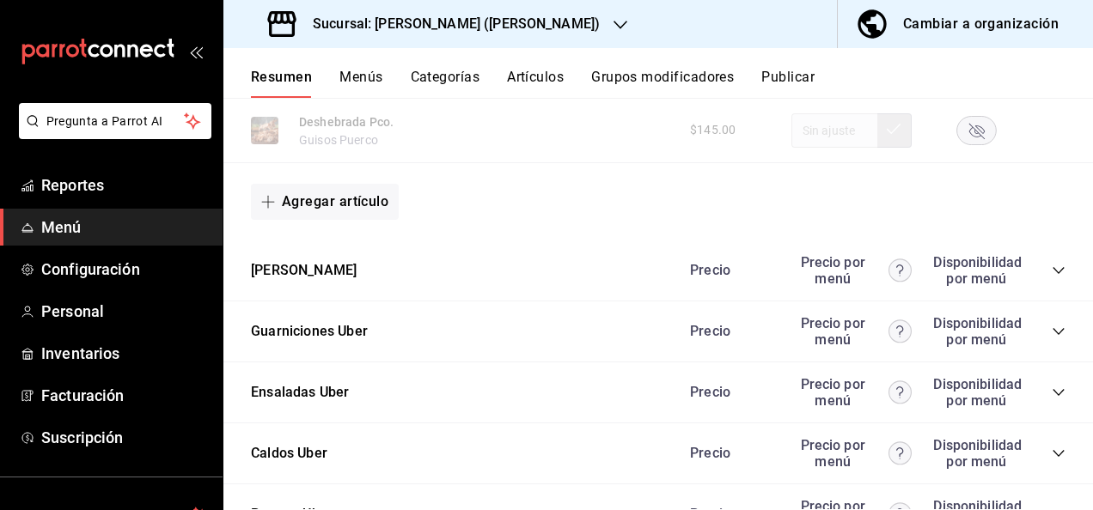
click at [1051, 332] on icon "collapse-category-row" at bounding box center [1058, 332] width 14 height 14
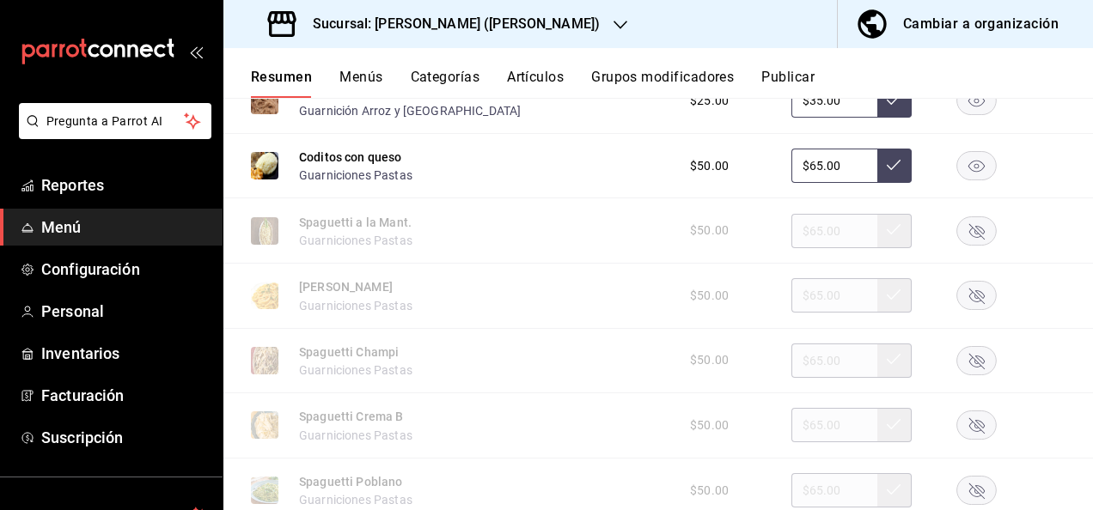
scroll to position [6815, 0]
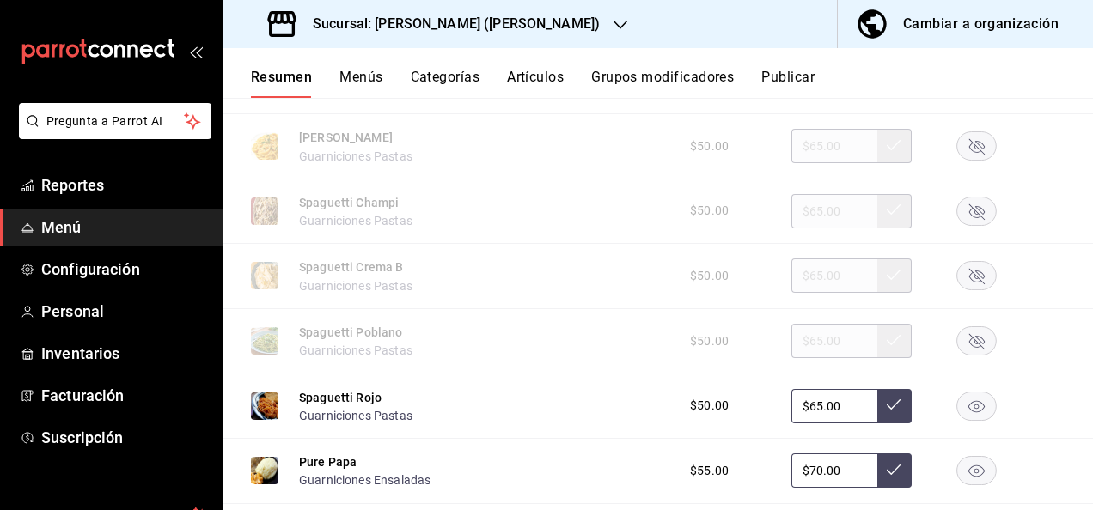
click at [981, 287] on rect "button" at bounding box center [977, 276] width 40 height 28
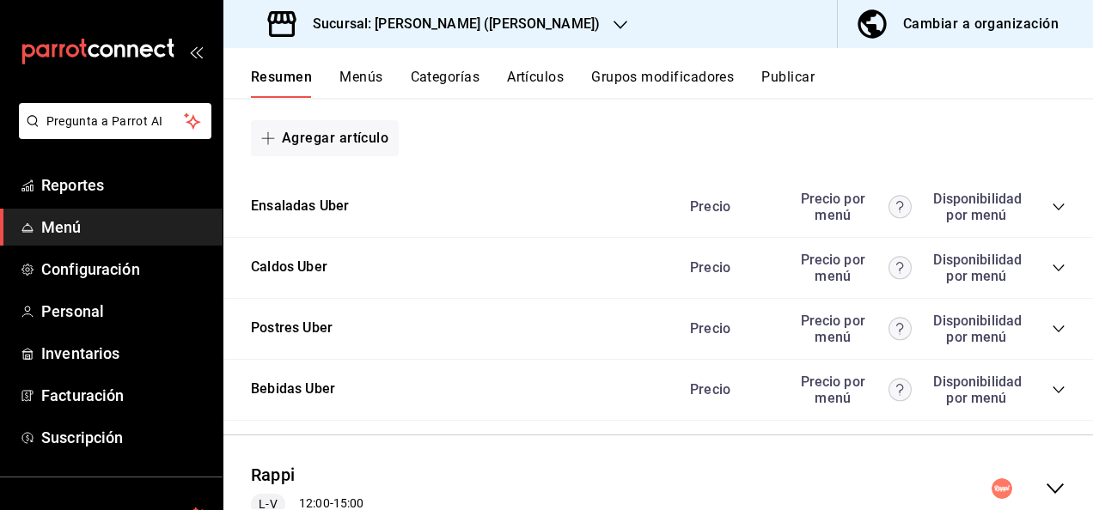
scroll to position [7751, 0]
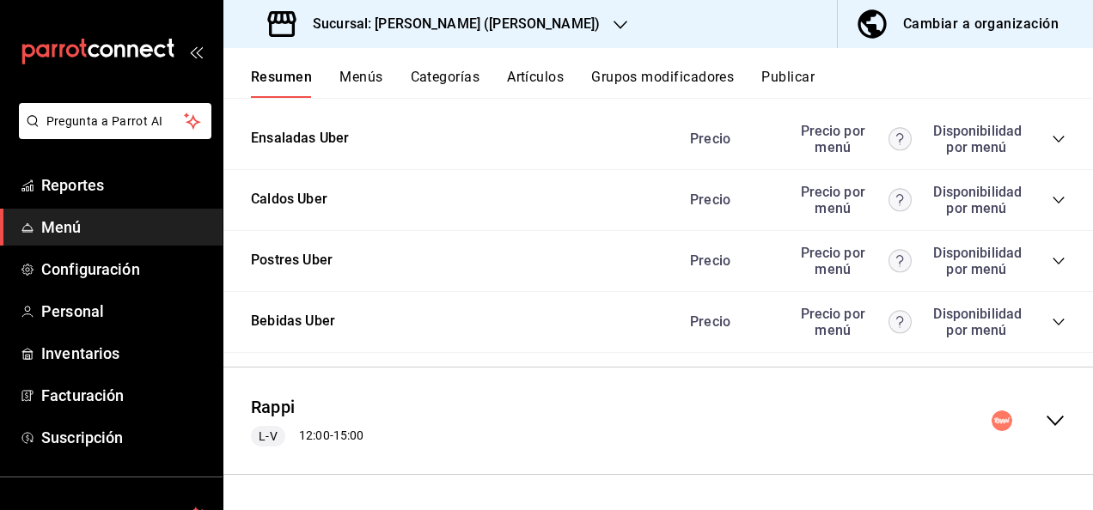
click at [1045, 416] on icon "collapse-menu-row" at bounding box center [1055, 421] width 21 height 21
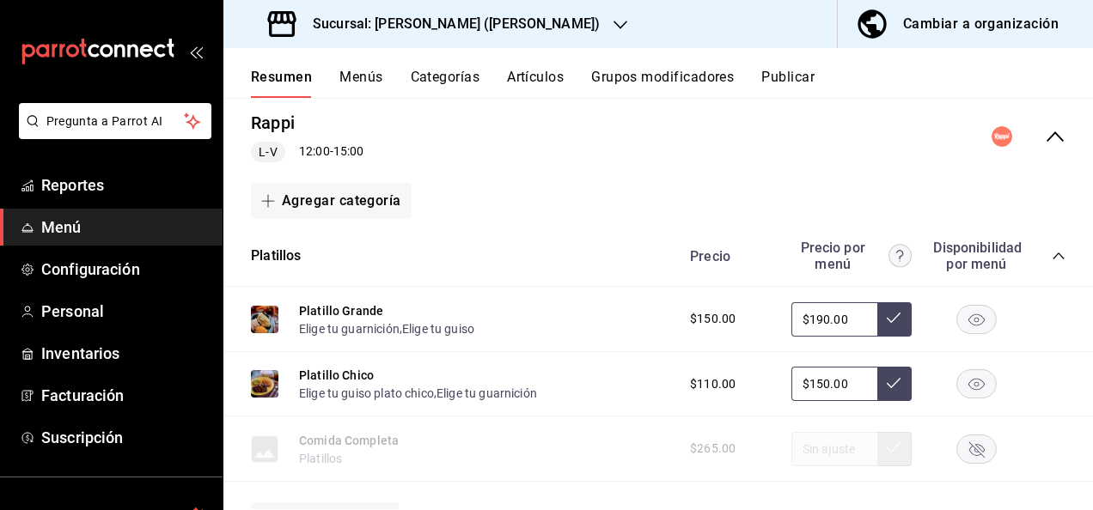
scroll to position [8049, 0]
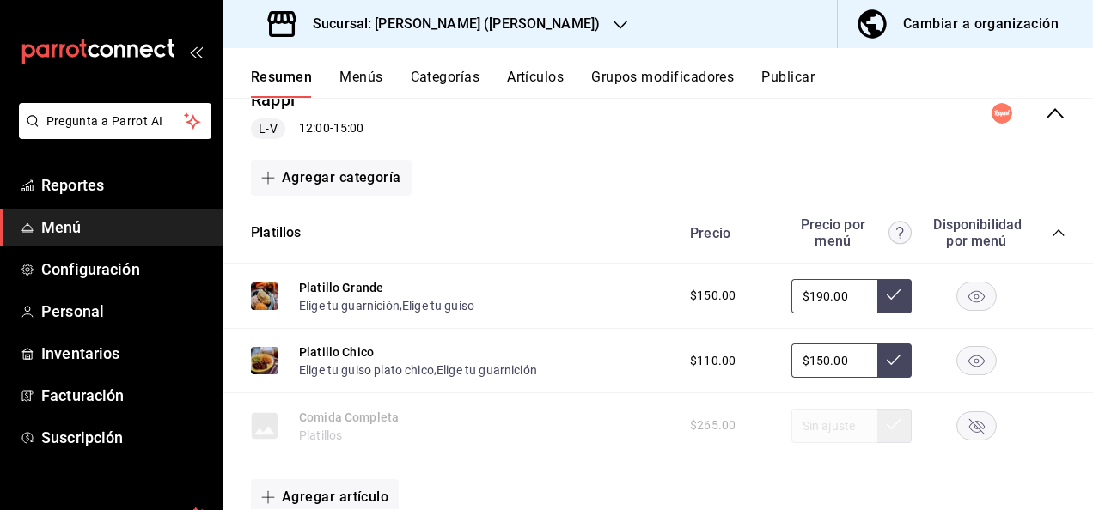
click at [1052, 236] on icon "collapse-category-row" at bounding box center [1057, 232] width 11 height 7
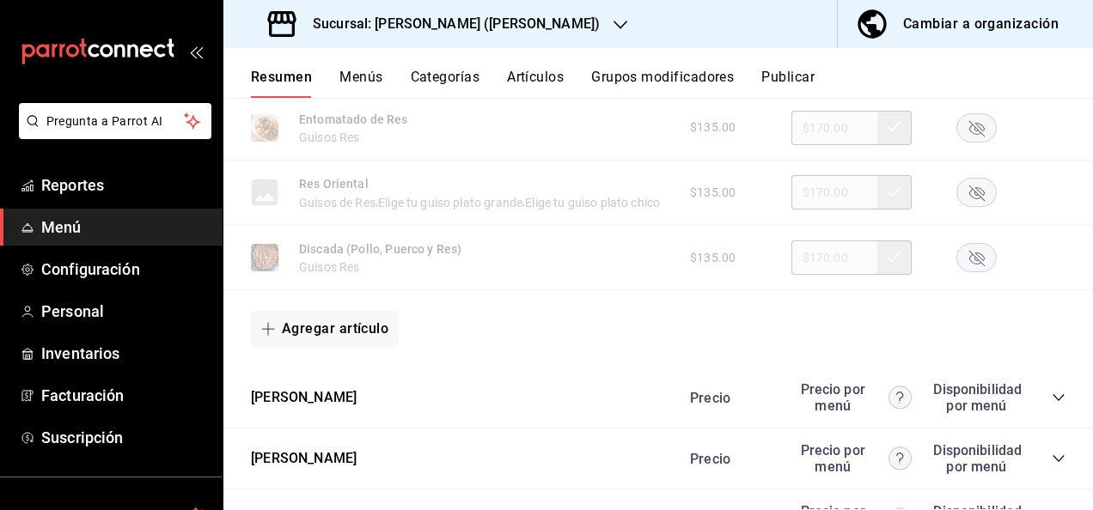
scroll to position [9011, 0]
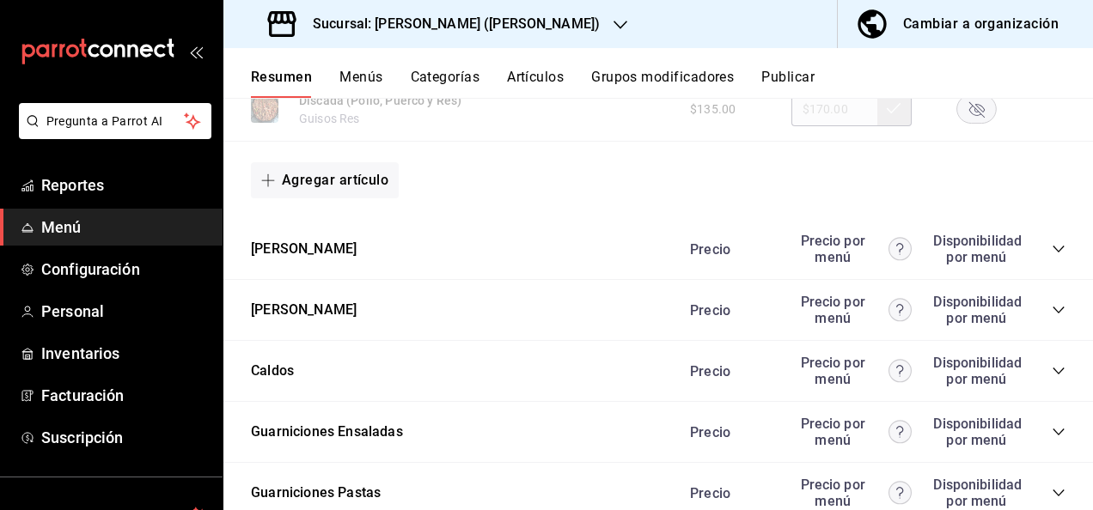
click at [1051, 317] on icon "collapse-category-row" at bounding box center [1058, 310] width 14 height 14
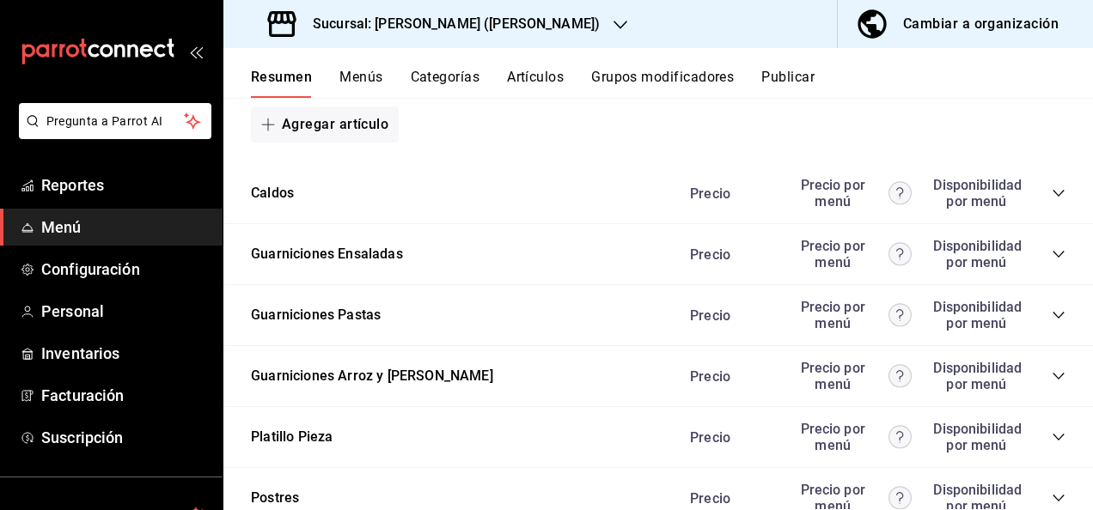
scroll to position [10260, 0]
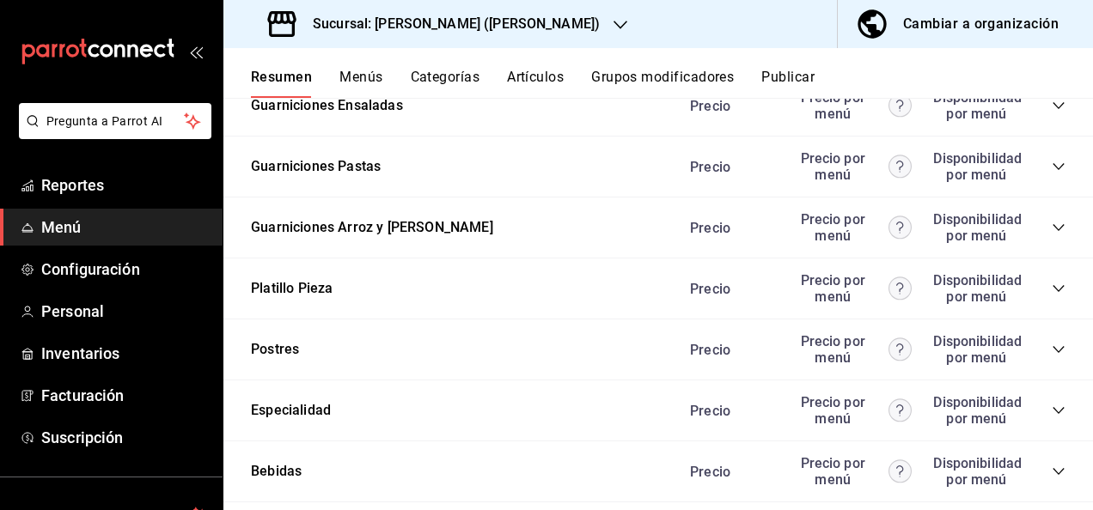
click at [1051, 295] on icon "collapse-category-row" at bounding box center [1058, 289] width 14 height 14
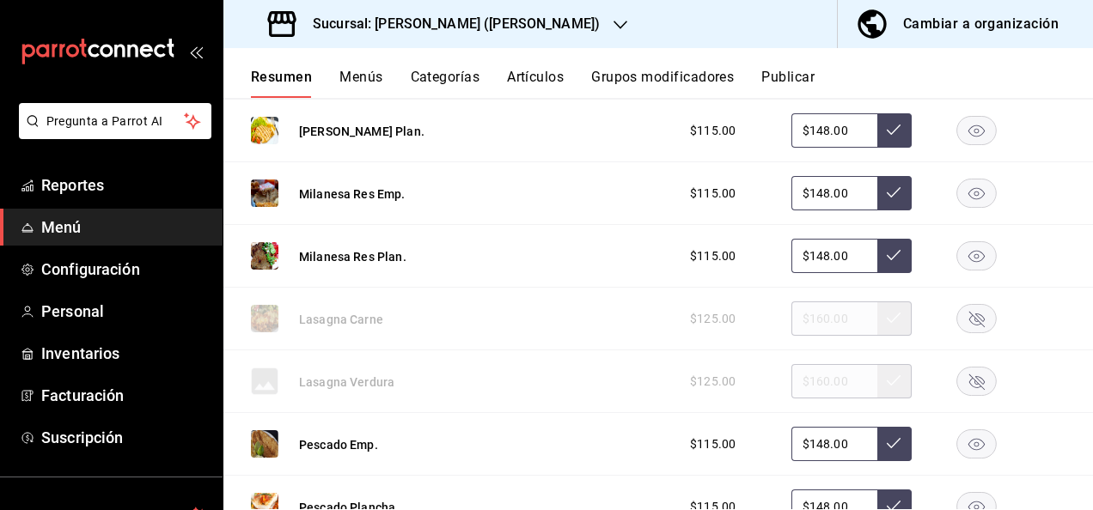
scroll to position [11107, 0]
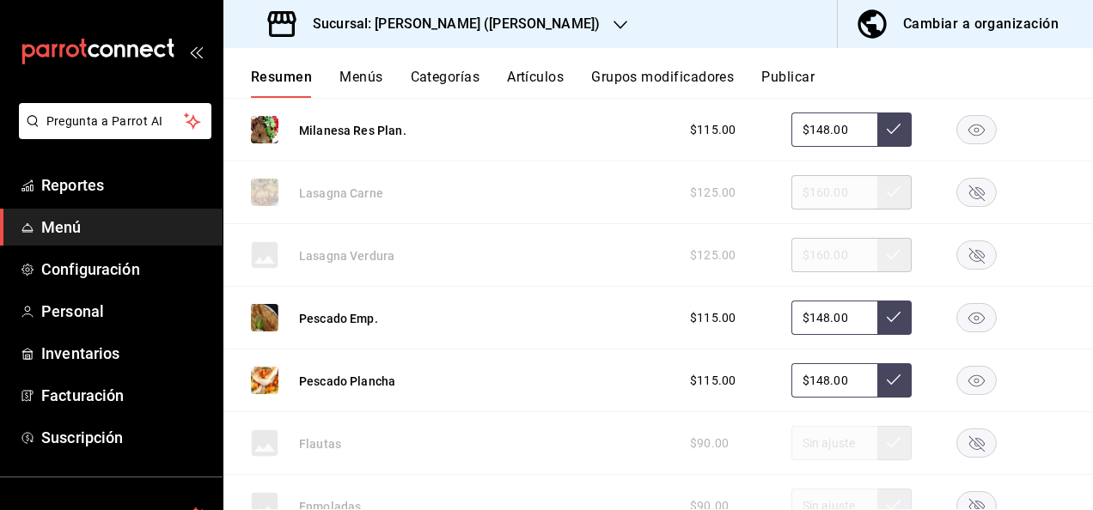
click at [966, 207] on rect "button" at bounding box center [977, 193] width 40 height 28
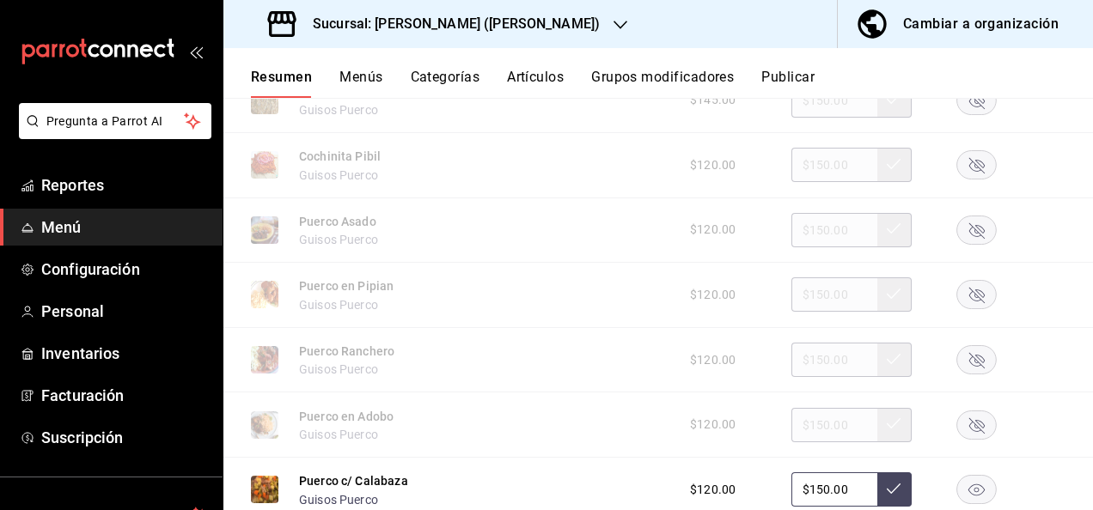
scroll to position [9263, 0]
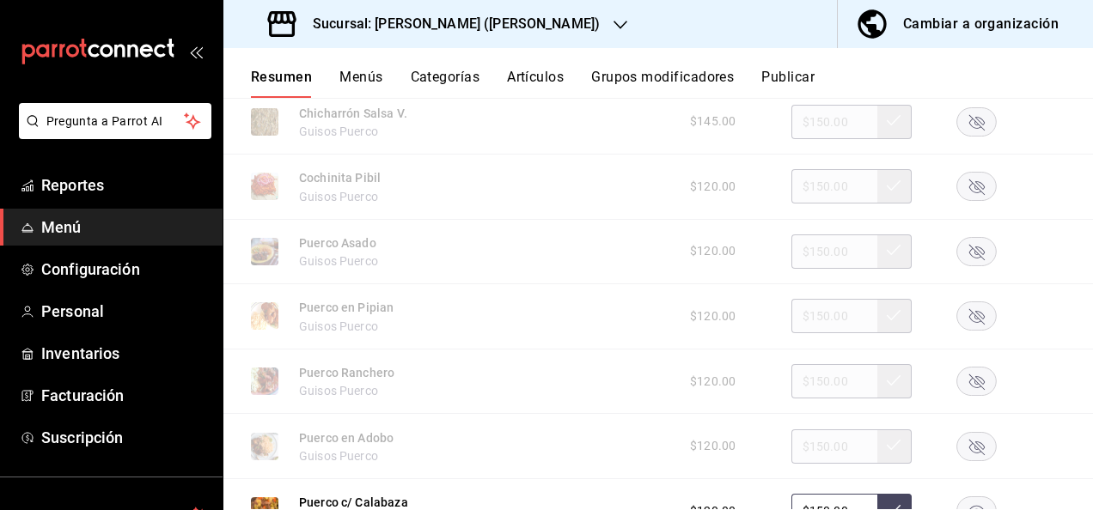
click at [973, 136] on rect "button" at bounding box center [977, 121] width 40 height 28
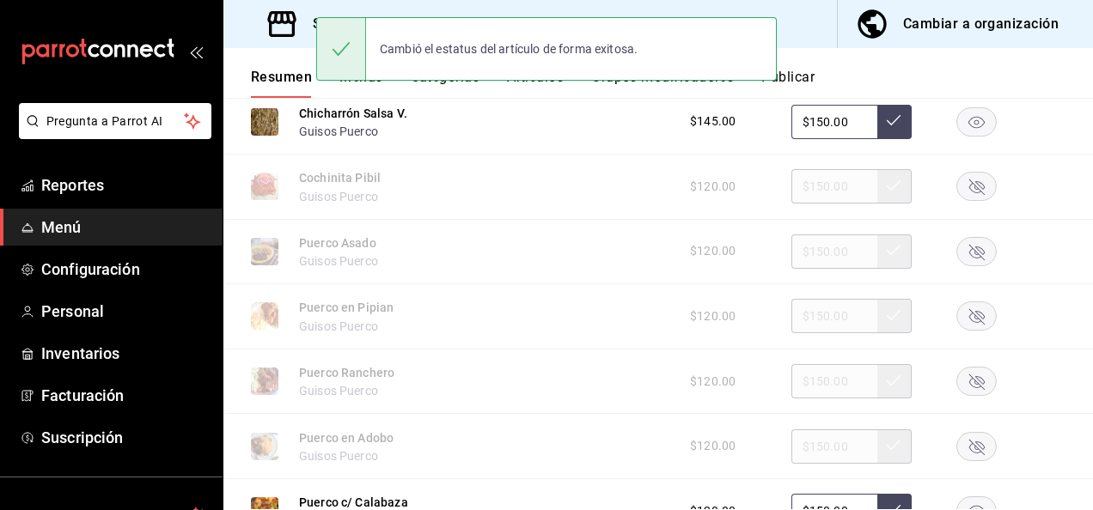
click at [962, 265] on rect "button" at bounding box center [977, 251] width 40 height 28
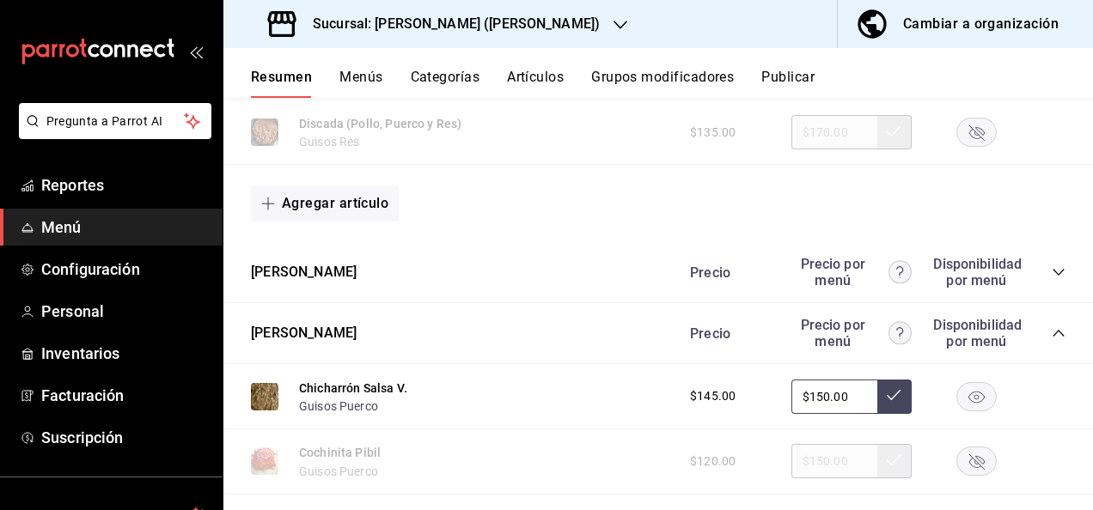
scroll to position [8908, 0]
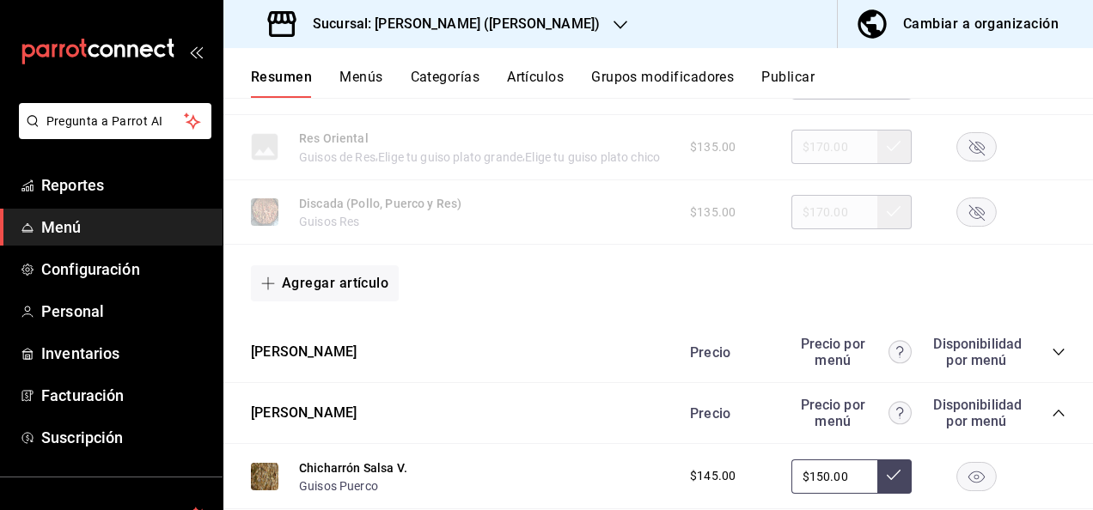
click at [1051, 359] on icon "collapse-category-row" at bounding box center [1058, 352] width 14 height 14
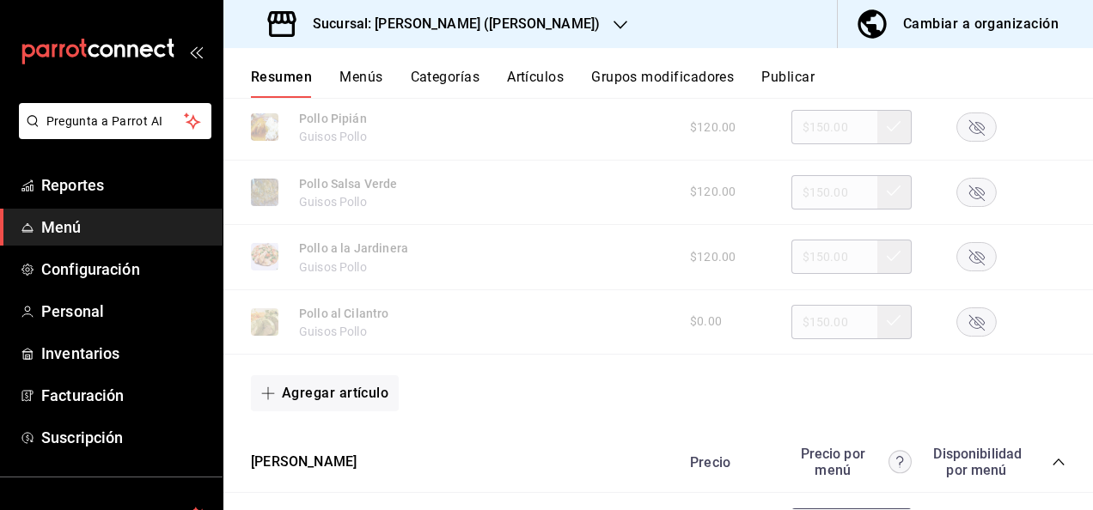
scroll to position [9939, 0]
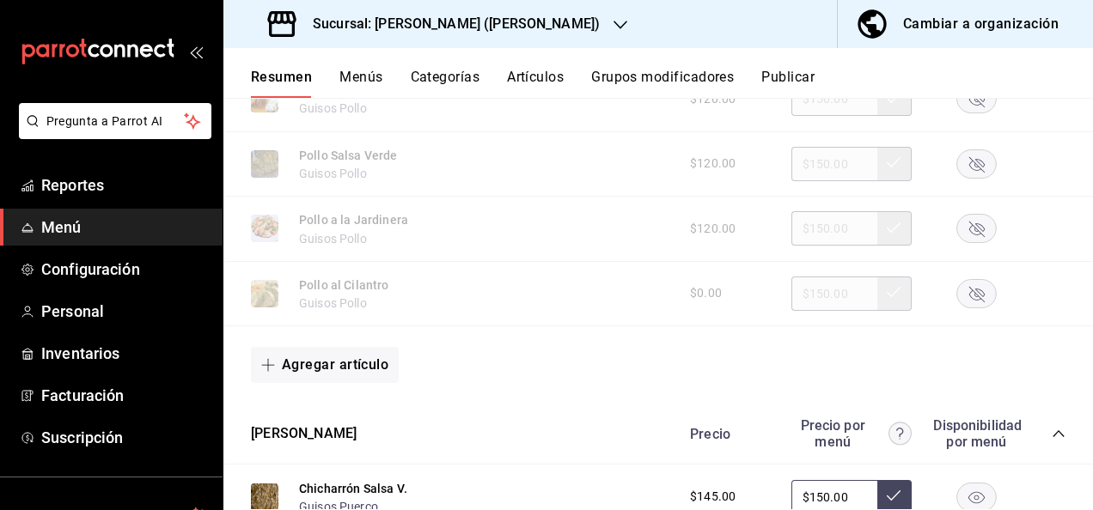
click at [969, 302] on icon "button" at bounding box center [976, 294] width 15 height 15
click at [518, 74] on button "Artículos" at bounding box center [535, 83] width 57 height 29
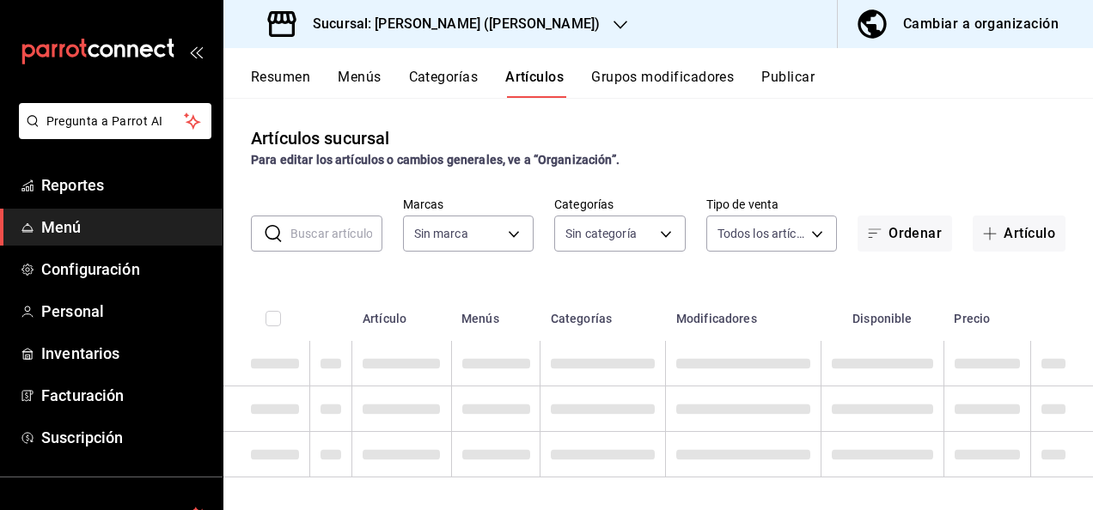
type input "62448029-1e5c-4b97-baa2-381ac051e320"
type input "98e615fa-9ff0-4008-a960-638f8e89b056,5f8a67d5-51f5-436d-b440-fe552d9df27c,df77f…"
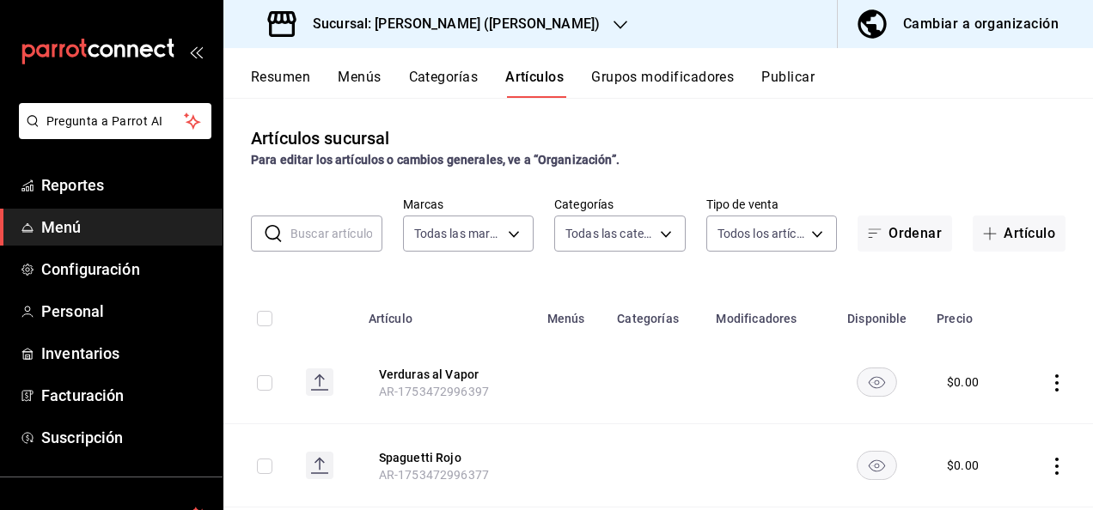
click at [314, 236] on input "text" at bounding box center [336, 233] width 92 height 34
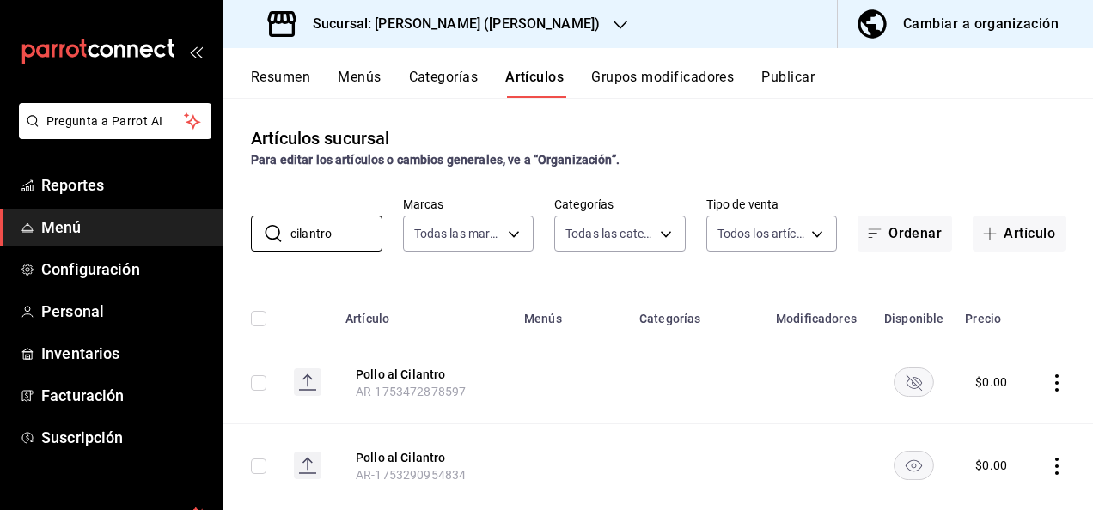
type input "cilantro"
click at [898, 381] on rect "availability-product" at bounding box center [914, 382] width 40 height 28
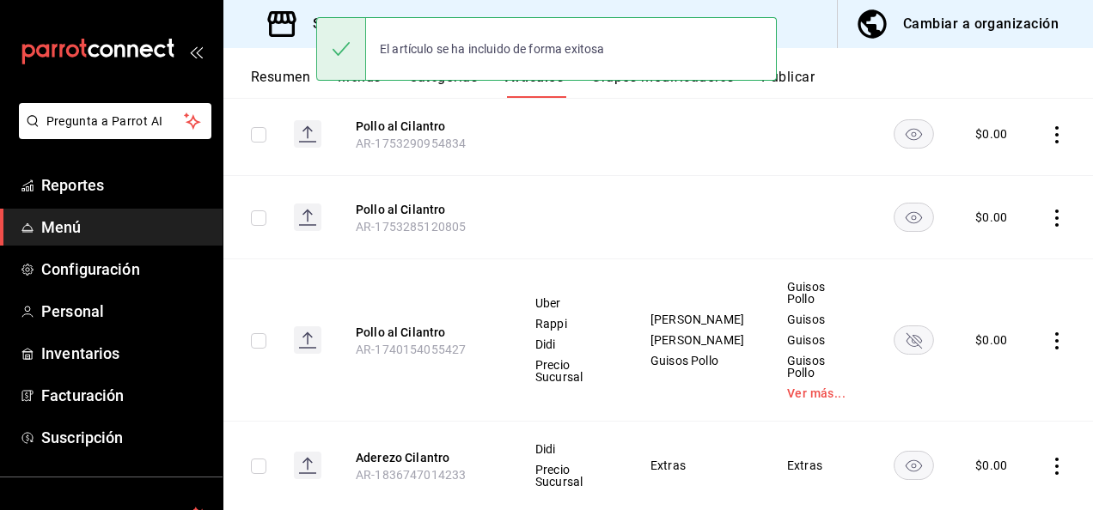
scroll to position [355, 0]
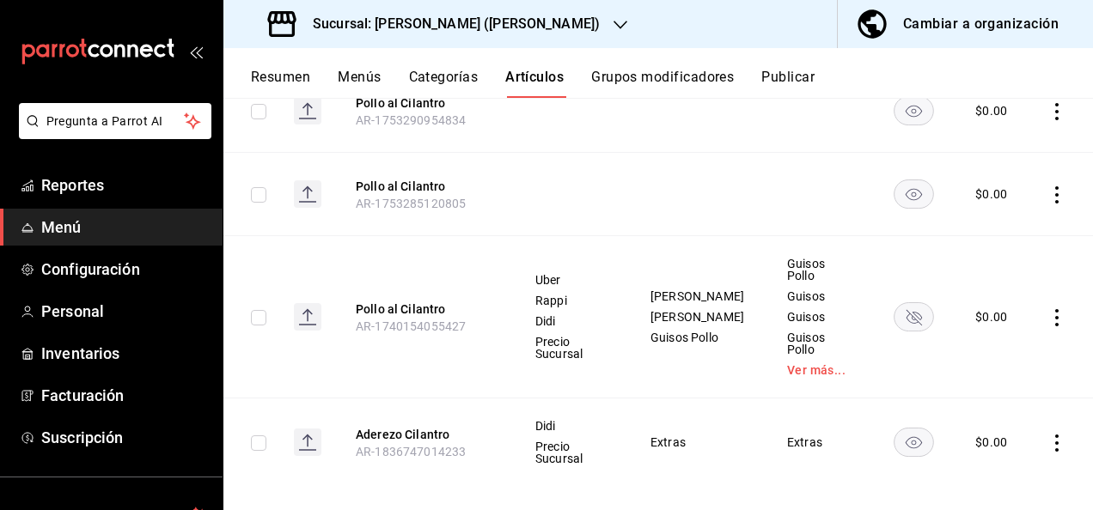
click at [894, 320] on rect "availability-product" at bounding box center [914, 316] width 40 height 28
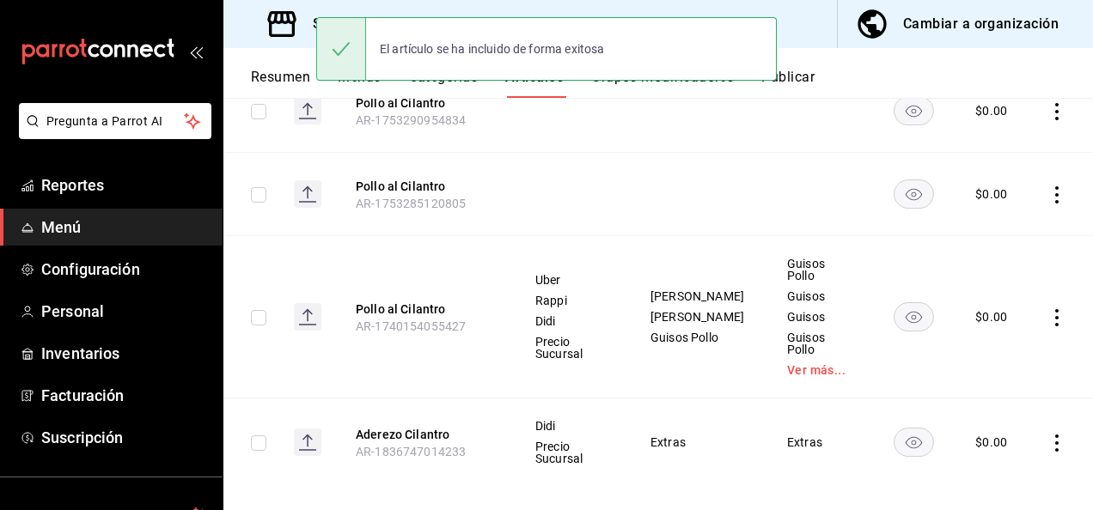
click at [268, 80] on button "Resumen" at bounding box center [280, 83] width 59 height 29
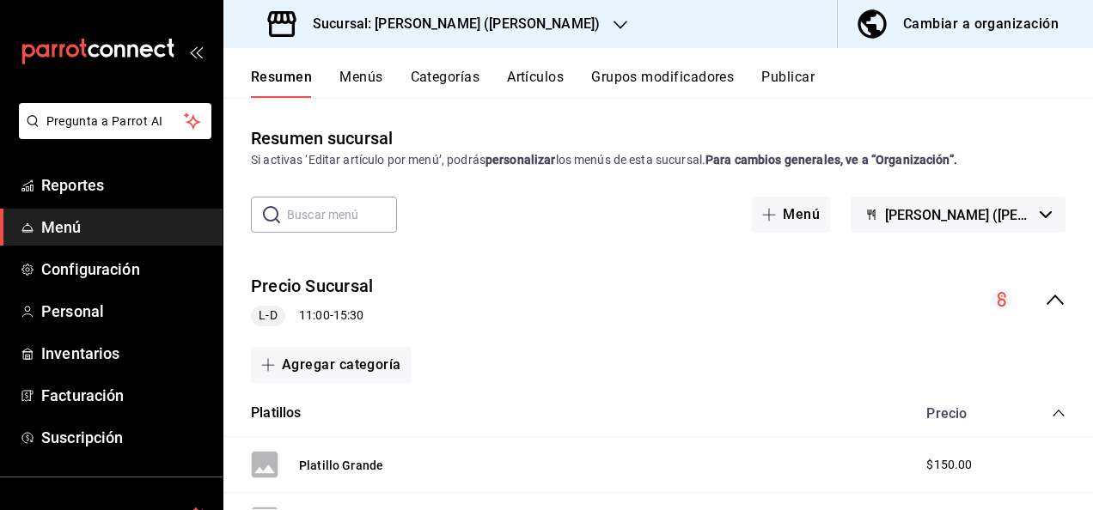
click at [1055, 291] on div "Precio Sucursal L-D 11:00 - 15:30" at bounding box center [657, 300] width 869 height 80
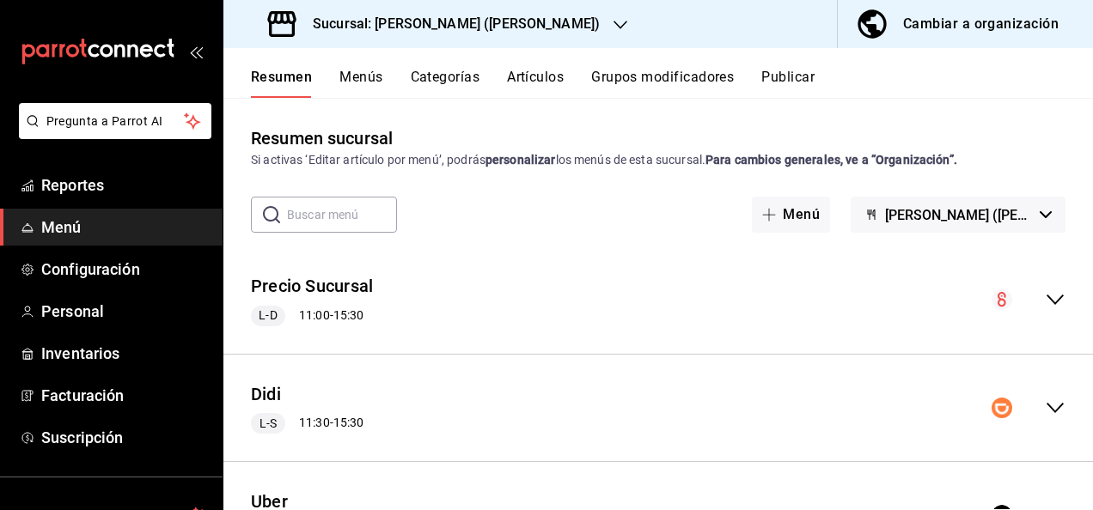
scroll to position [201, 0]
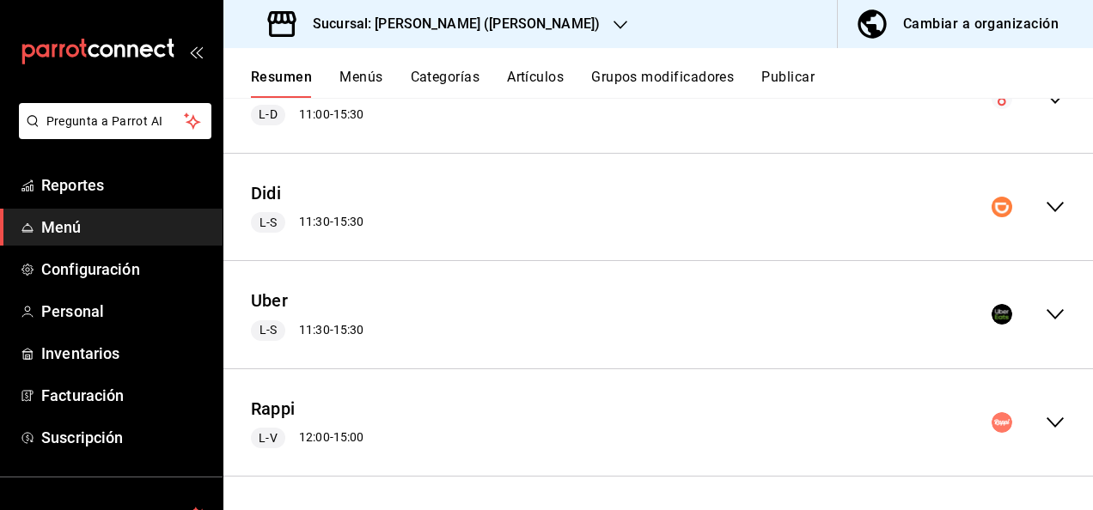
click at [1045, 421] on icon "collapse-menu-row" at bounding box center [1055, 422] width 21 height 21
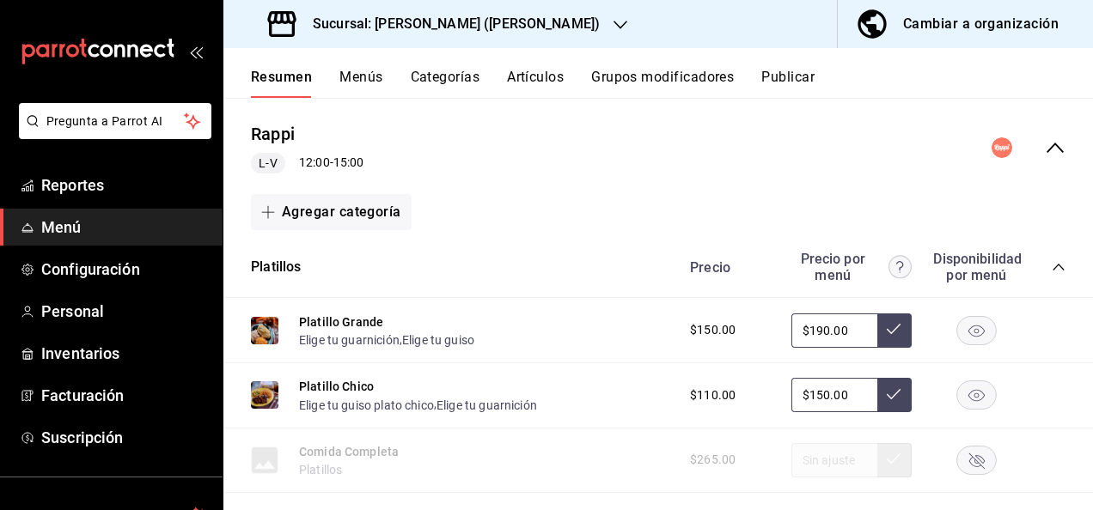
scroll to position [533, 0]
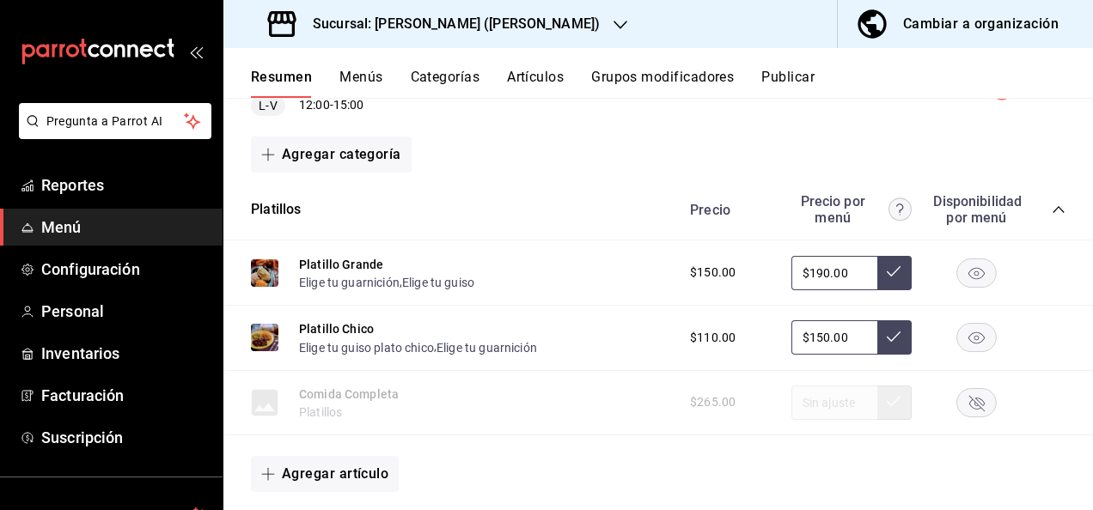
click at [1051, 203] on icon "collapse-category-row" at bounding box center [1058, 210] width 14 height 14
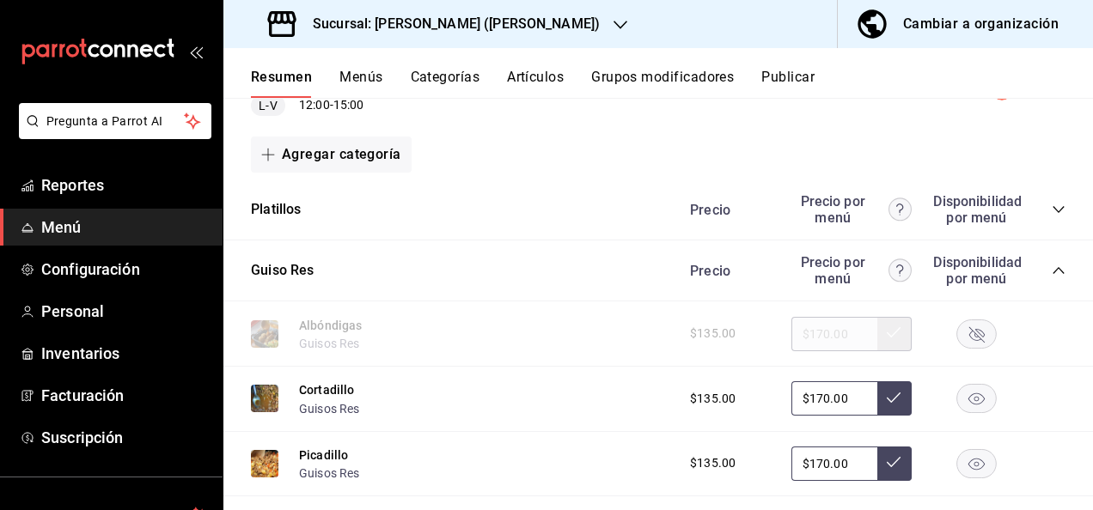
click at [1051, 268] on icon "collapse-category-row" at bounding box center [1058, 271] width 14 height 14
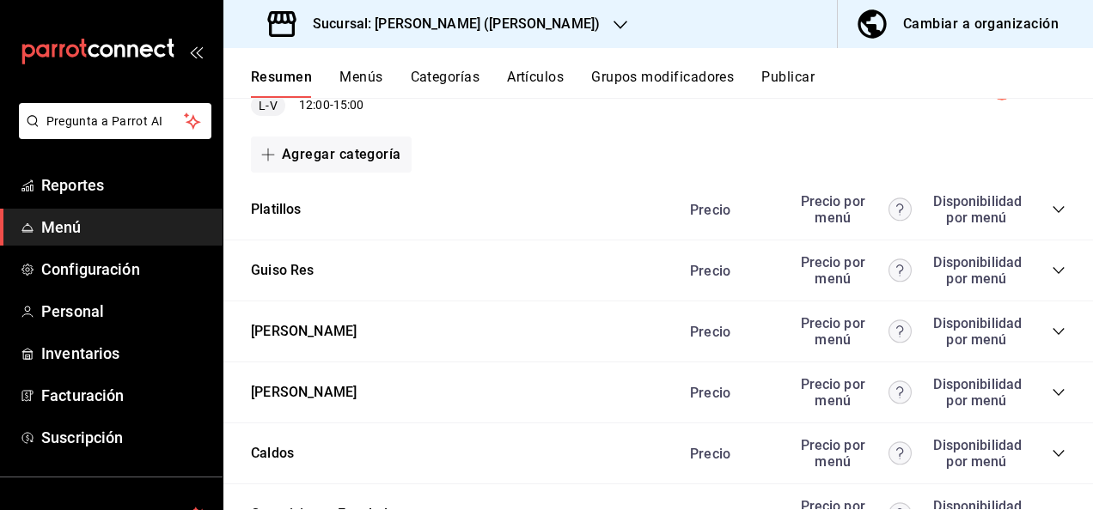
click at [1051, 328] on icon "collapse-category-row" at bounding box center [1058, 332] width 14 height 14
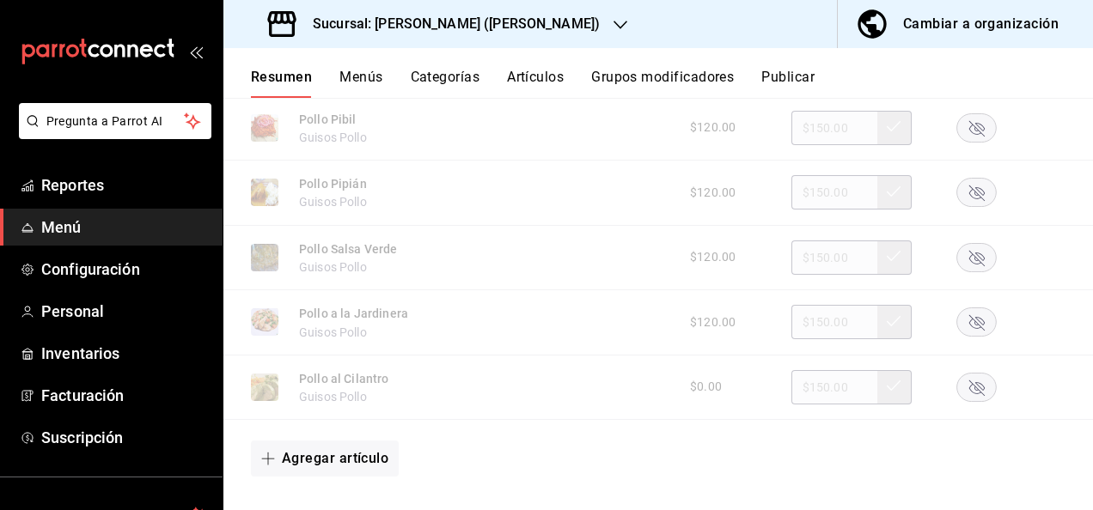
scroll to position [1461, 0]
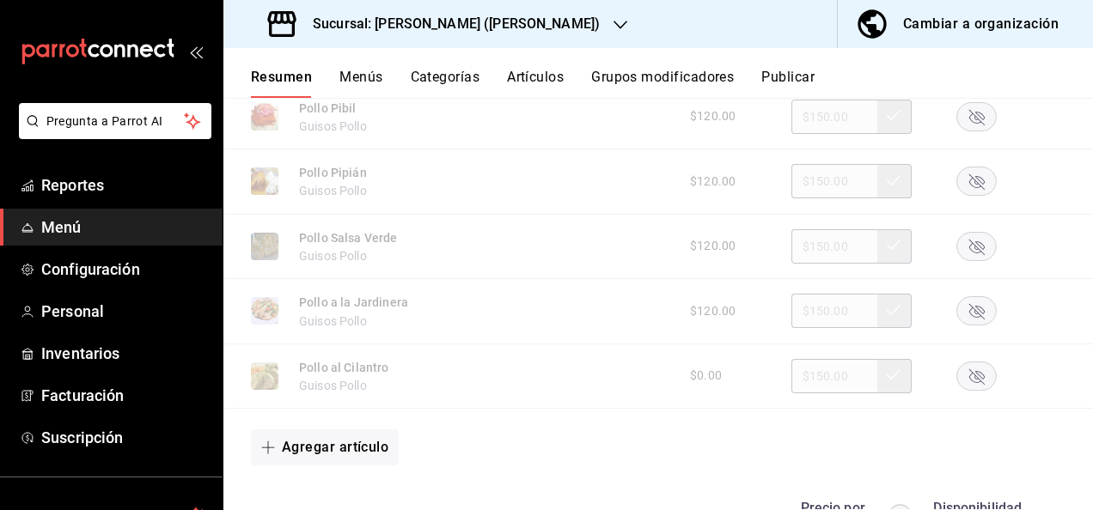
click at [969, 381] on icon "button" at bounding box center [976, 376] width 15 height 15
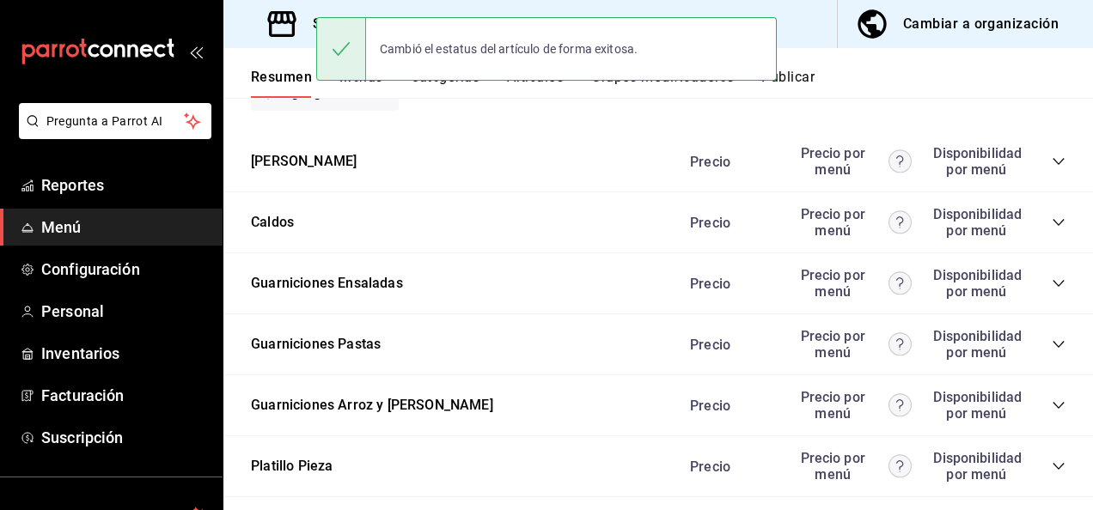
scroll to position [1953, 0]
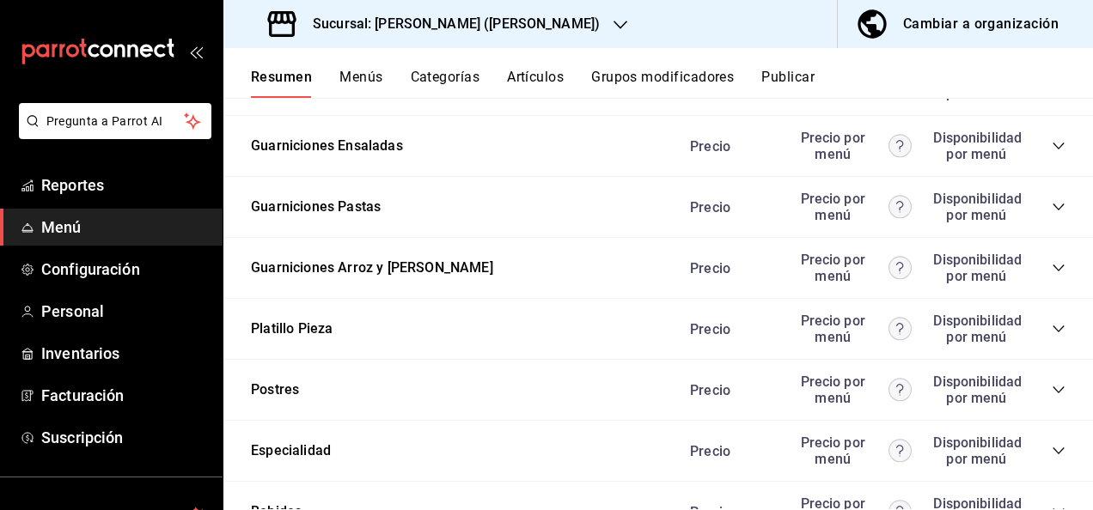
click at [1051, 204] on icon "collapse-category-row" at bounding box center [1058, 207] width 14 height 14
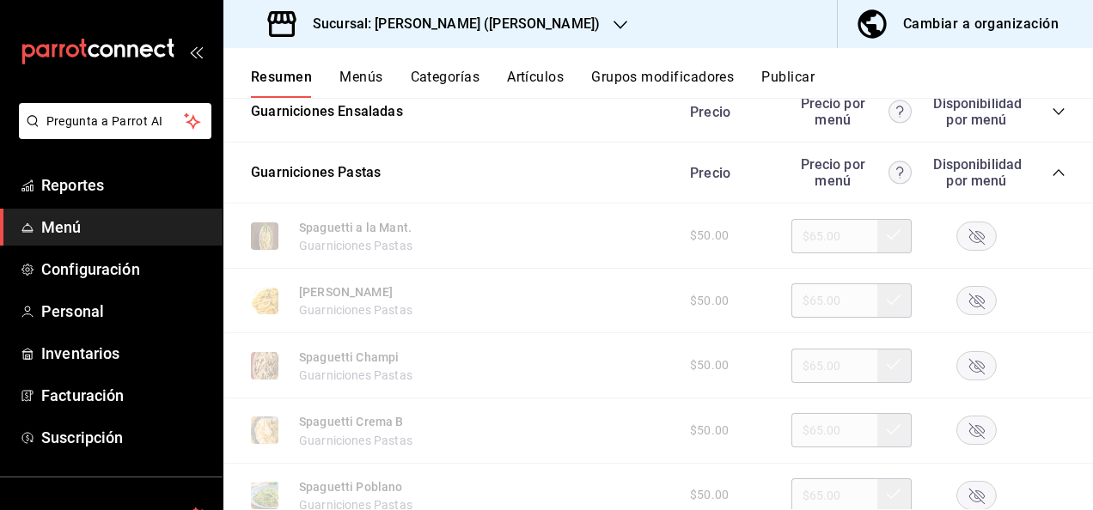
scroll to position [2068, 0]
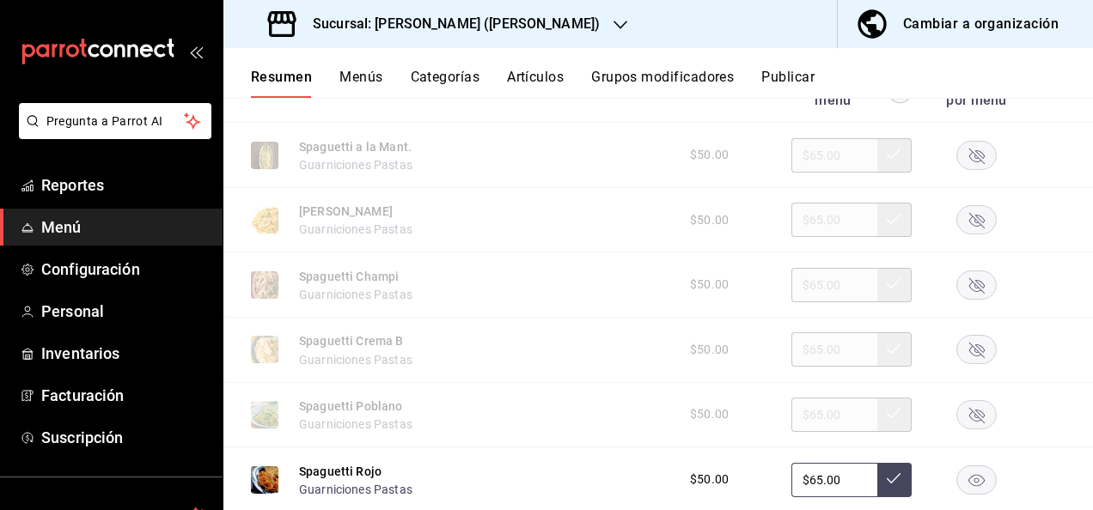
click at [962, 356] on rect "button" at bounding box center [977, 350] width 40 height 28
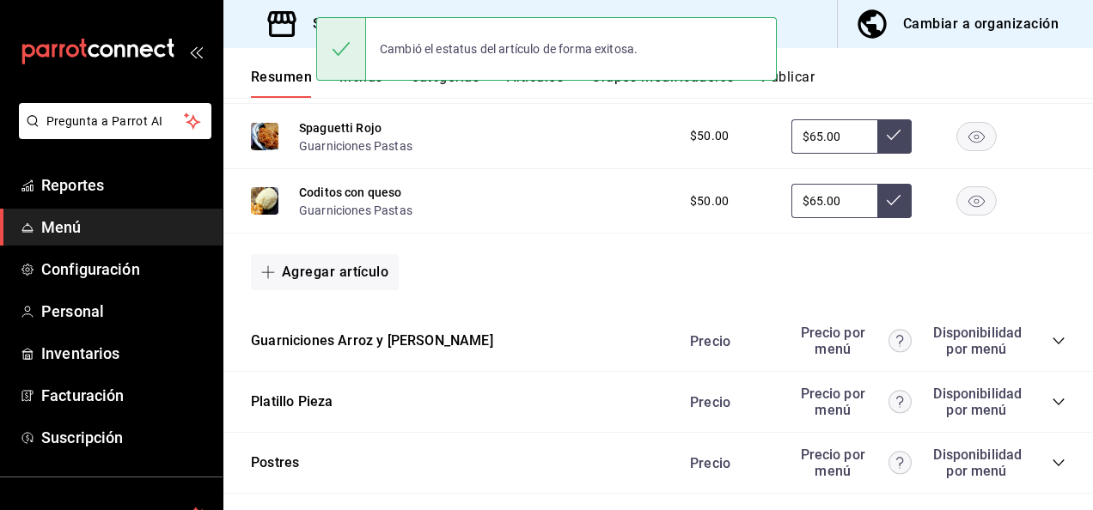
scroll to position [2458, 0]
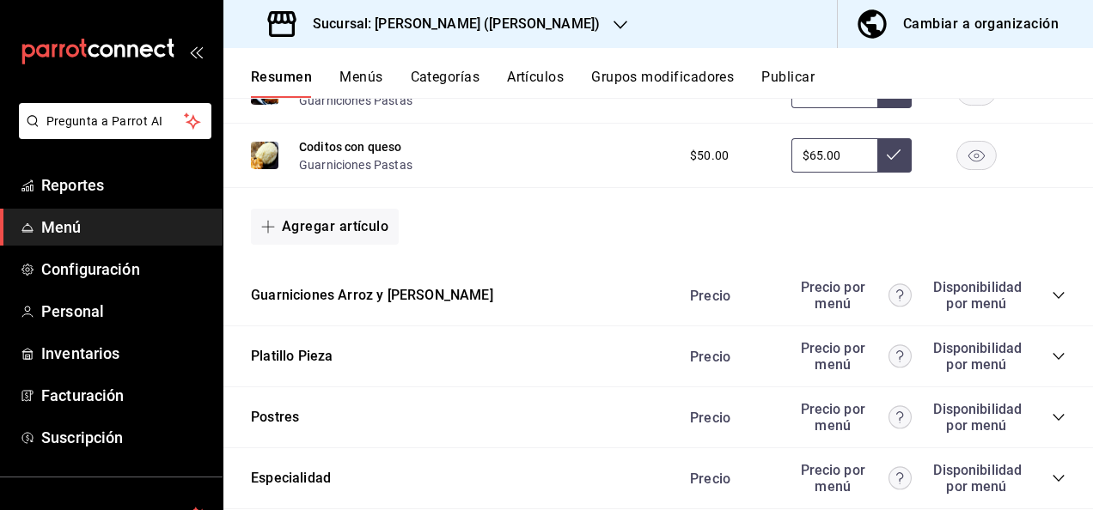
click at [1051, 302] on icon "collapse-category-row" at bounding box center [1058, 296] width 14 height 14
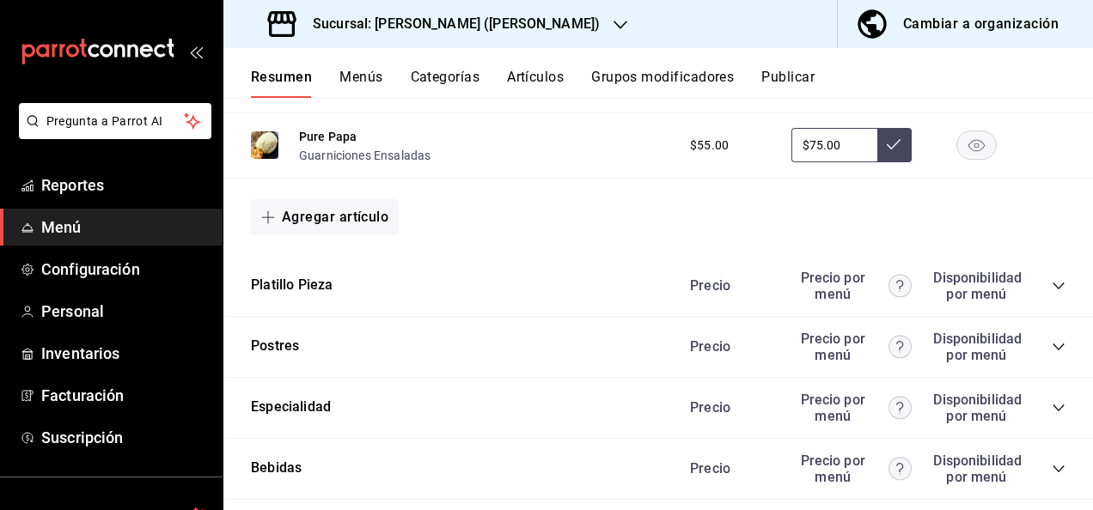
scroll to position [3214, 0]
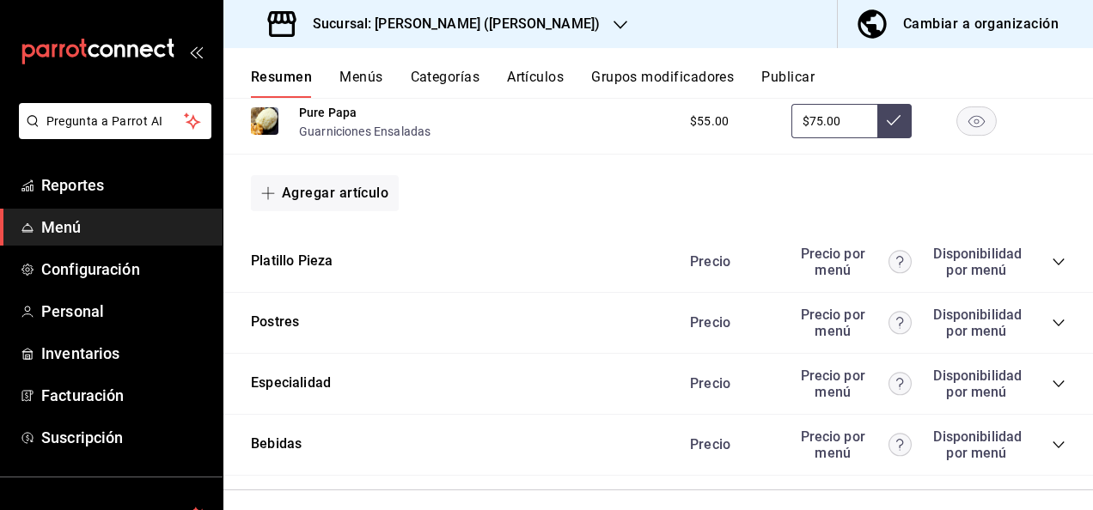
click at [793, 74] on button "Publicar" at bounding box center [787, 83] width 53 height 29
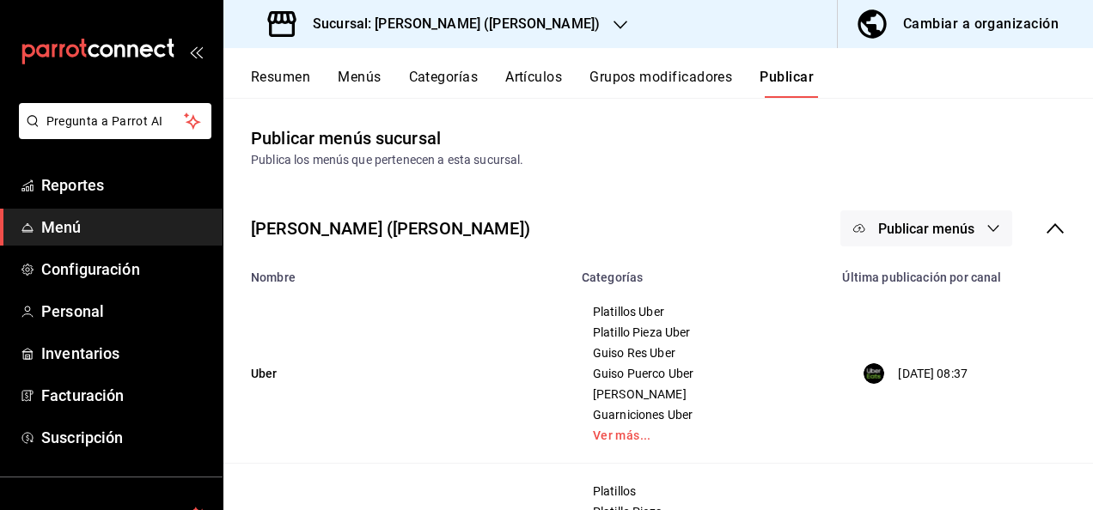
click at [927, 242] on button "Publicar menús" at bounding box center [926, 228] width 172 height 36
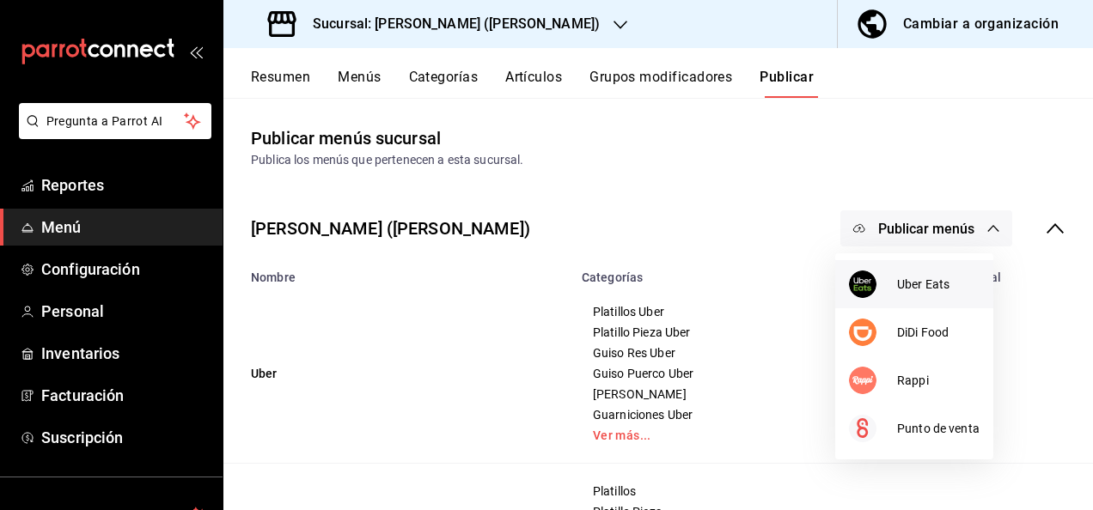
click at [911, 276] on span "Uber Eats" at bounding box center [938, 285] width 82 height 18
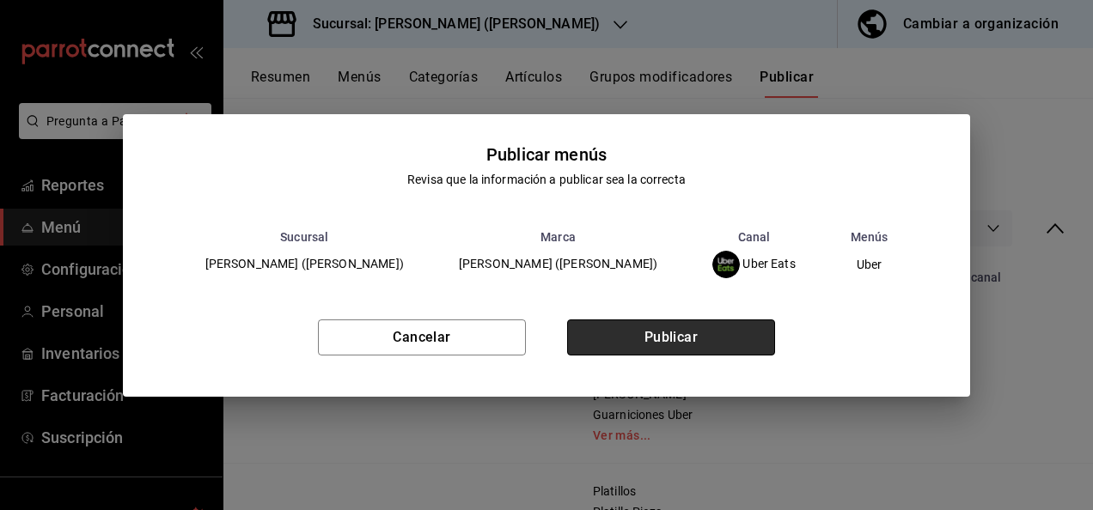
click at [729, 326] on button "Publicar" at bounding box center [671, 338] width 208 height 36
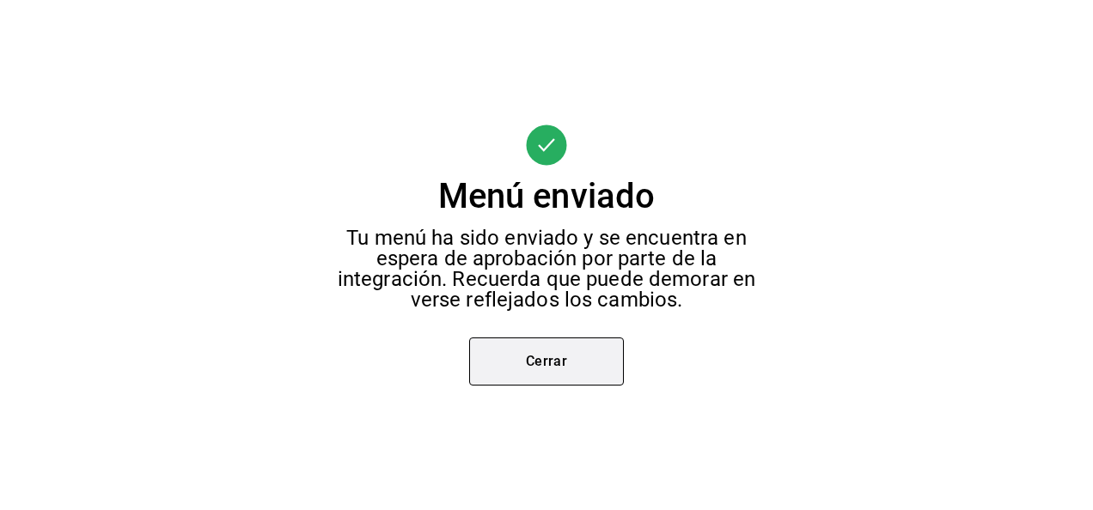
click at [545, 352] on button "Cerrar" at bounding box center [546, 362] width 155 height 48
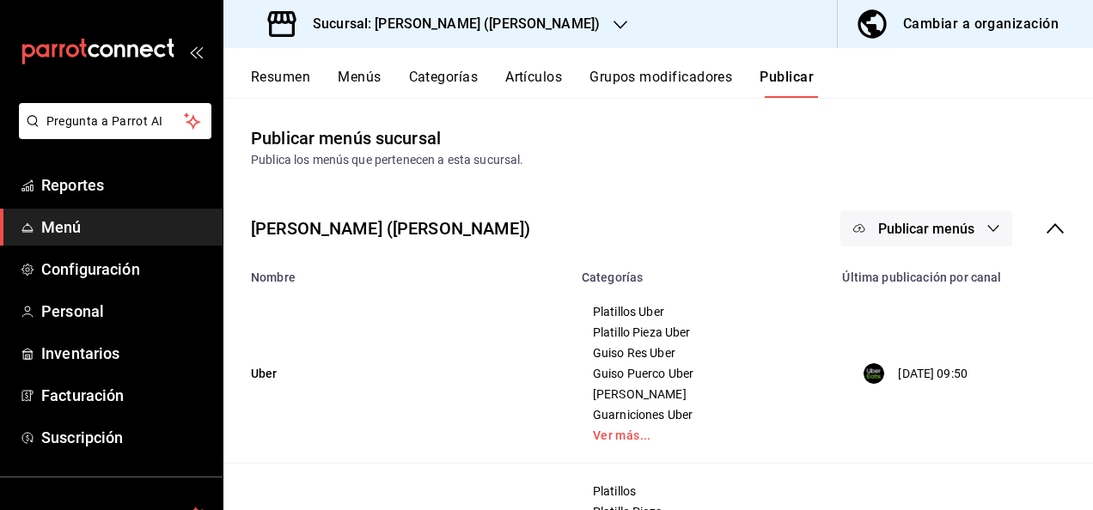
click at [923, 228] on span "Publicar menús" at bounding box center [926, 229] width 96 height 16
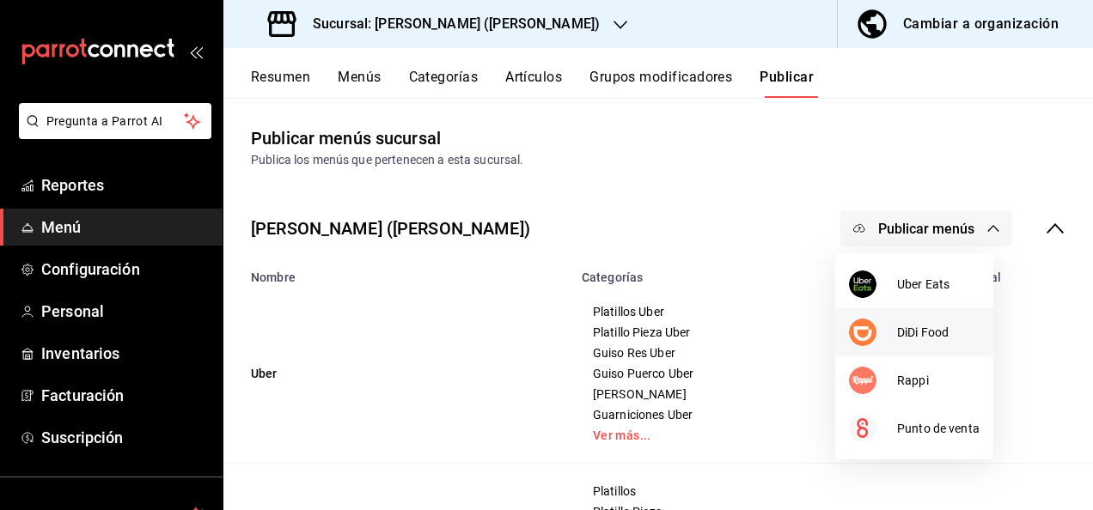
click at [903, 332] on span "DiDi Food" at bounding box center [938, 333] width 82 height 18
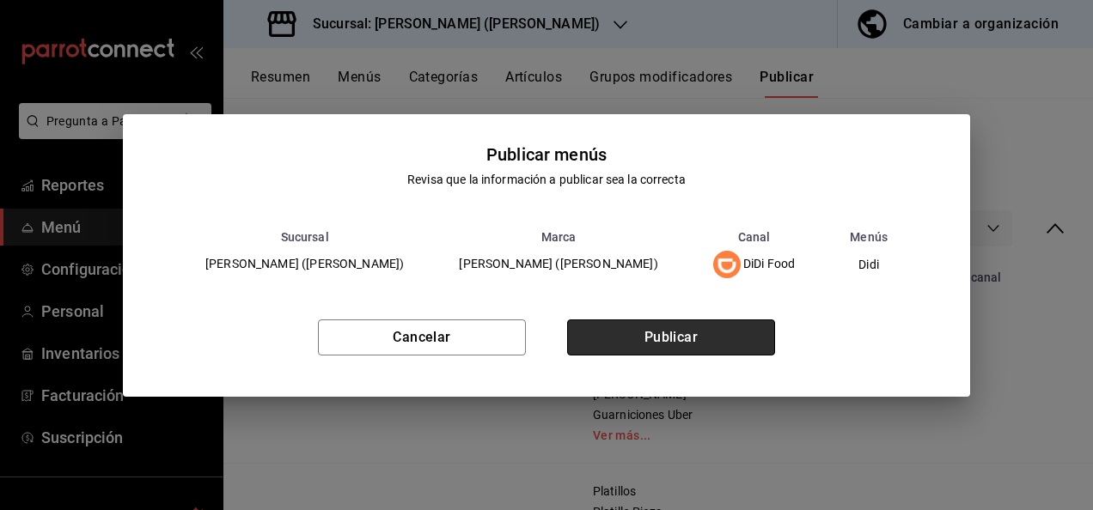
click at [655, 335] on button "Publicar" at bounding box center [671, 338] width 208 height 36
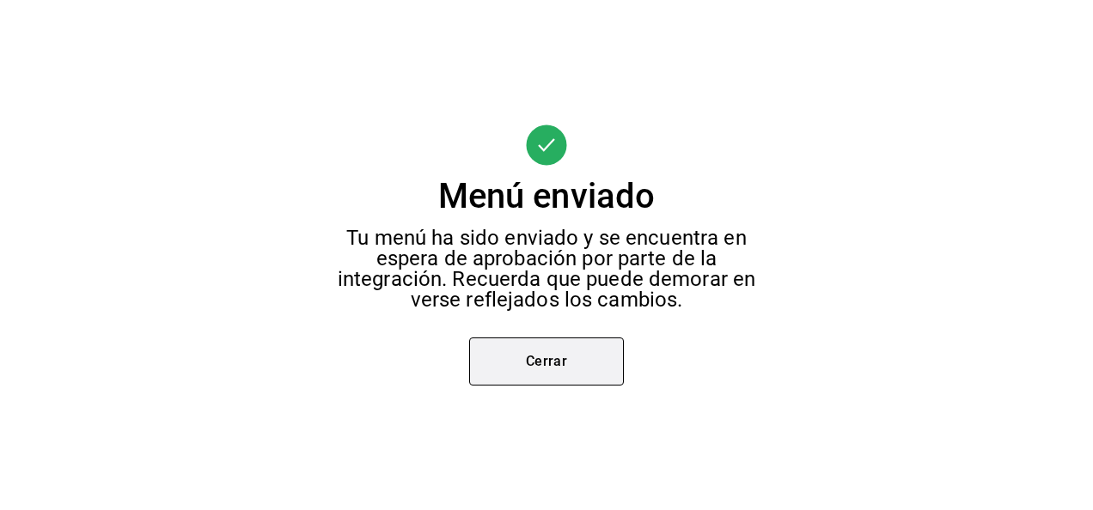
click at [544, 345] on button "Cerrar" at bounding box center [546, 362] width 155 height 48
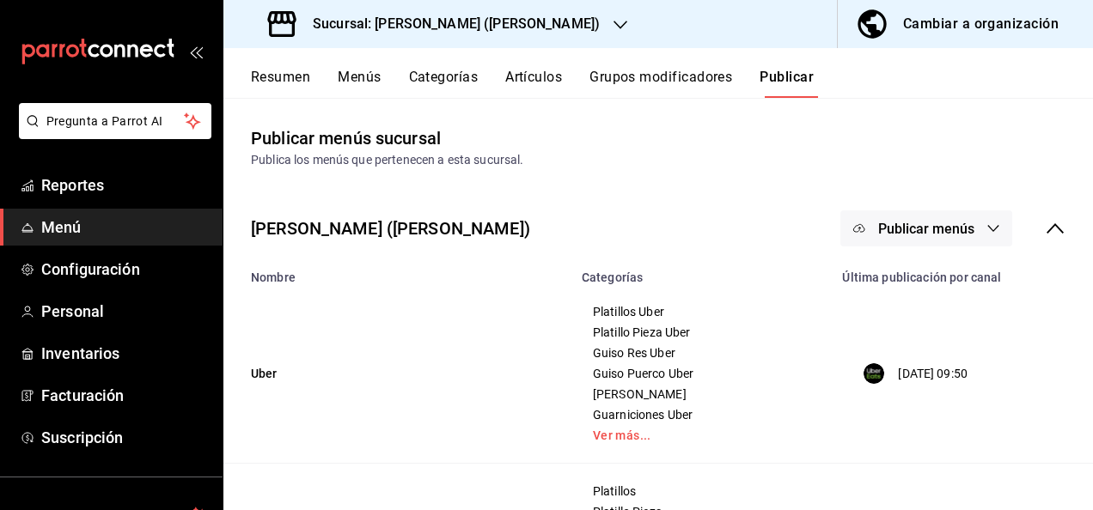
click at [950, 221] on span "Publicar menús" at bounding box center [926, 229] width 96 height 16
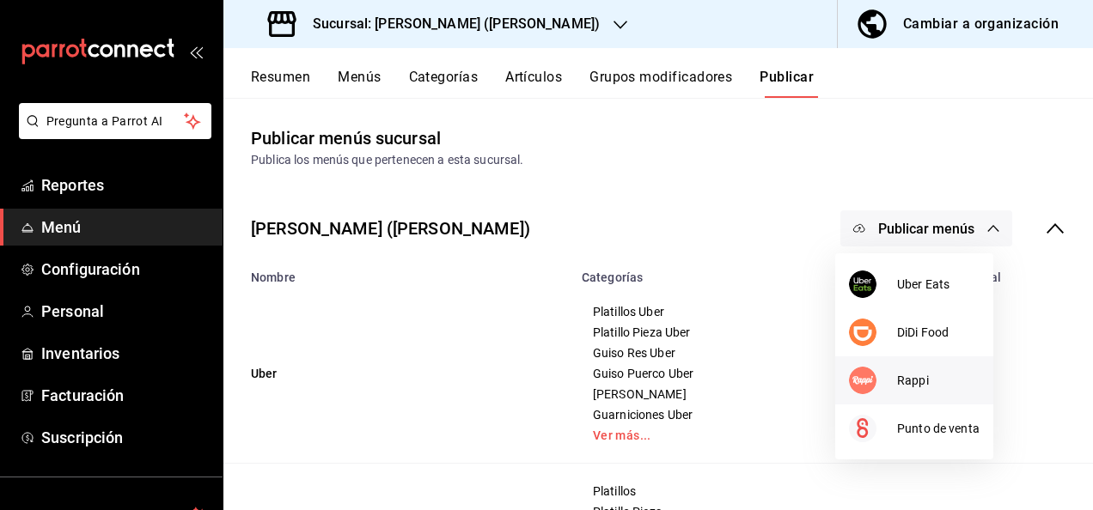
click at [907, 383] on span "Rappi" at bounding box center [938, 381] width 82 height 18
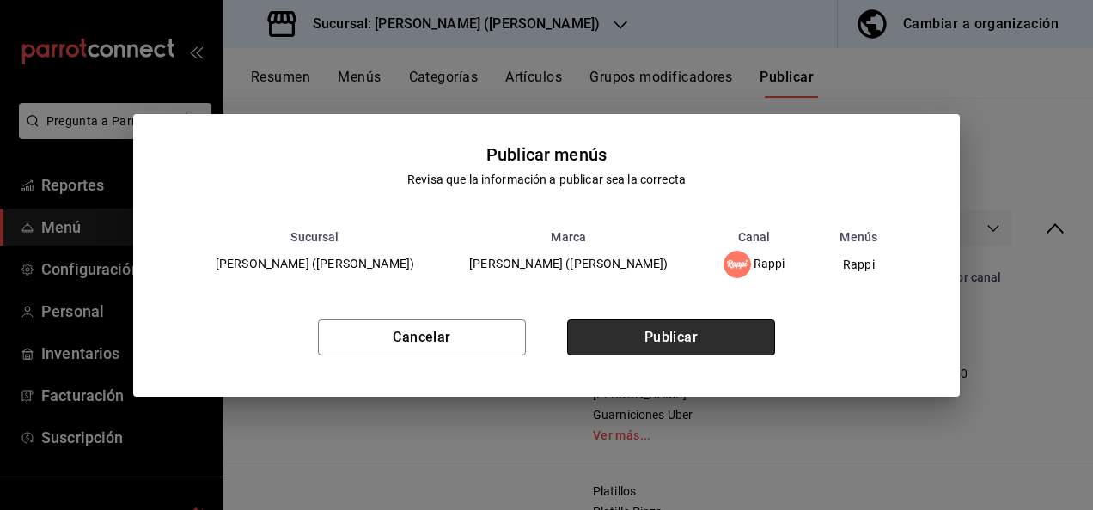
click at [706, 330] on button "Publicar" at bounding box center [671, 338] width 208 height 36
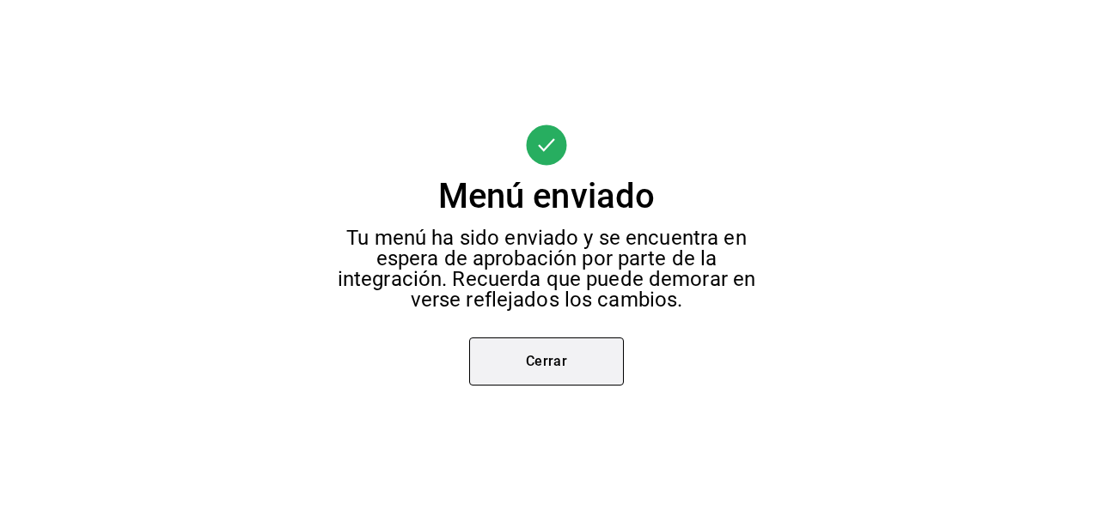
click at [559, 371] on button "Cerrar" at bounding box center [546, 362] width 155 height 48
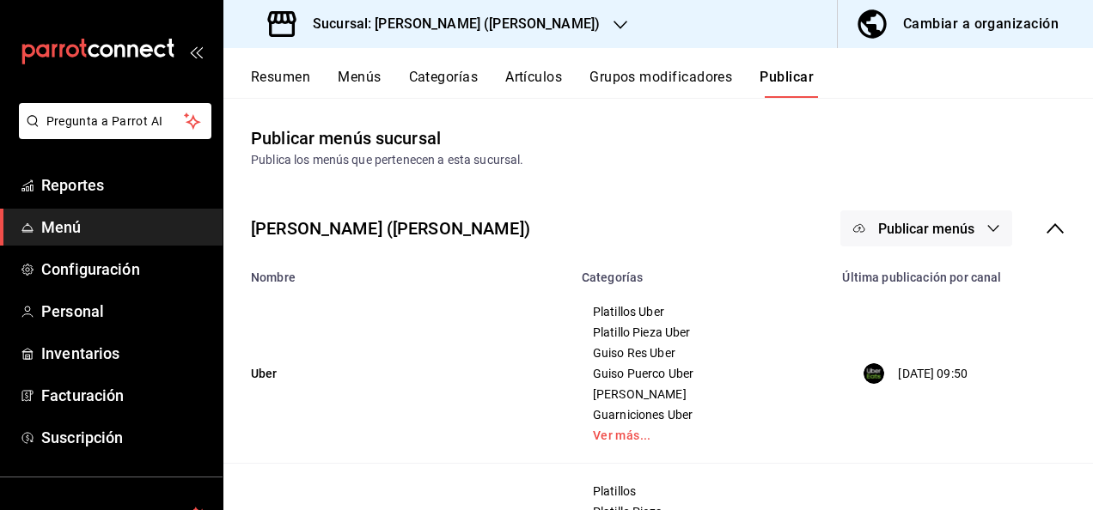
click at [478, 24] on h3 "Sucursal: [PERSON_NAME] ([PERSON_NAME])" at bounding box center [449, 24] width 301 height 21
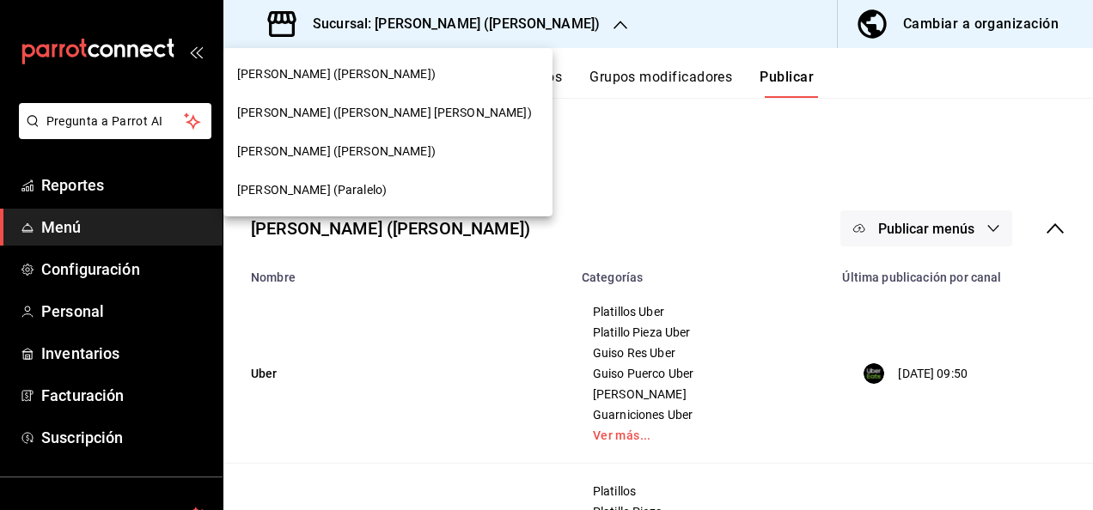
click at [354, 84] on div "[PERSON_NAME] ([PERSON_NAME])" at bounding box center [387, 74] width 329 height 39
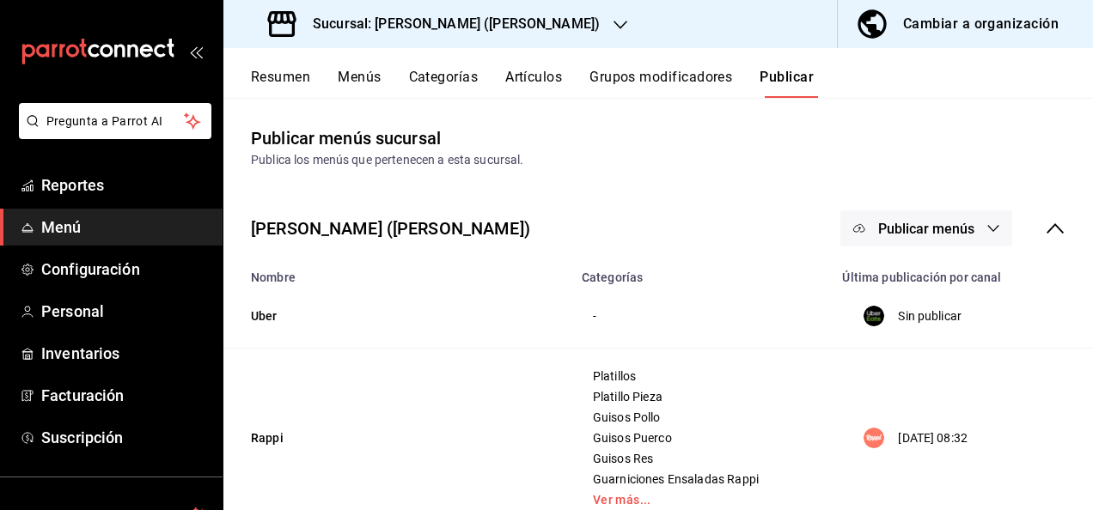
click at [284, 71] on button "Resumen" at bounding box center [280, 83] width 59 height 29
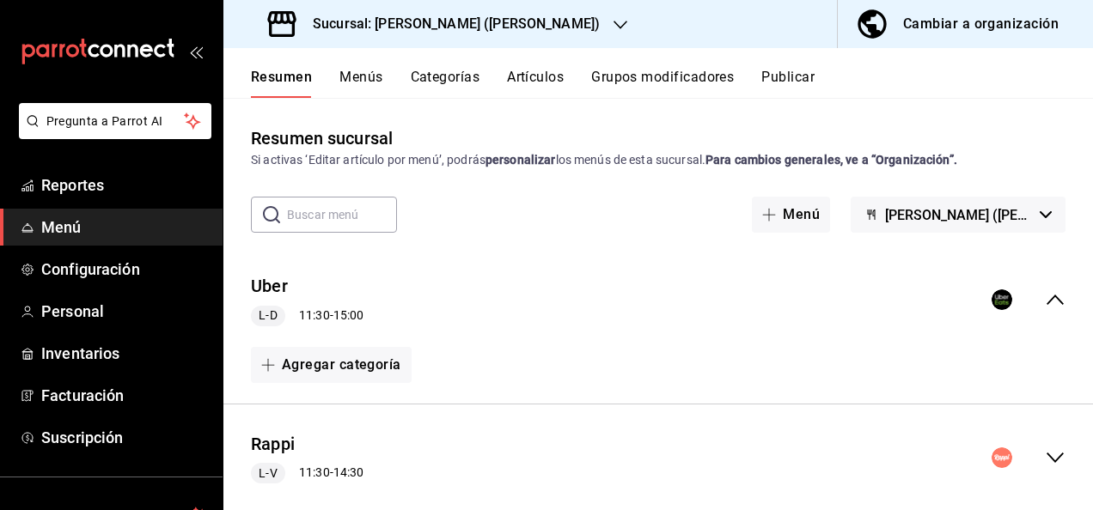
click at [1045, 454] on icon "collapse-menu-row" at bounding box center [1055, 458] width 21 height 21
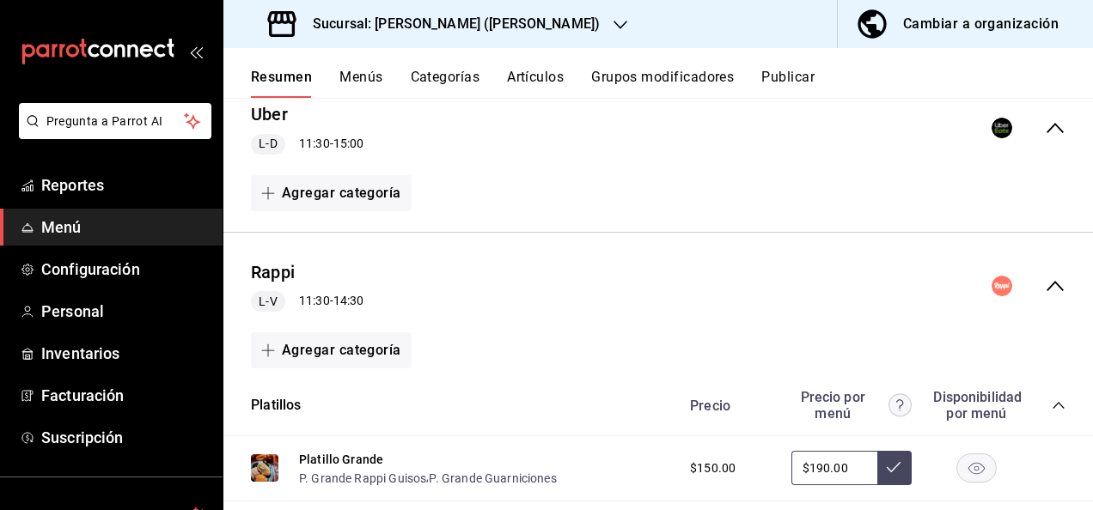
scroll to position [320, 0]
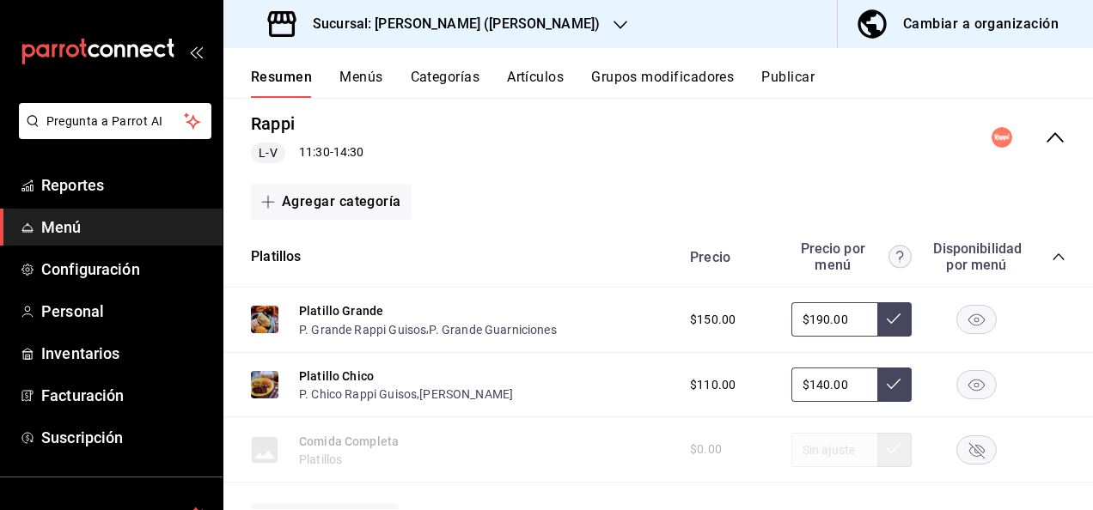
click at [1044, 245] on div "Precio Precio por menú Disponibilidad por menú" at bounding box center [869, 257] width 393 height 33
click at [1051, 253] on icon "collapse-category-row" at bounding box center [1058, 257] width 14 height 14
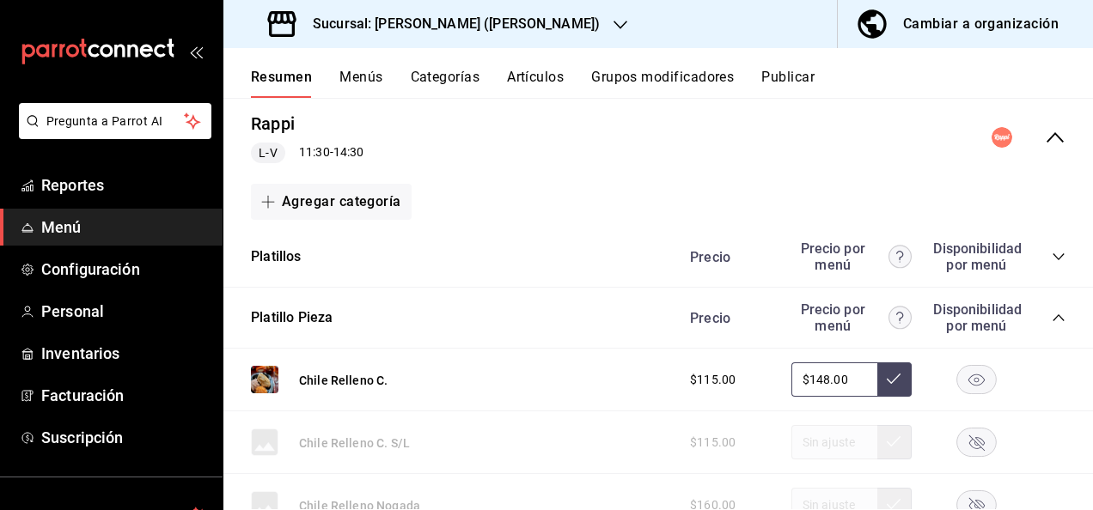
click at [1052, 315] on icon "collapse-category-row" at bounding box center [1057, 317] width 11 height 7
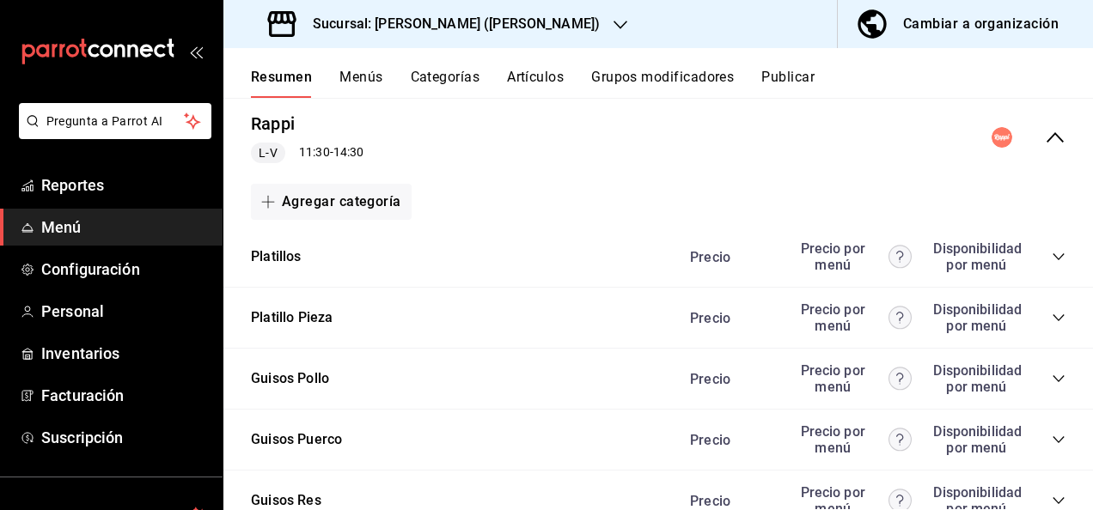
click at [1051, 380] on icon "collapse-category-row" at bounding box center [1058, 379] width 14 height 14
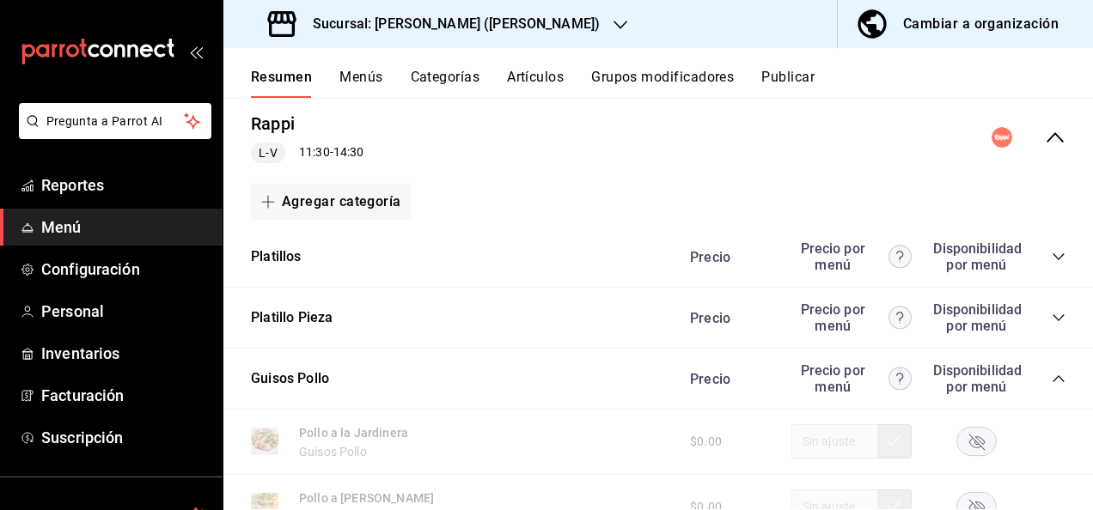
click at [1051, 375] on icon "collapse-category-row" at bounding box center [1058, 379] width 14 height 14
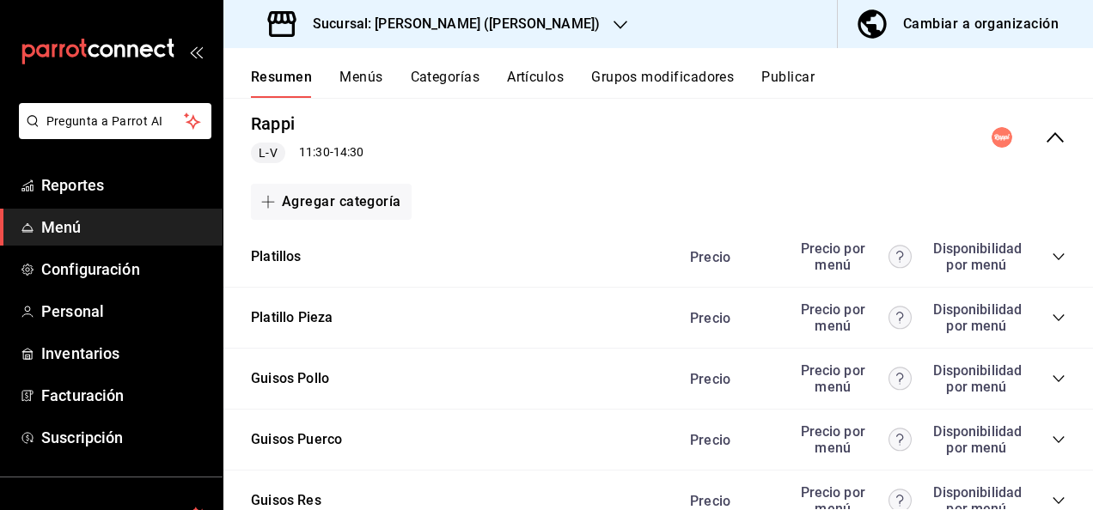
click at [1051, 495] on icon "collapse-category-row" at bounding box center [1058, 501] width 14 height 14
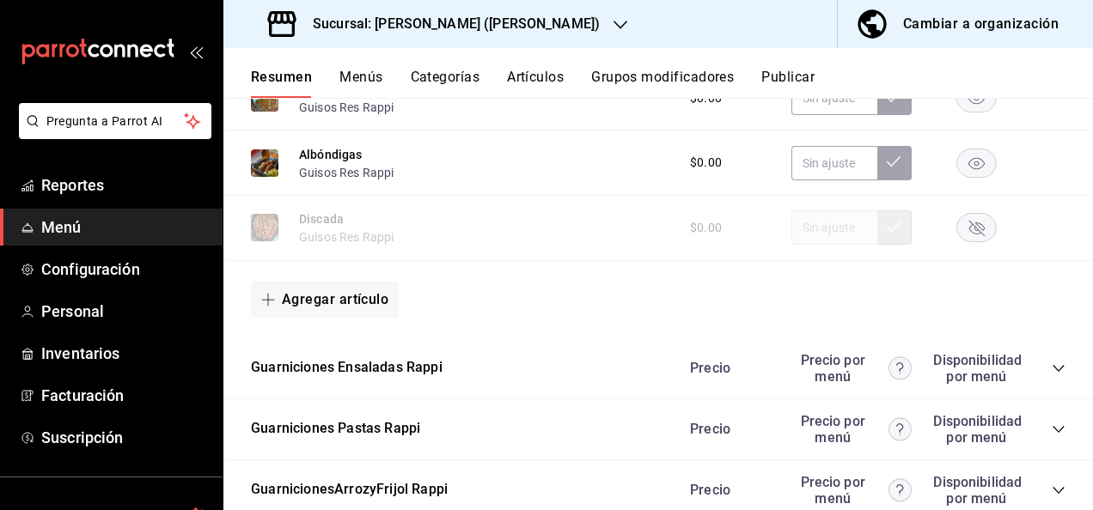
scroll to position [1524, 0]
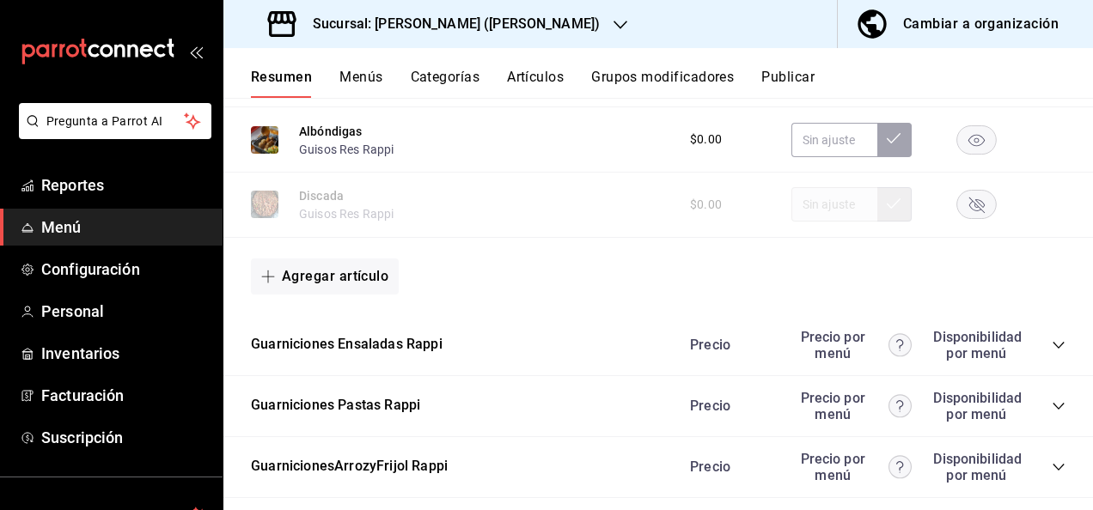
click at [1051, 409] on icon "collapse-category-row" at bounding box center [1058, 406] width 14 height 14
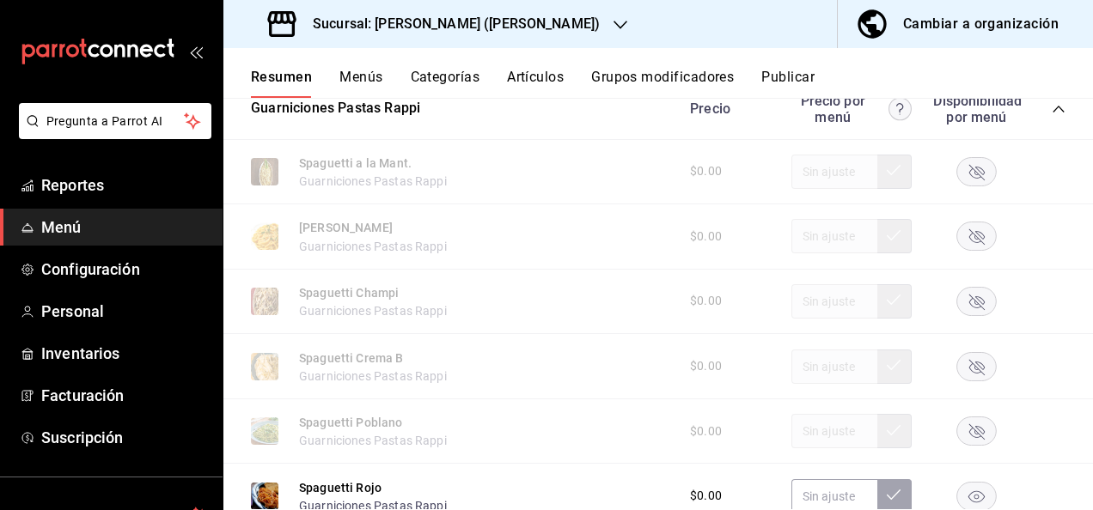
scroll to position [1890, 0]
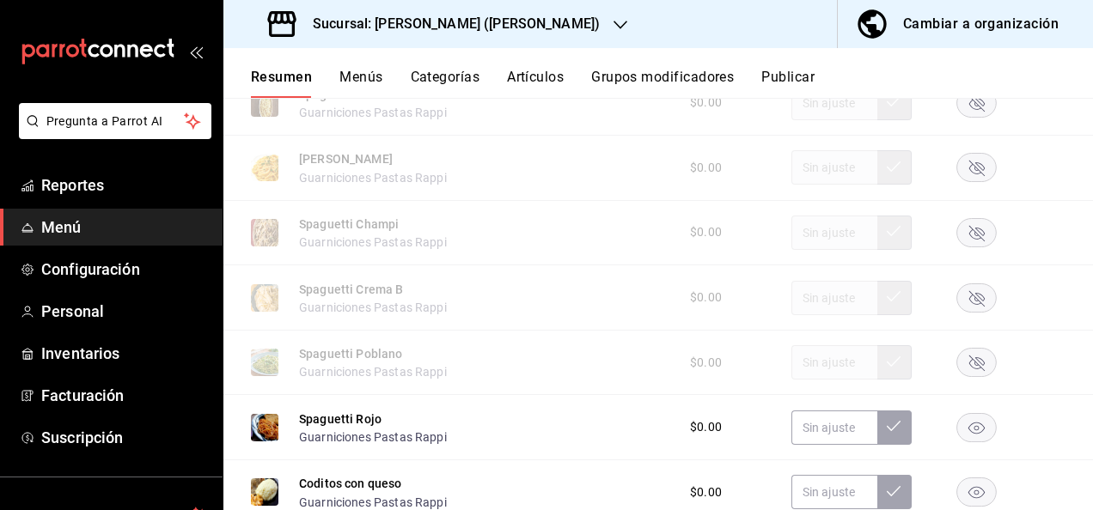
click at [965, 299] on rect "button" at bounding box center [977, 297] width 40 height 28
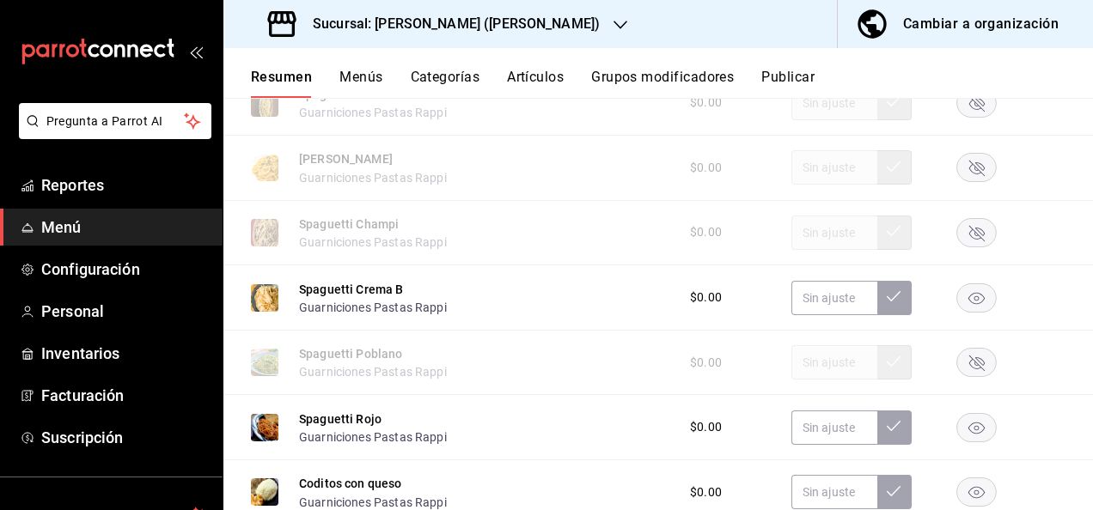
click at [506, 24] on div "Sucursal: [PERSON_NAME] ([PERSON_NAME])" at bounding box center [435, 24] width 397 height 48
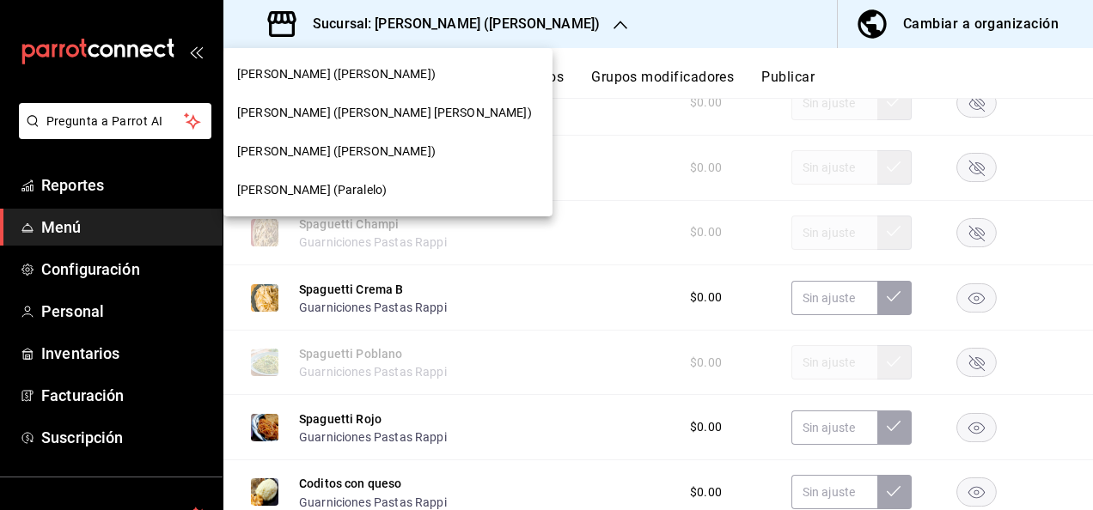
click at [630, 22] on div at bounding box center [546, 255] width 1093 height 510
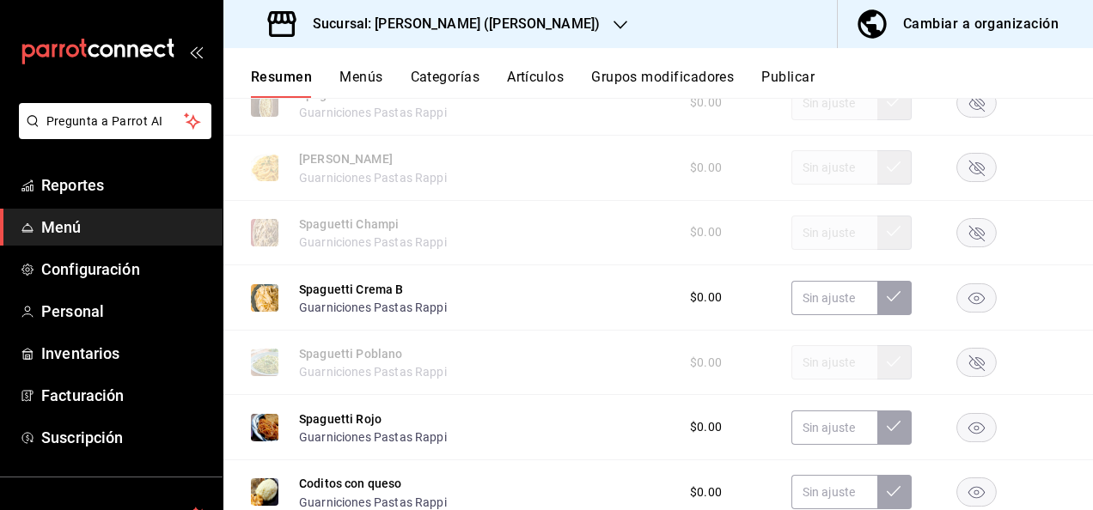
click at [794, 79] on button "Publicar" at bounding box center [787, 83] width 53 height 29
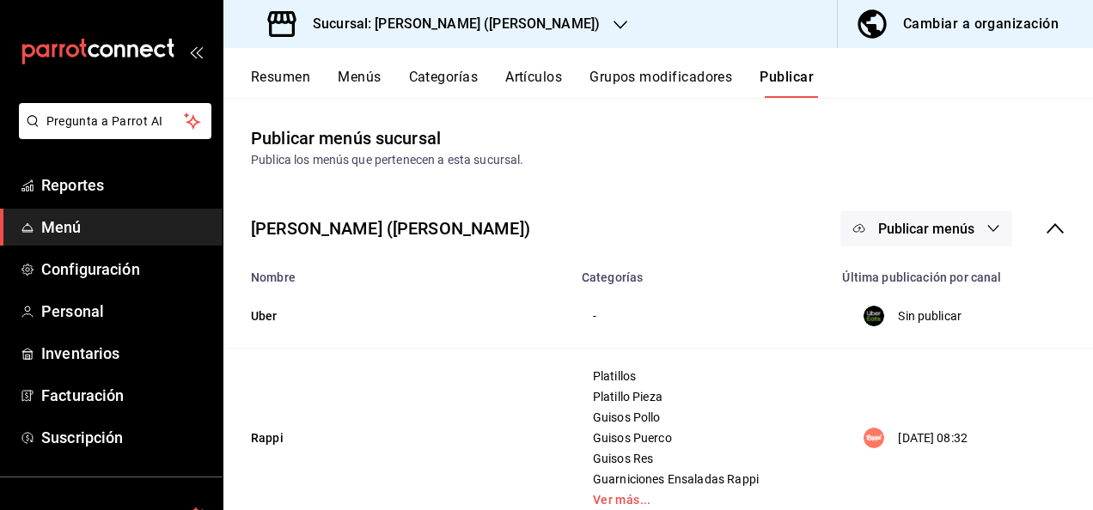
click at [947, 234] on span "Publicar menús" at bounding box center [926, 229] width 96 height 16
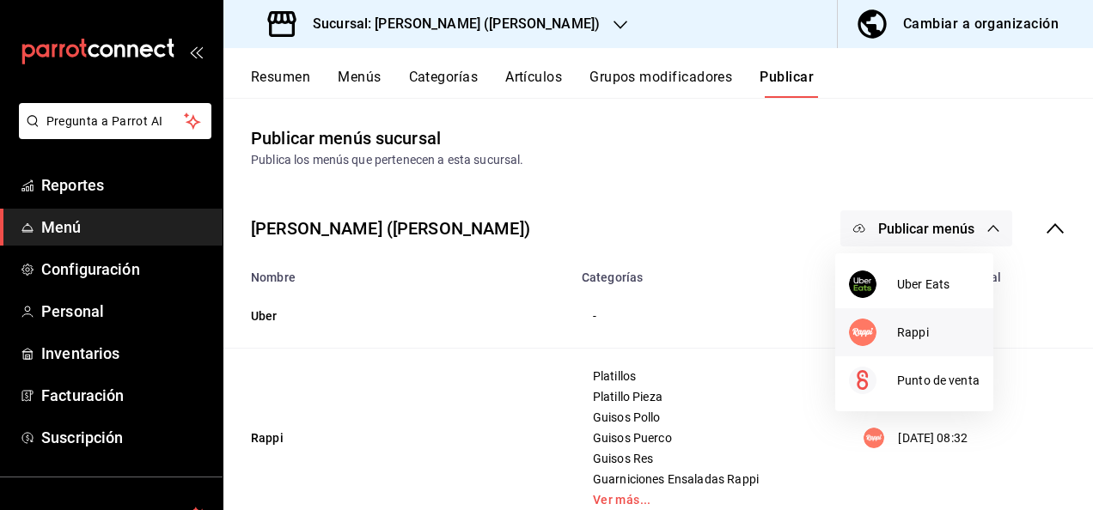
click at [905, 315] on li "Rappi" at bounding box center [914, 332] width 158 height 48
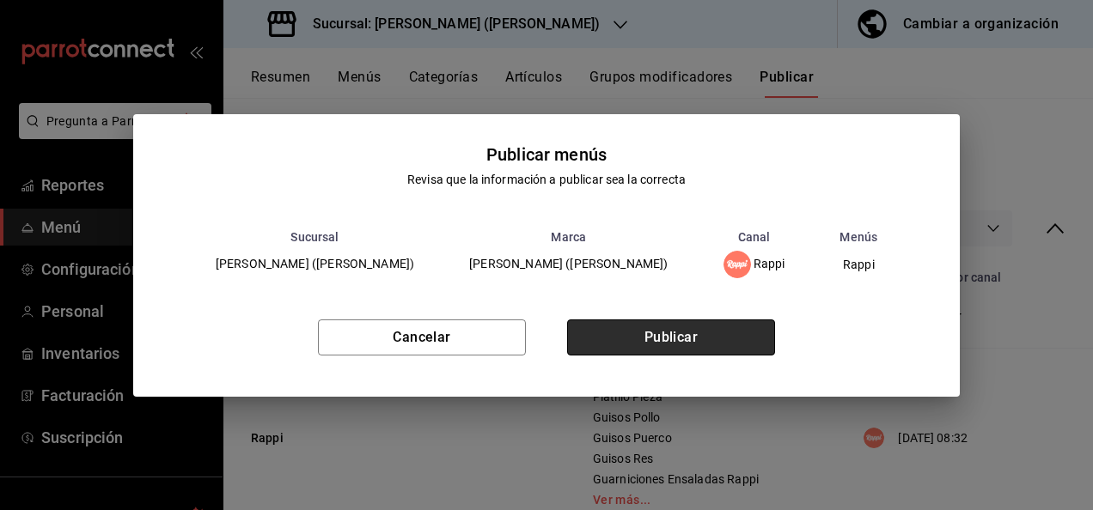
click at [678, 332] on button "Publicar" at bounding box center [671, 338] width 208 height 36
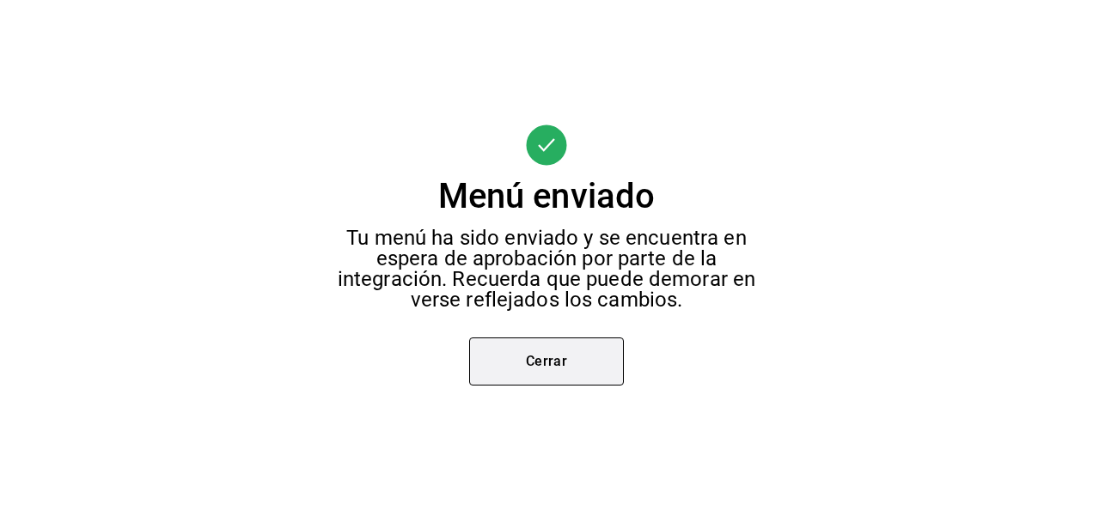
click at [560, 380] on button "Cerrar" at bounding box center [546, 362] width 155 height 48
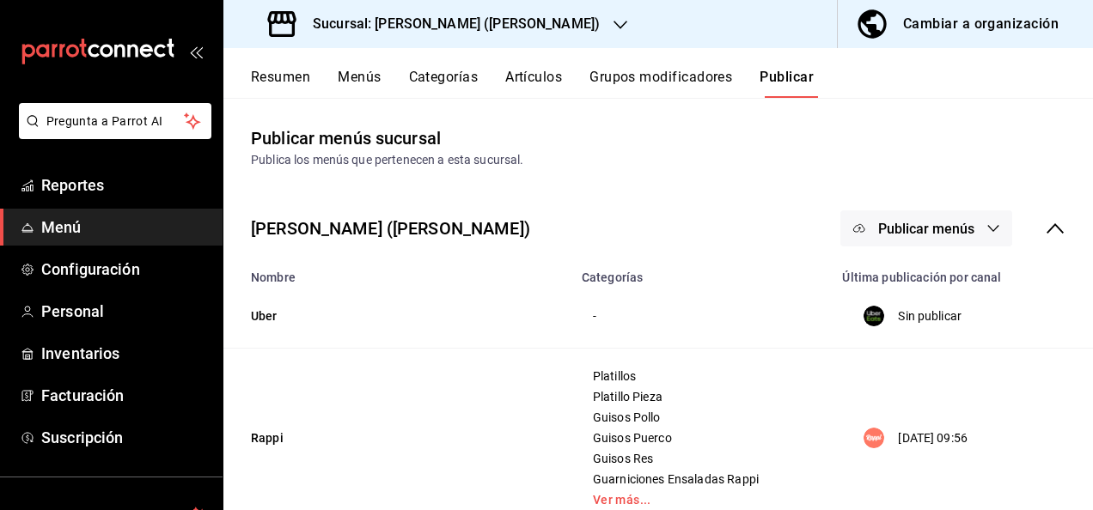
click at [284, 78] on button "Resumen" at bounding box center [280, 83] width 59 height 29
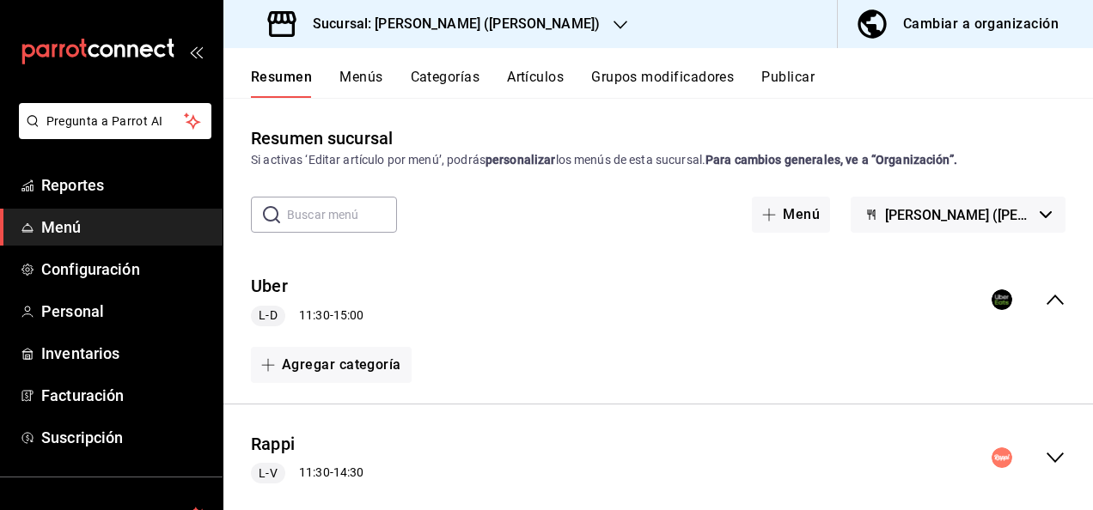
click at [476, 26] on h3 "Sucursal: [PERSON_NAME] ([PERSON_NAME])" at bounding box center [449, 24] width 301 height 21
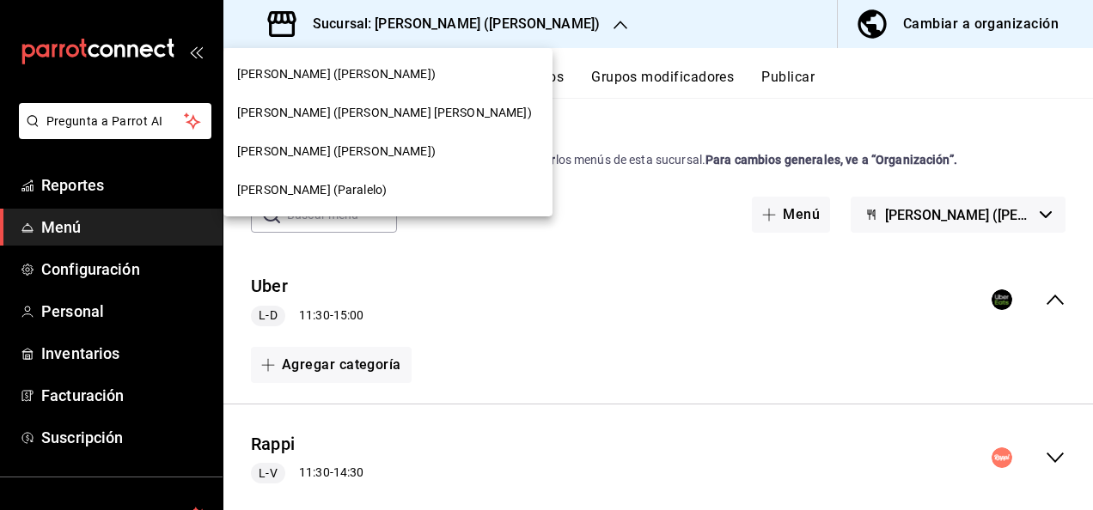
click at [320, 198] on span "[PERSON_NAME] (Paralelo)" at bounding box center [311, 190] width 149 height 18
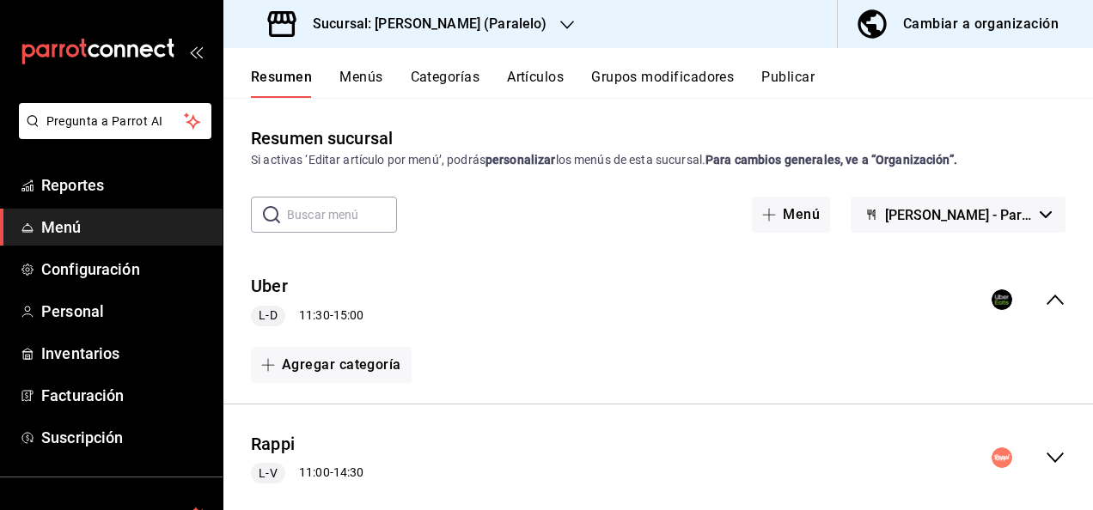
click at [1046, 458] on icon "collapse-menu-row" at bounding box center [1054, 458] width 17 height 10
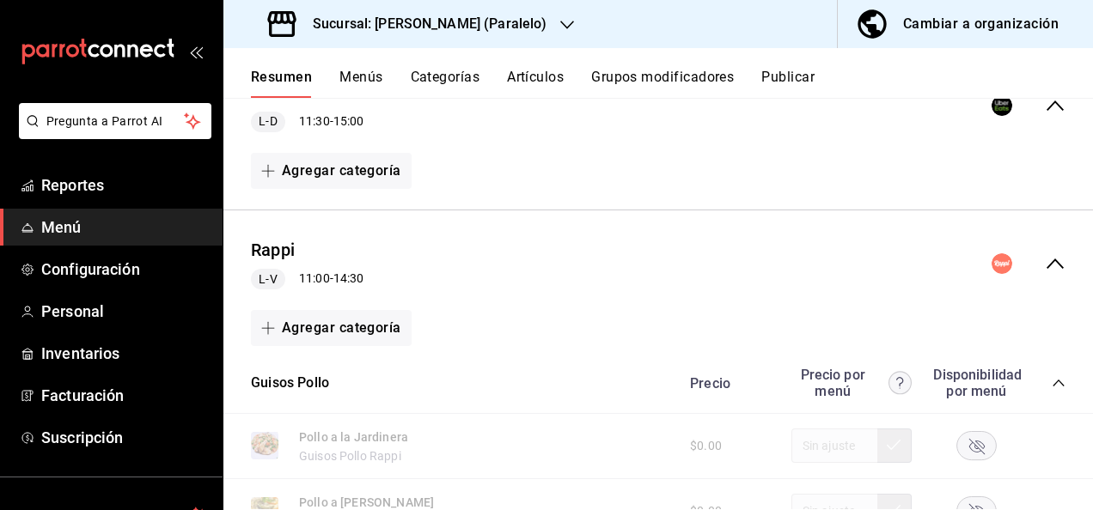
scroll to position [355, 0]
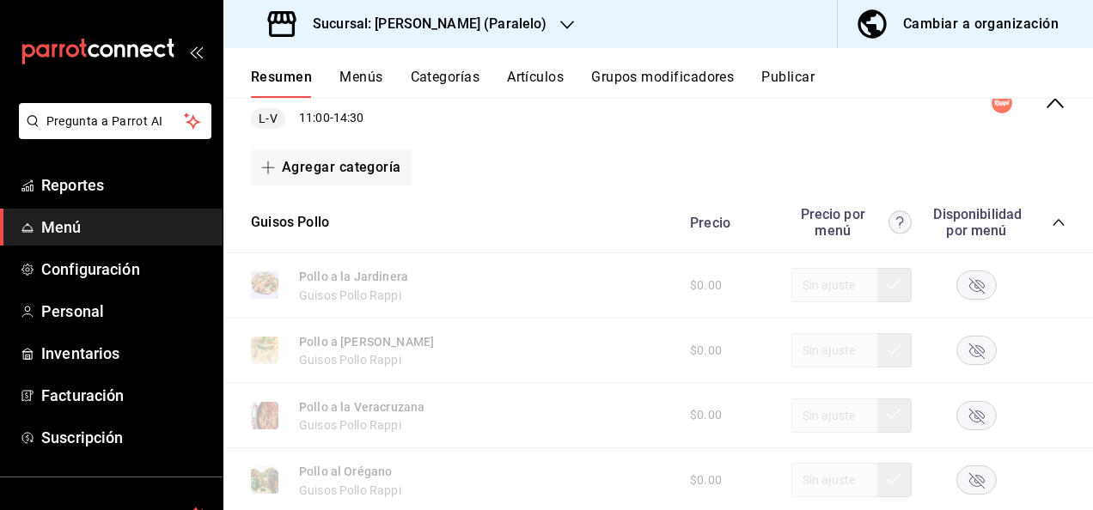
click at [1051, 223] on icon "collapse-category-row" at bounding box center [1058, 223] width 14 height 14
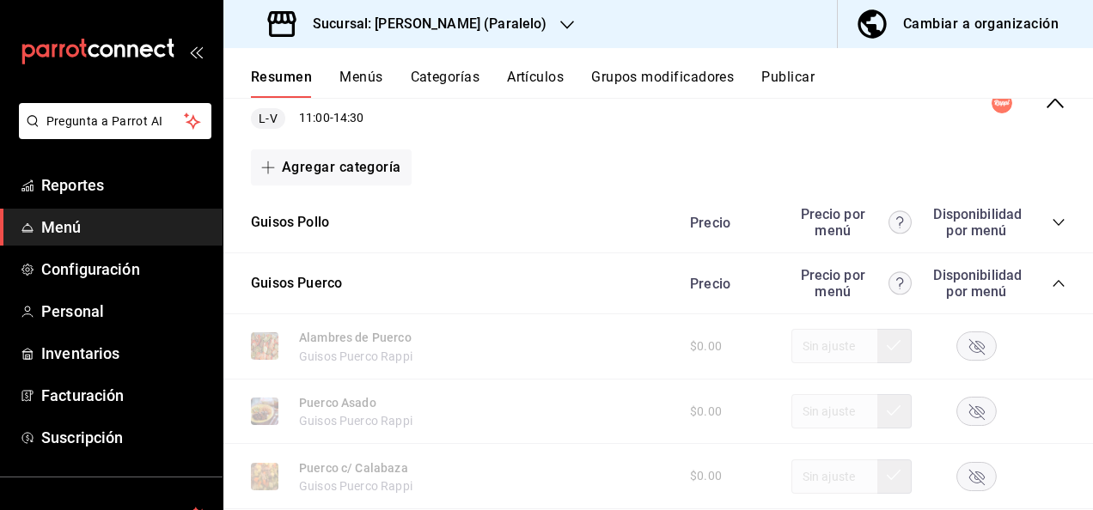
click at [1051, 282] on icon "collapse-category-row" at bounding box center [1058, 284] width 14 height 14
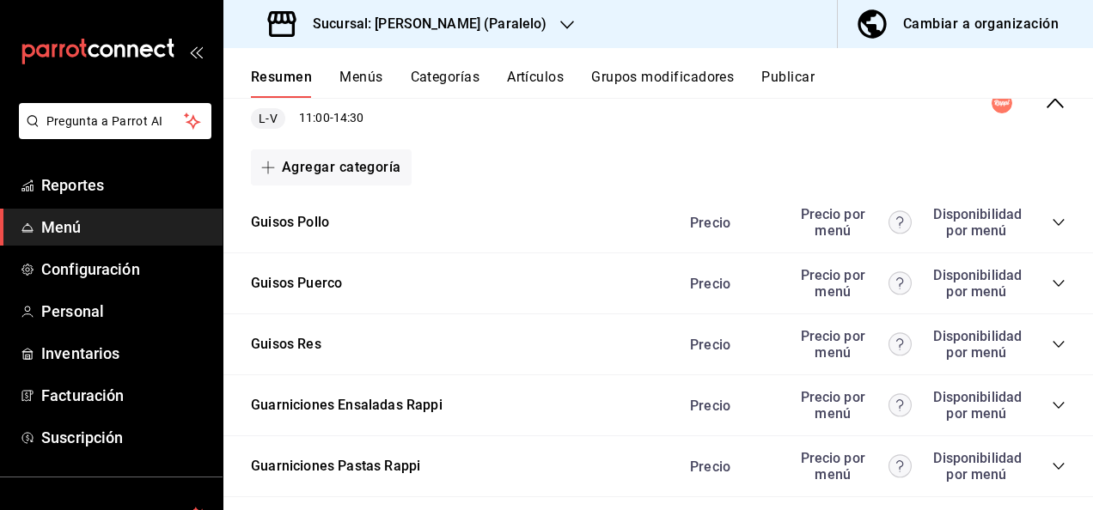
click at [1051, 341] on icon "collapse-category-row" at bounding box center [1058, 345] width 14 height 14
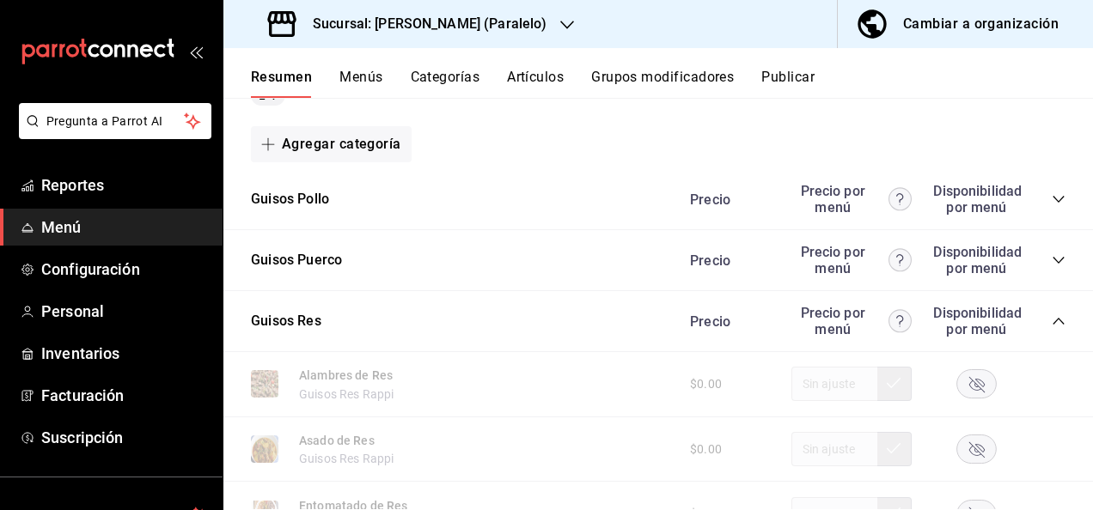
scroll to position [309, 0]
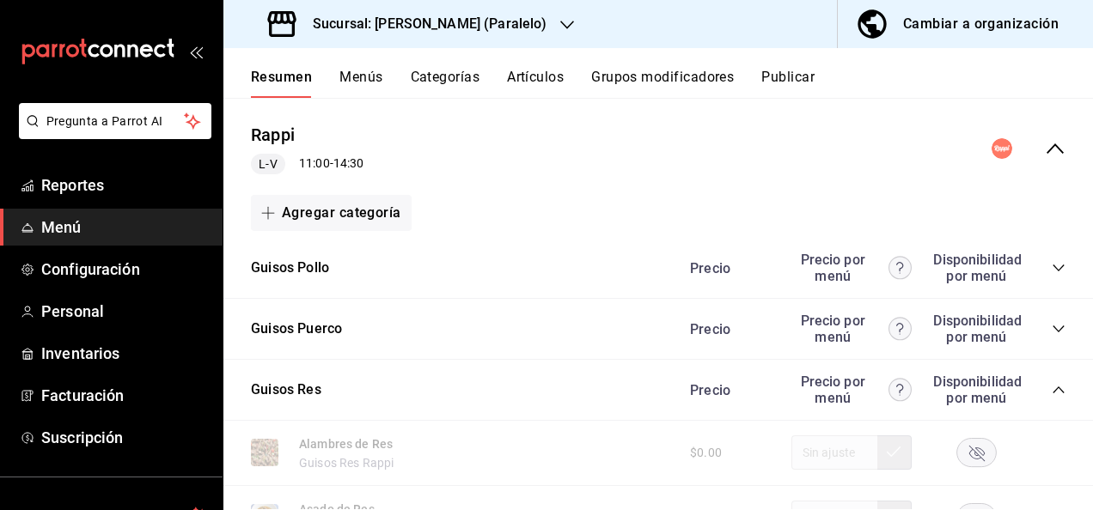
click at [1047, 336] on div "Precio Precio por menú Disponibilidad por menú" at bounding box center [869, 329] width 393 height 33
click at [1050, 319] on div "Precio Precio por menú Disponibilidad por menú" at bounding box center [869, 329] width 393 height 33
click at [1051, 322] on icon "collapse-category-row" at bounding box center [1058, 329] width 14 height 14
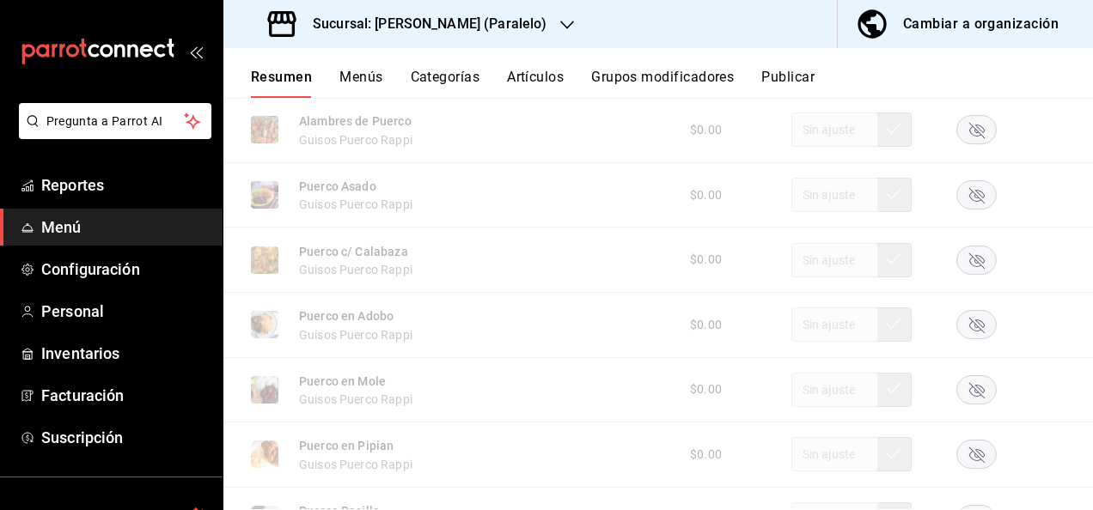
scroll to position [561, 0]
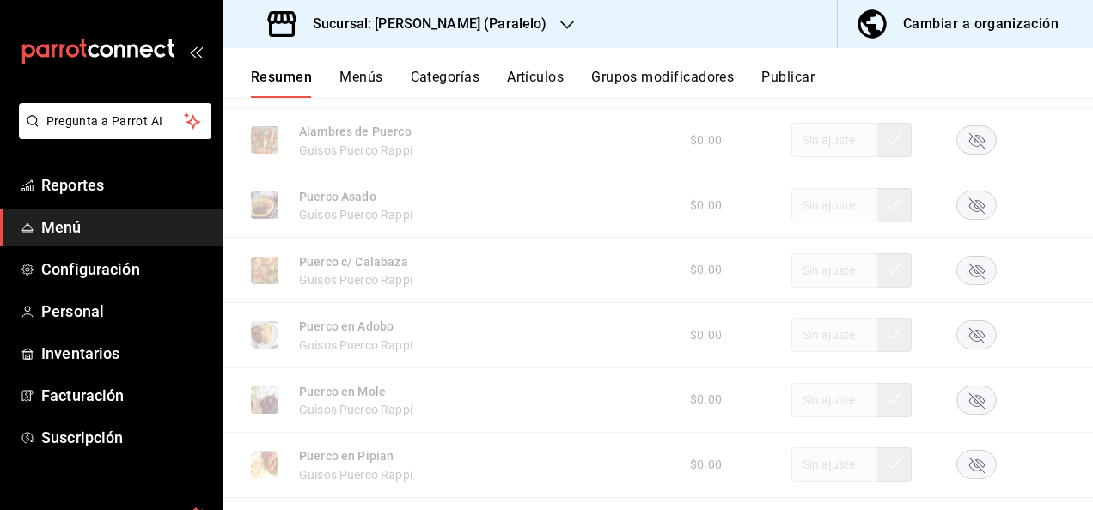
click at [960, 274] on rect "button" at bounding box center [977, 270] width 40 height 28
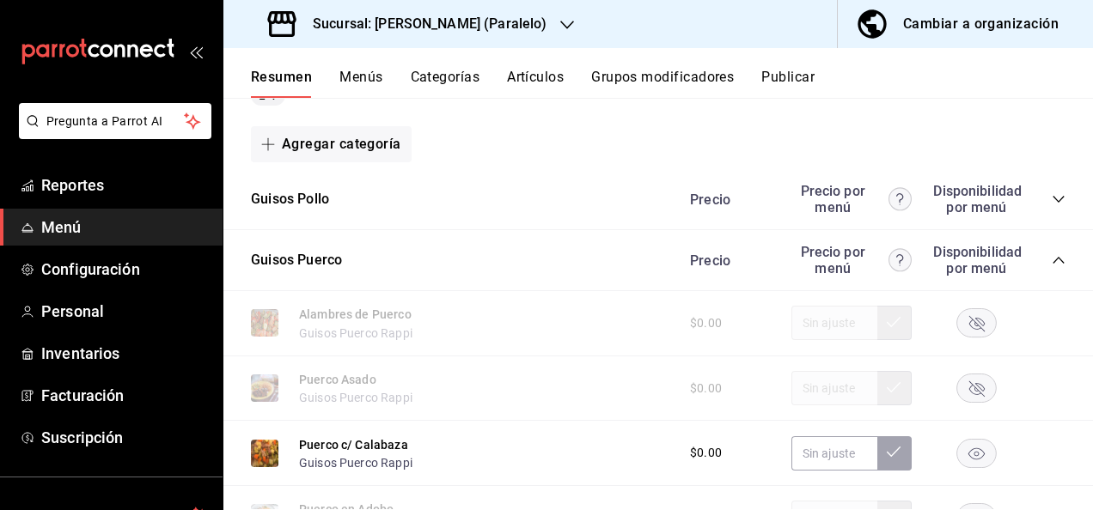
scroll to position [320, 0]
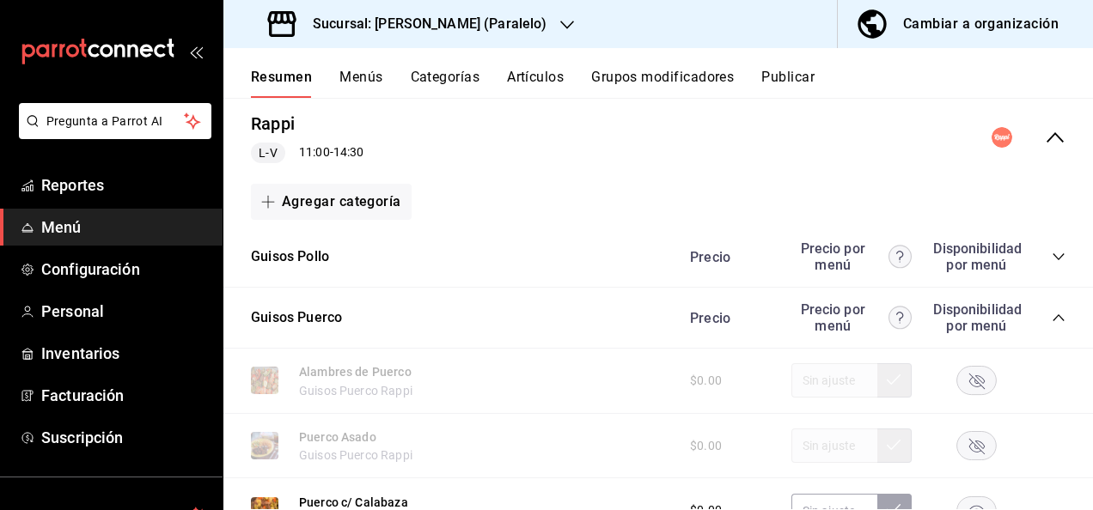
click at [1051, 313] on icon "collapse-category-row" at bounding box center [1058, 318] width 14 height 14
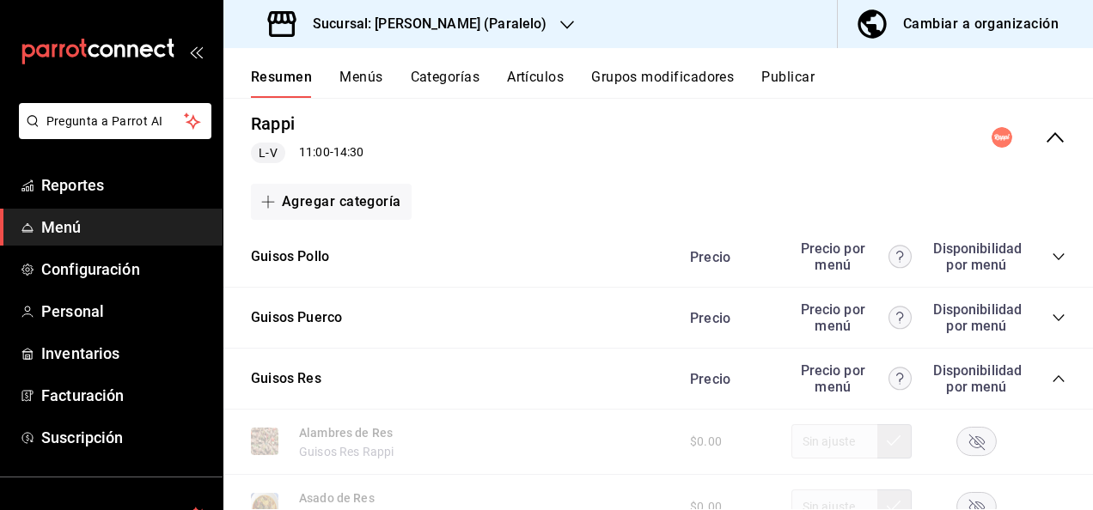
click at [1051, 380] on icon "collapse-category-row" at bounding box center [1058, 379] width 14 height 14
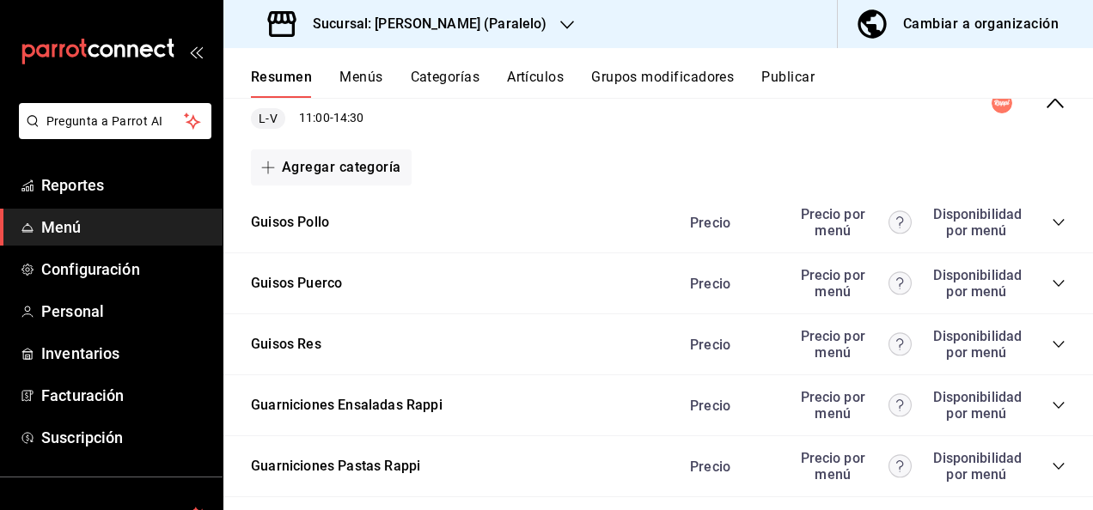
scroll to position [481, 0]
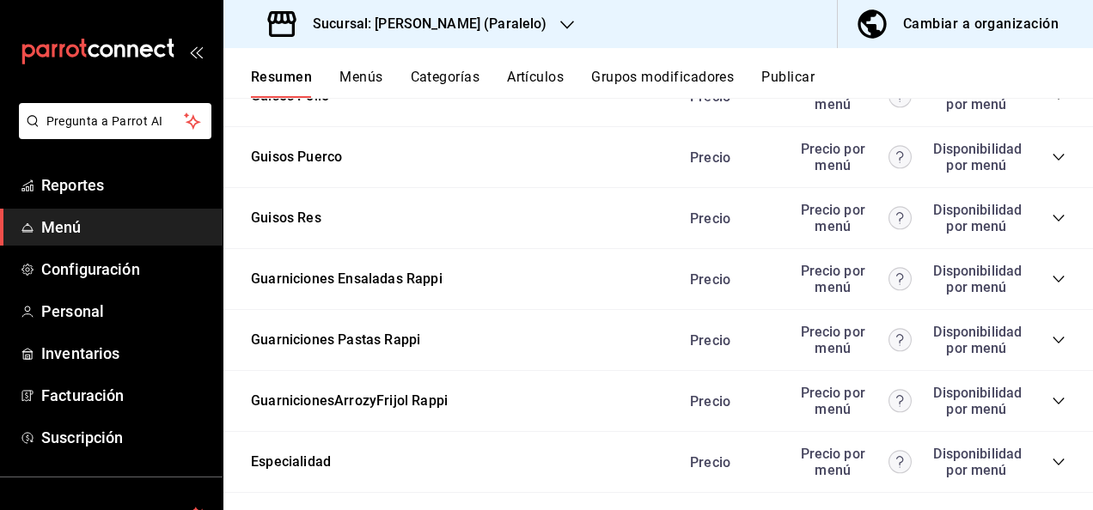
click at [1051, 338] on icon "collapse-category-row" at bounding box center [1058, 340] width 14 height 14
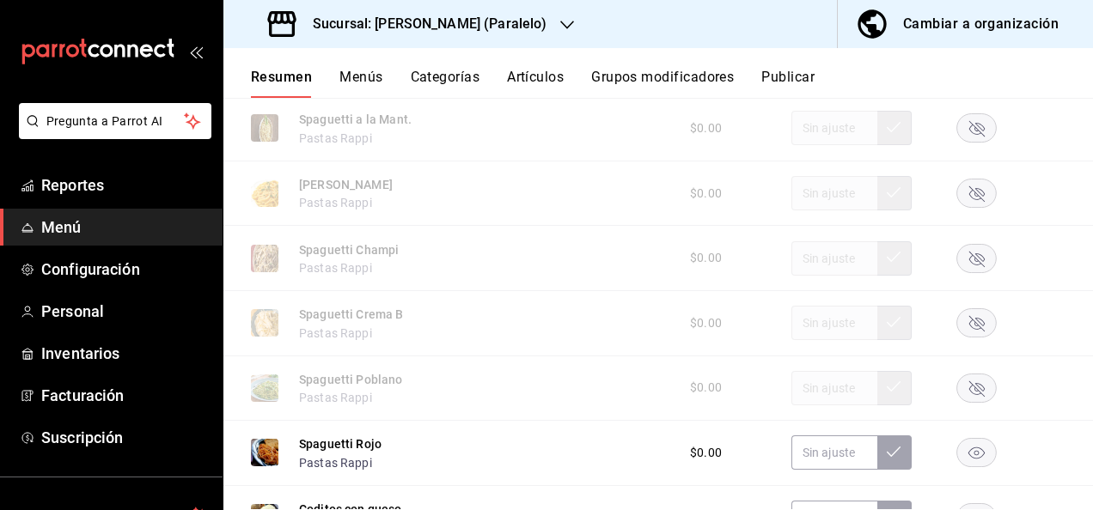
scroll to position [836, 0]
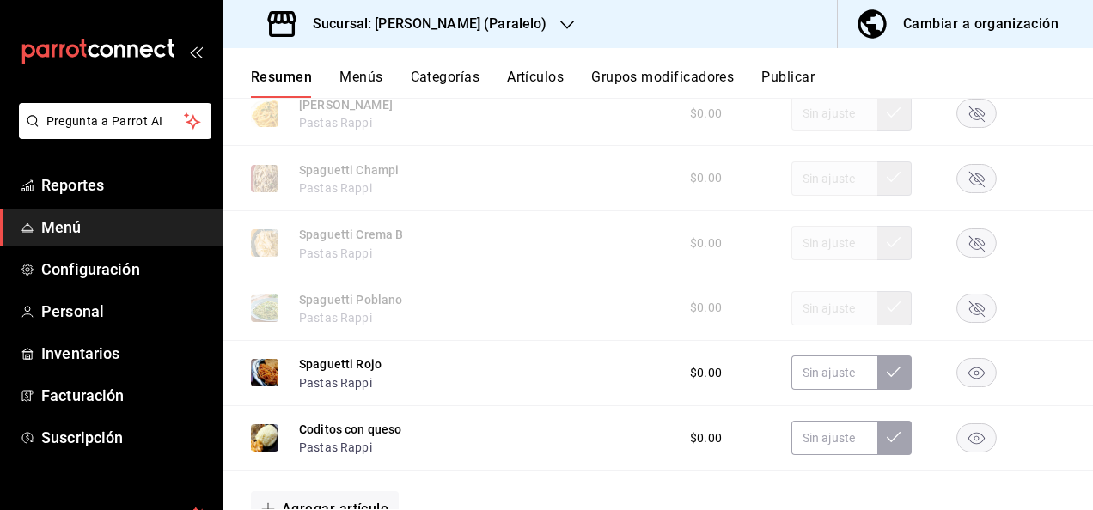
click at [973, 252] on rect "button" at bounding box center [977, 243] width 40 height 28
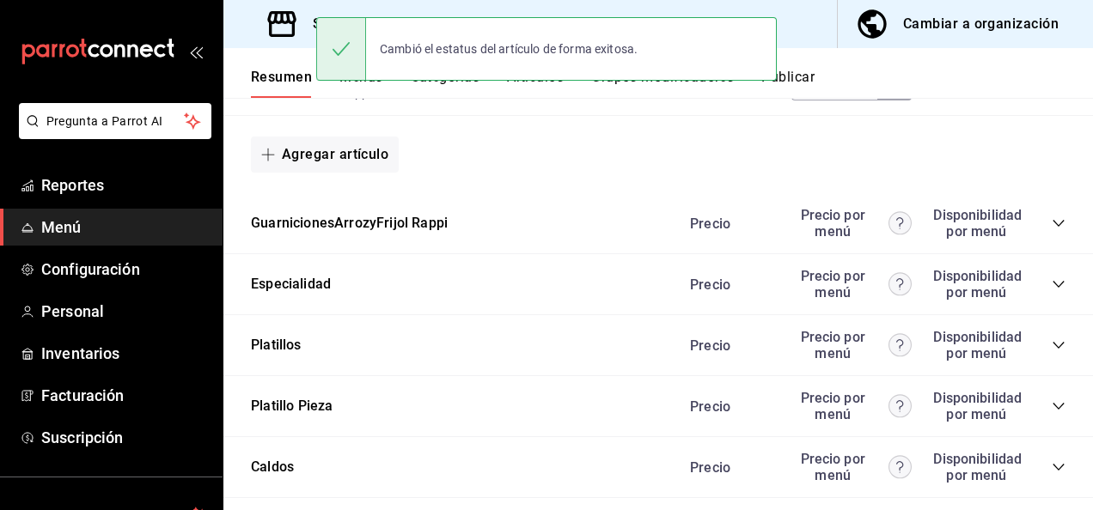
scroll to position [1225, 0]
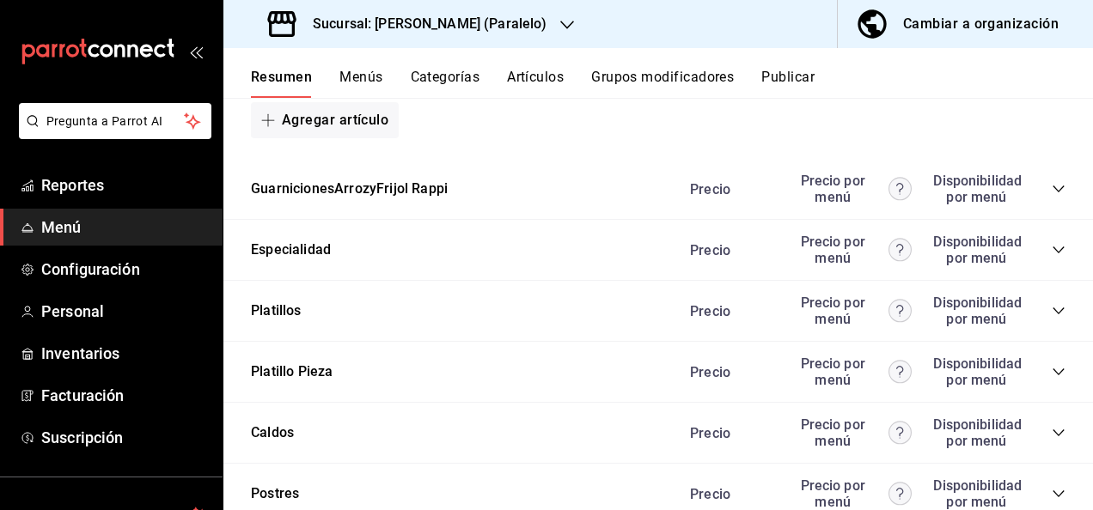
click at [1052, 375] on icon "collapse-category-row" at bounding box center [1057, 371] width 11 height 7
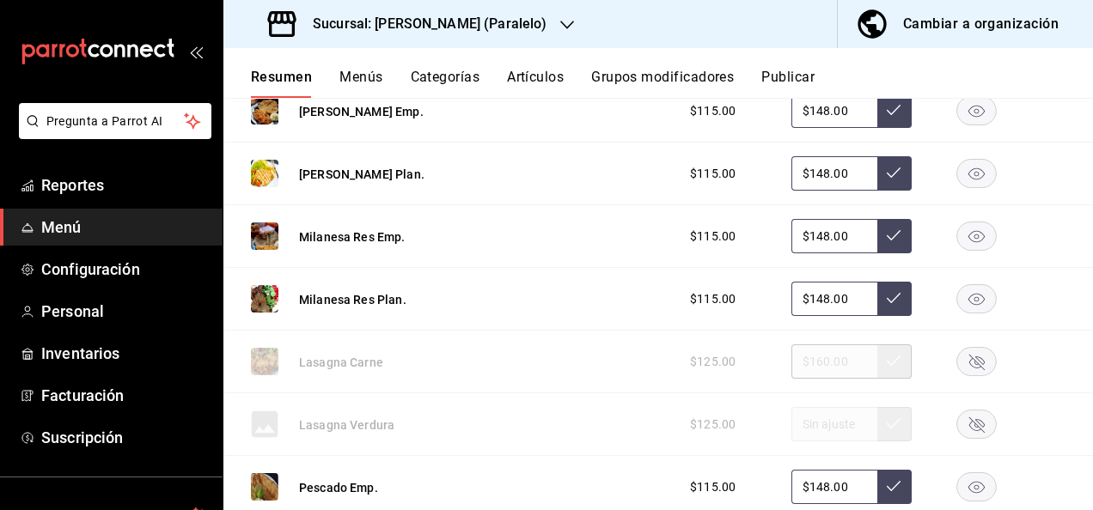
scroll to position [2118, 0]
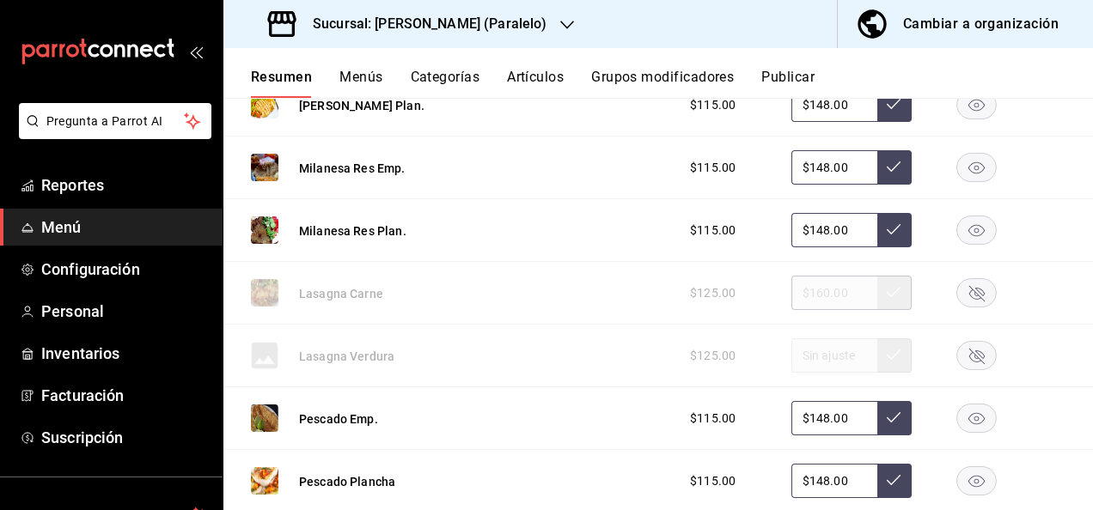
click at [969, 287] on rect "button" at bounding box center [977, 293] width 40 height 28
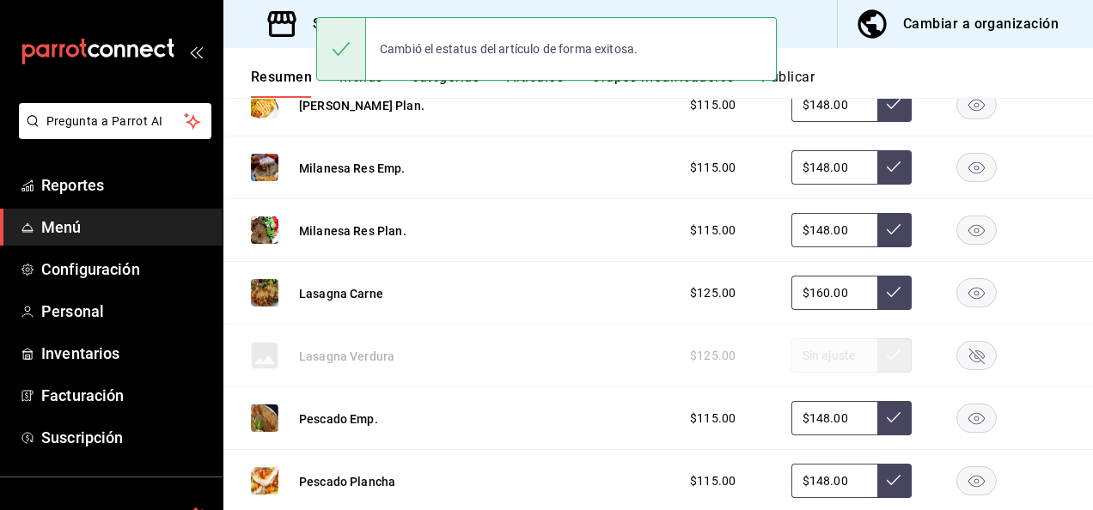
click at [806, 82] on button "Publicar" at bounding box center [787, 83] width 53 height 29
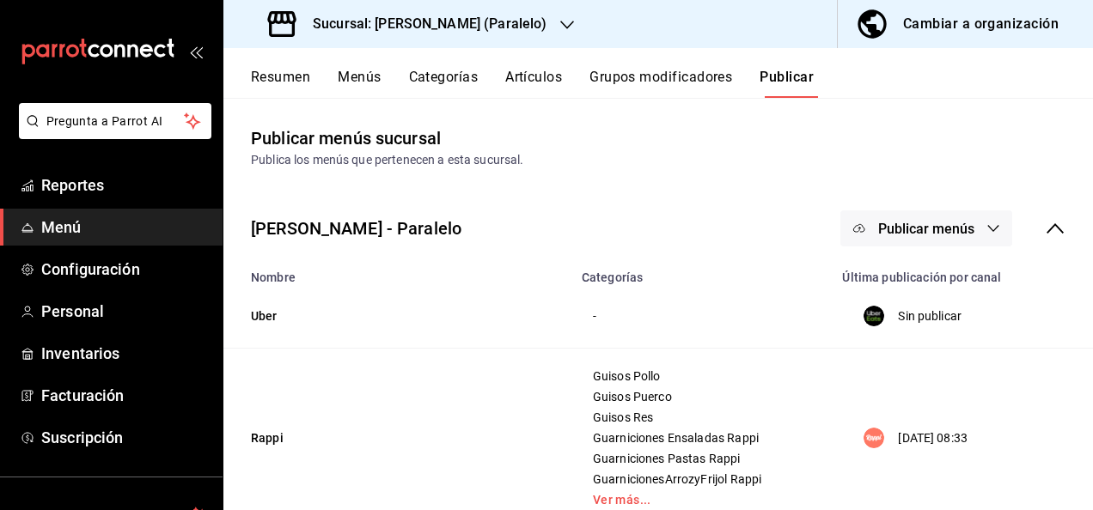
click at [926, 238] on button "Publicar menús" at bounding box center [926, 228] width 172 height 36
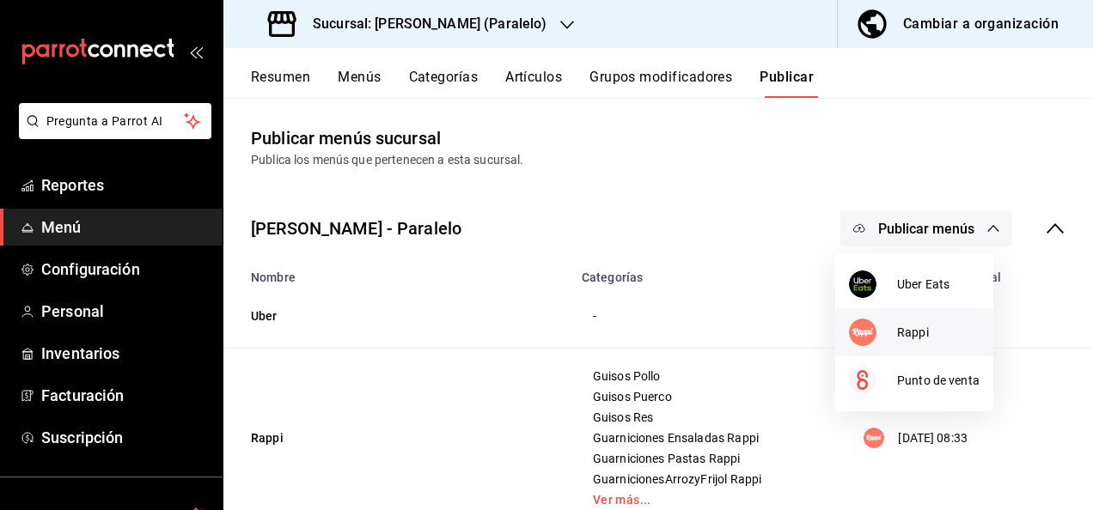
click at [929, 330] on span "Rappi" at bounding box center [938, 333] width 82 height 18
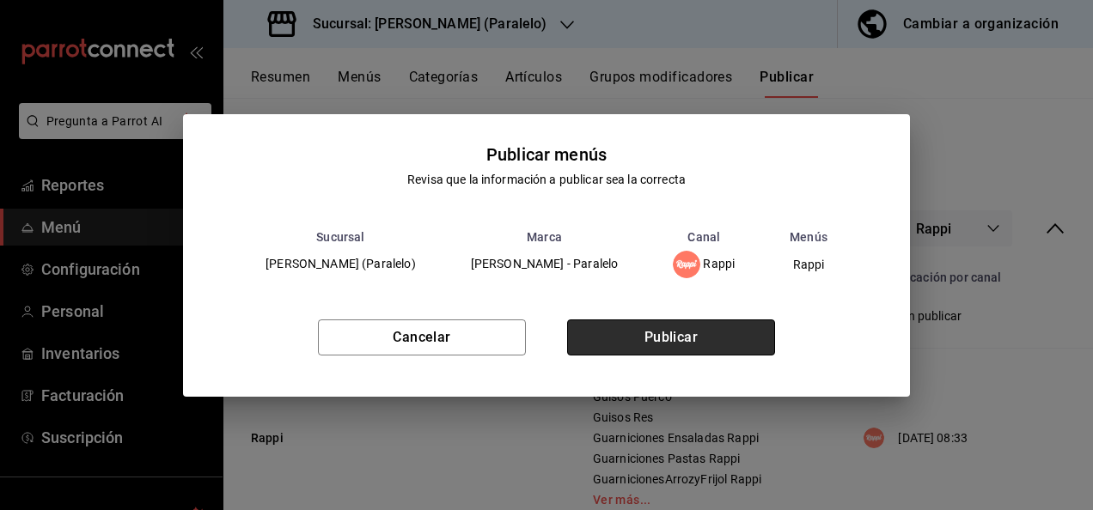
click at [735, 331] on button "Publicar" at bounding box center [671, 338] width 208 height 36
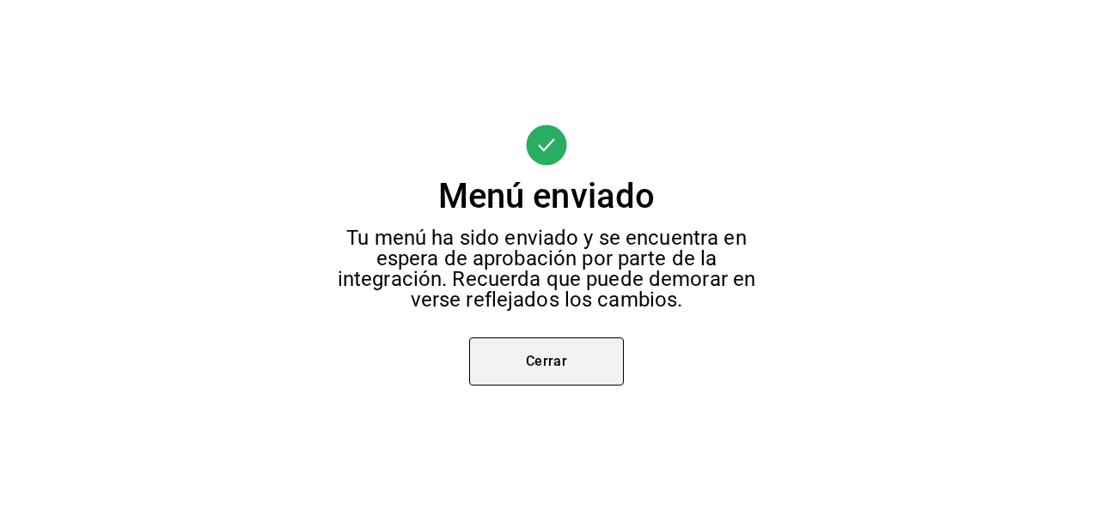
click at [526, 371] on button "Cerrar" at bounding box center [546, 362] width 155 height 48
